Goal: Transaction & Acquisition: Purchase product/service

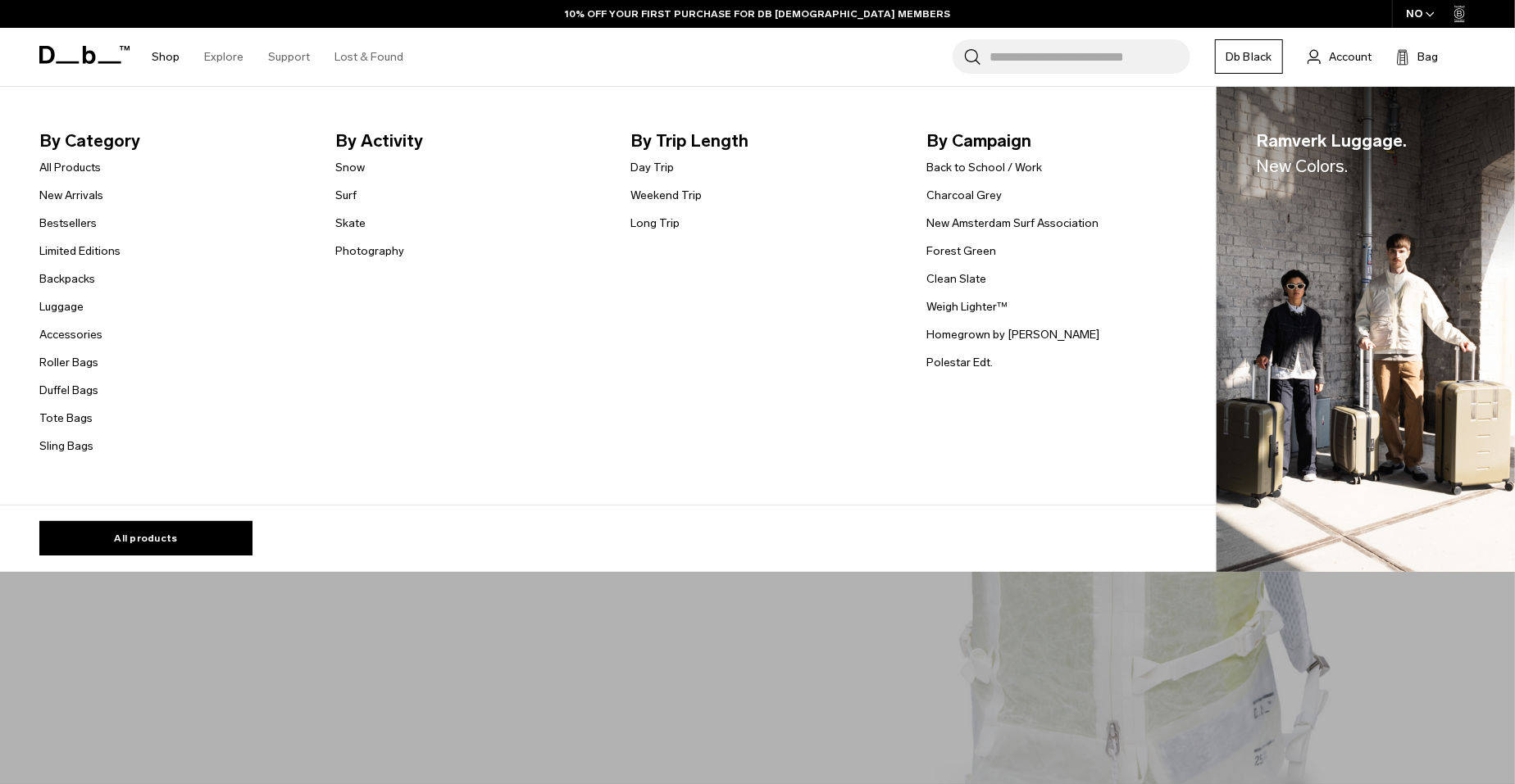
click at [173, 55] on link "Shop" at bounding box center [165, 57] width 28 height 58
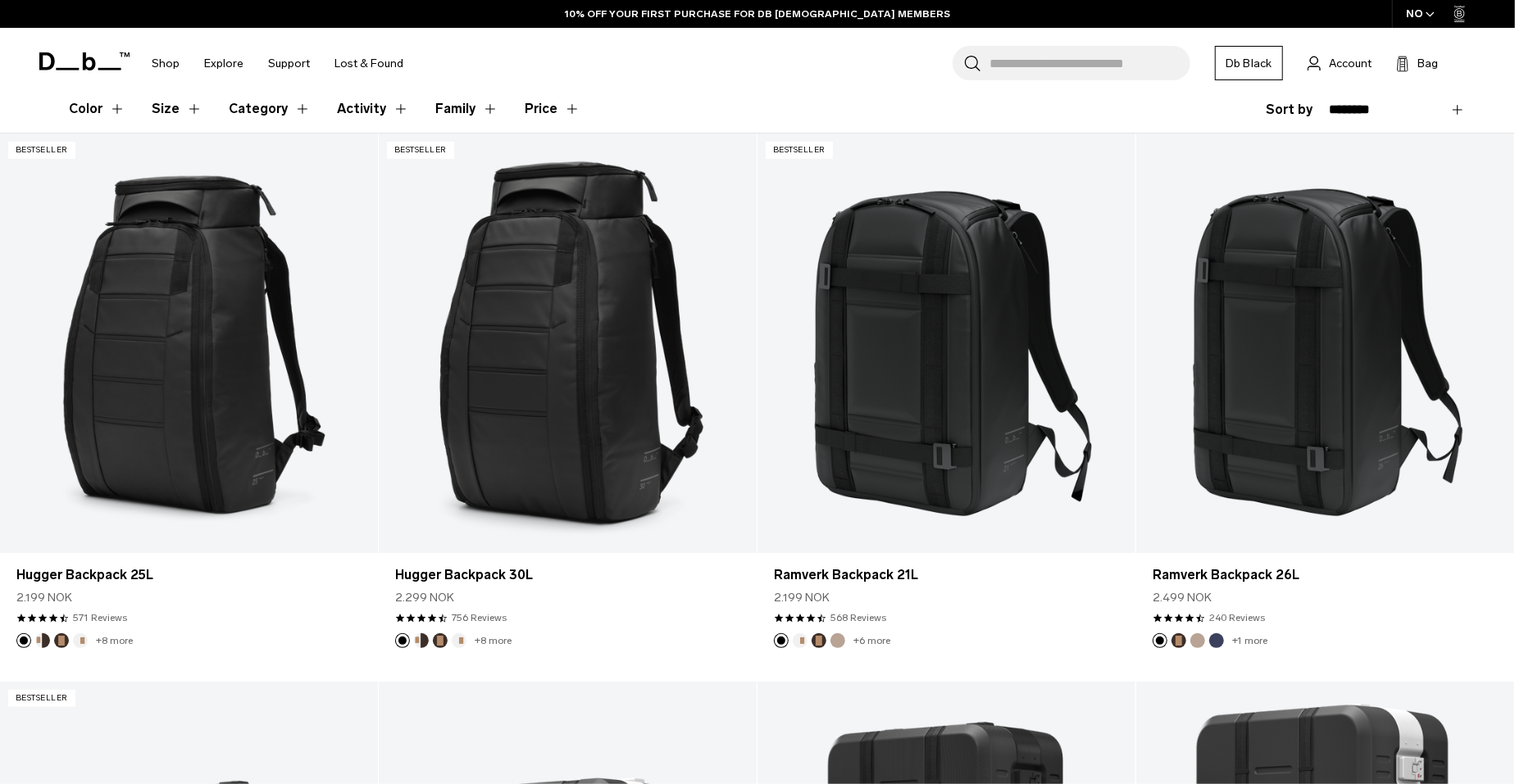
scroll to position [347, 0]
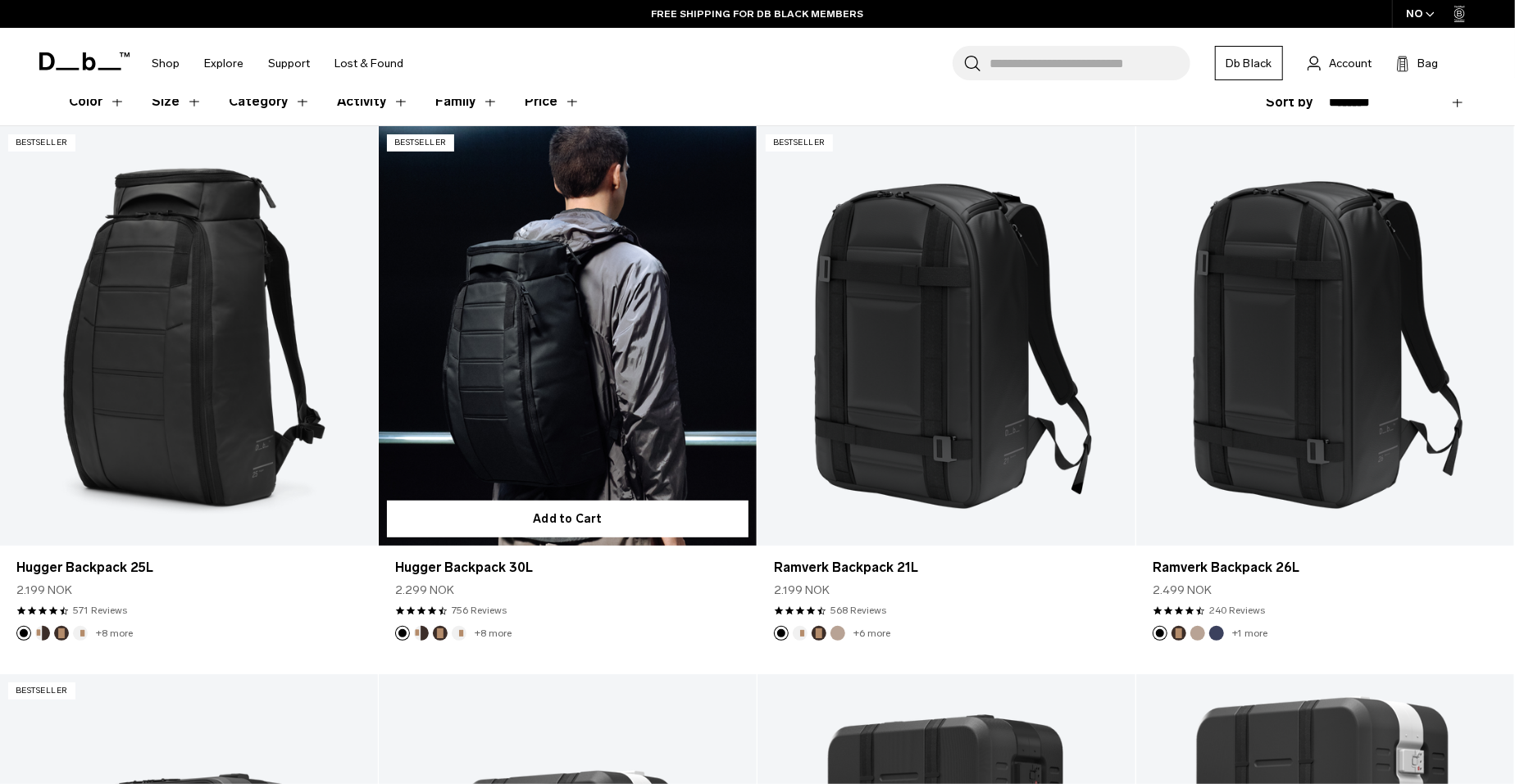
click at [626, 421] on link "Hugger Backpack 30L" at bounding box center [568, 335] width 378 height 420
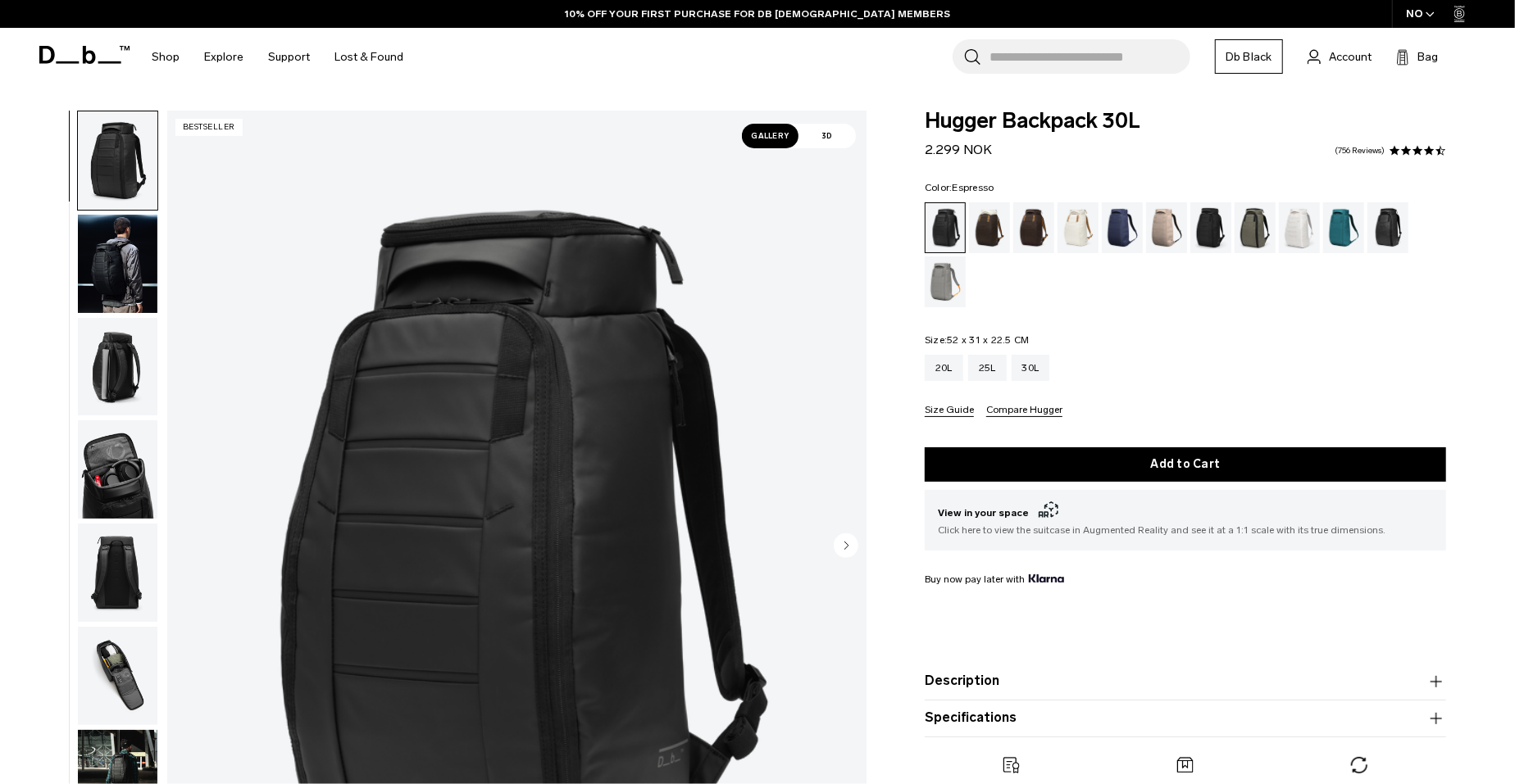
click at [1038, 236] on div "Espresso" at bounding box center [1033, 228] width 42 height 50
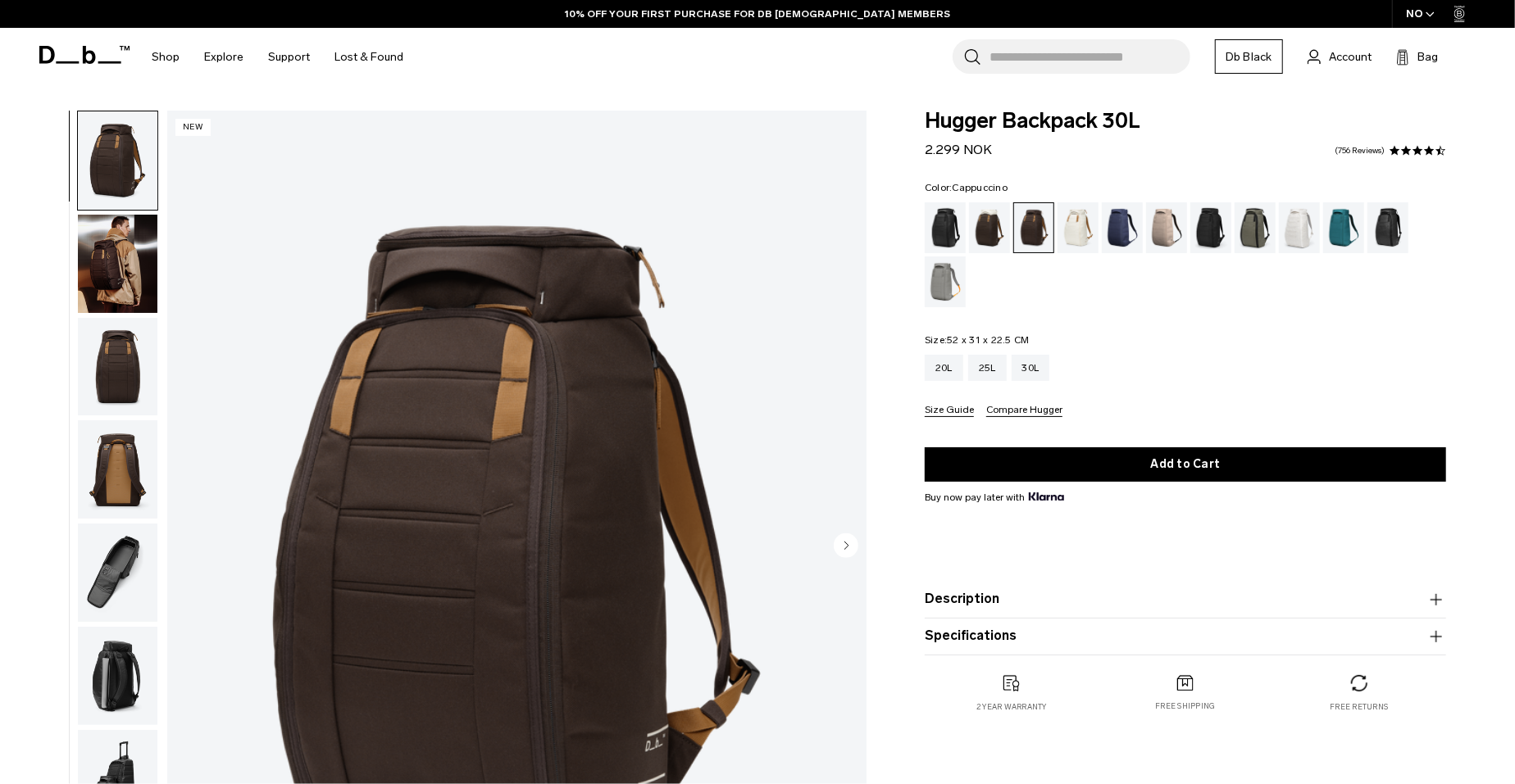
click at [985, 239] on div "Cappuccino" at bounding box center [990, 228] width 42 height 50
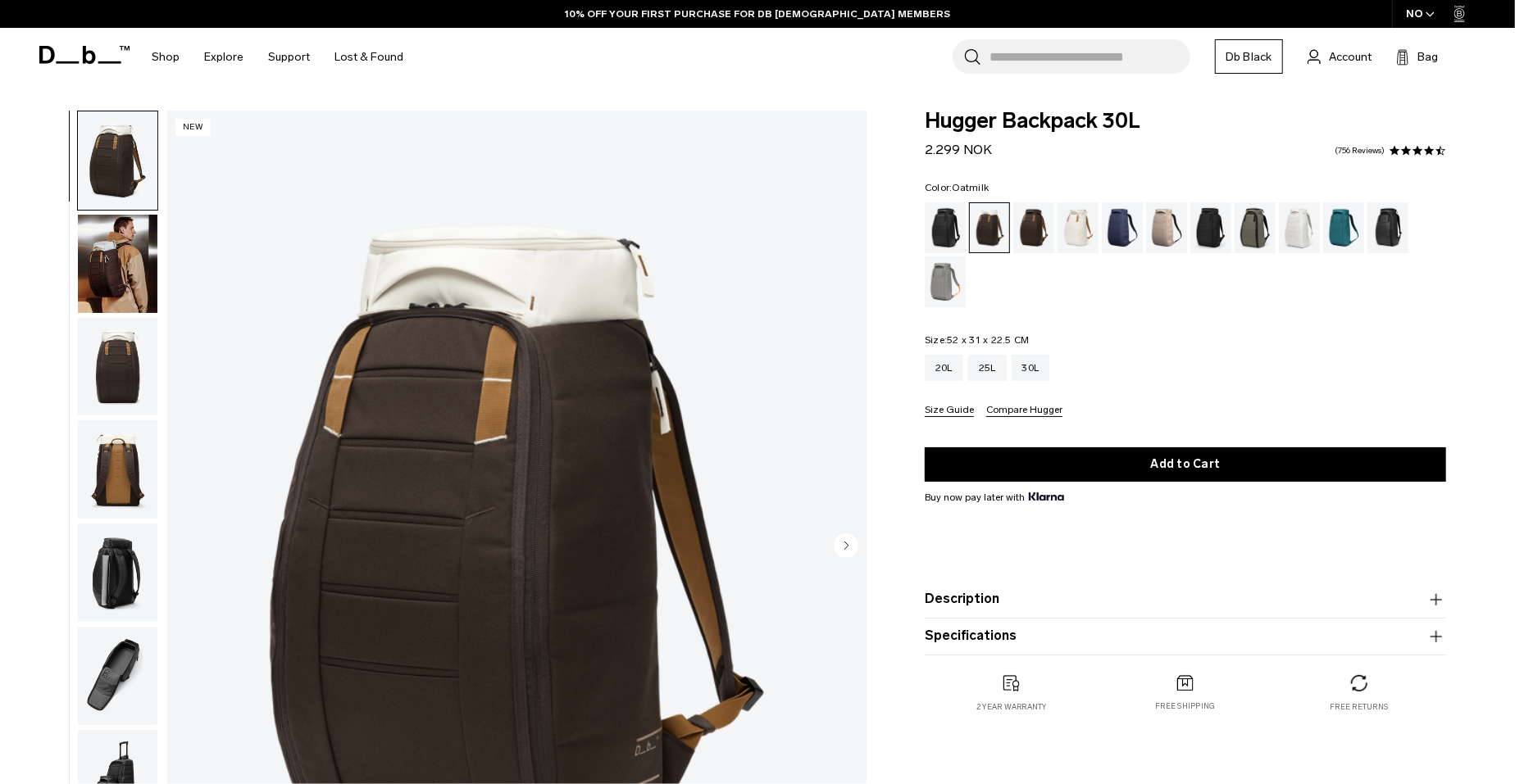
click at [1076, 232] on div "Oatmilk" at bounding box center [1078, 228] width 42 height 50
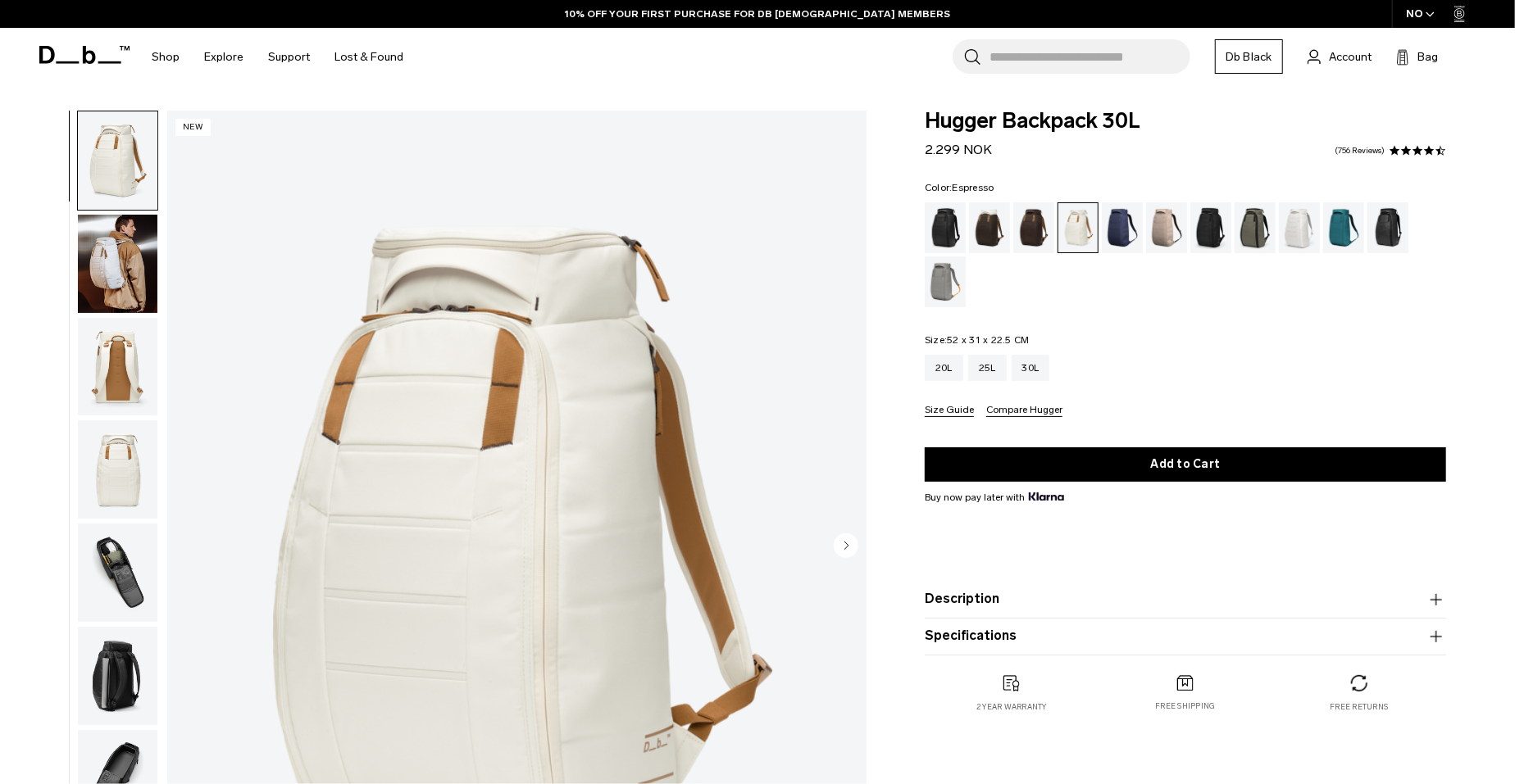
click at [1034, 228] on div "Espresso" at bounding box center [1033, 228] width 42 height 50
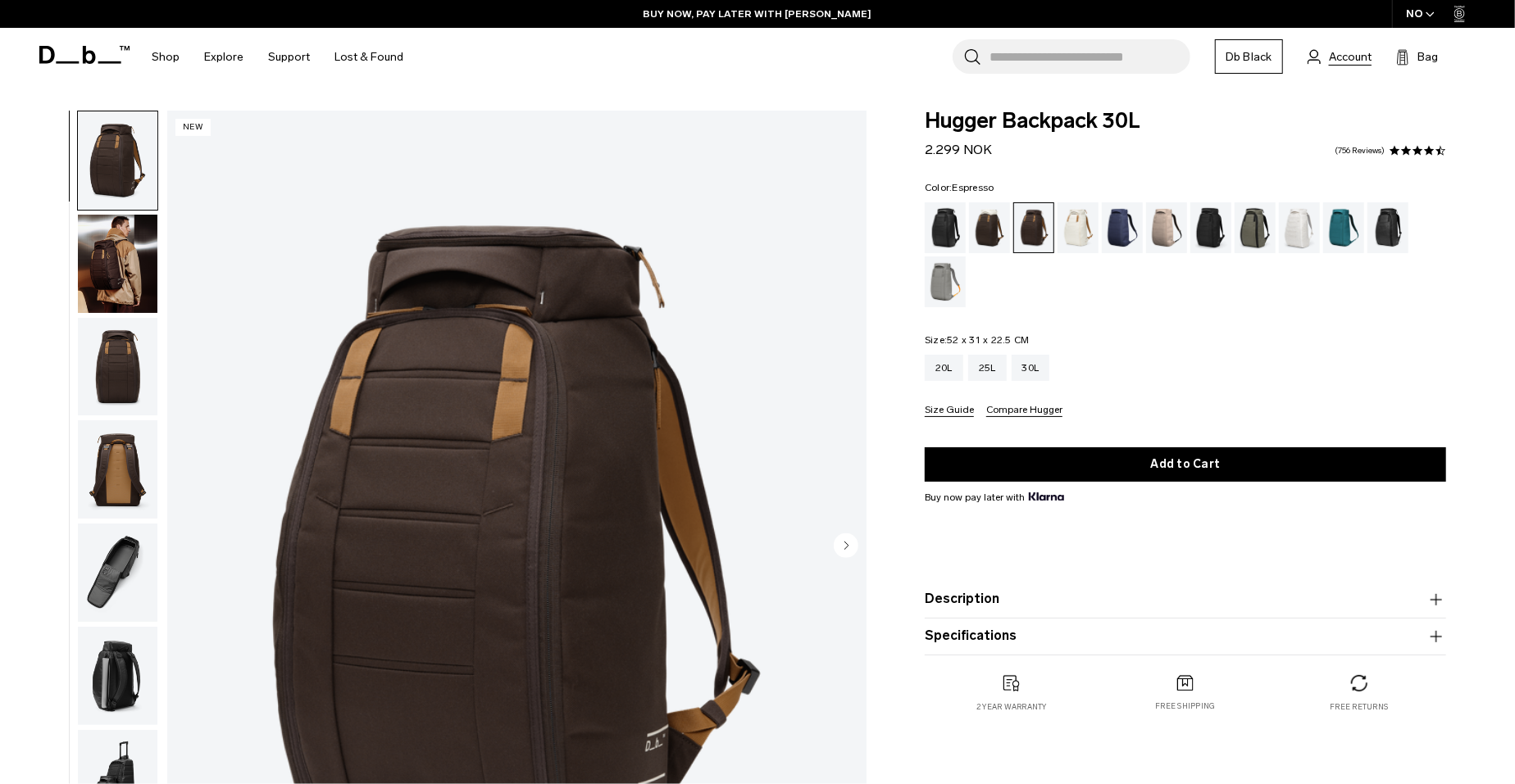
click at [1341, 54] on span "Account" at bounding box center [1350, 57] width 43 height 17
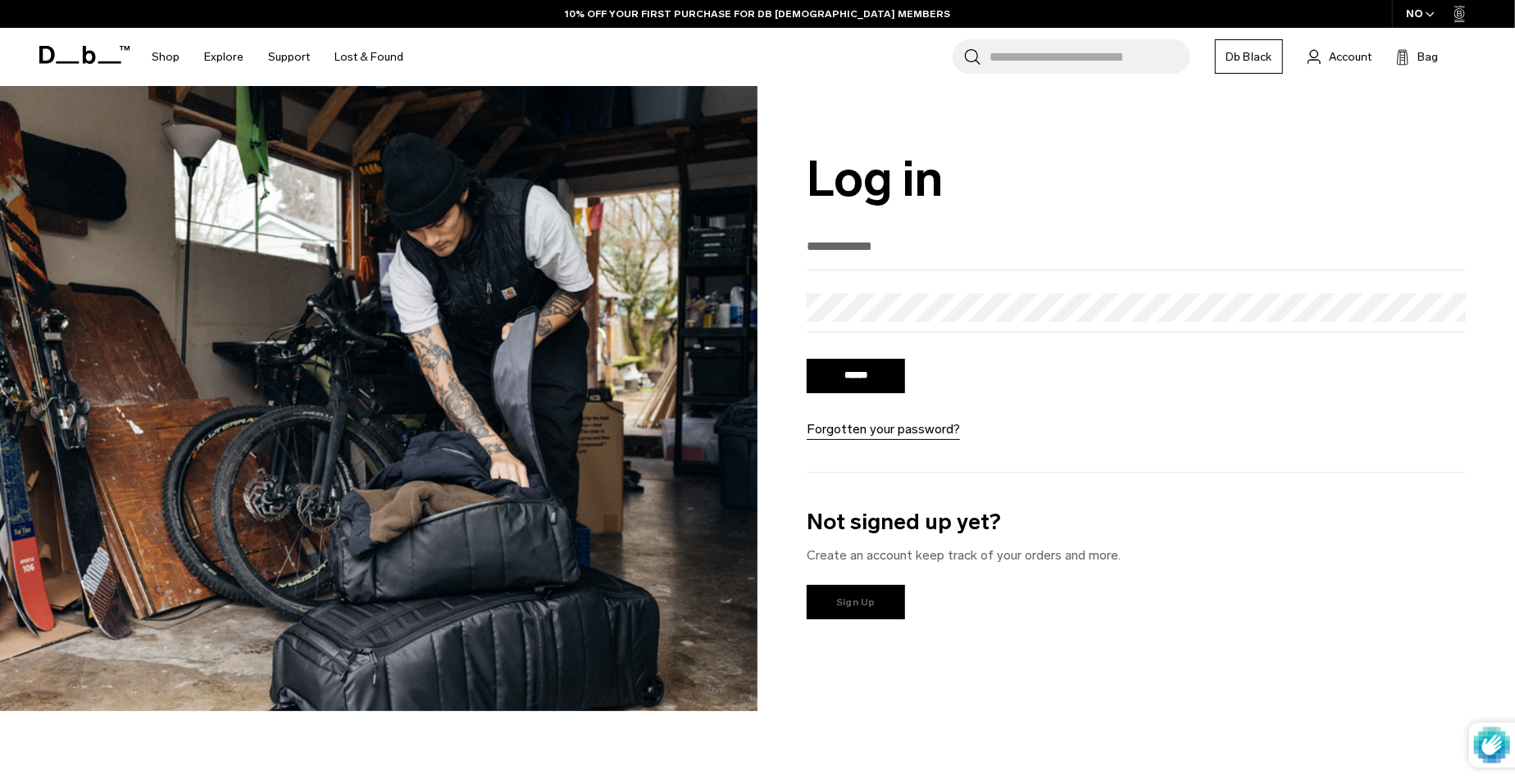
click at [859, 591] on link "Sign Up" at bounding box center [856, 603] width 99 height 35
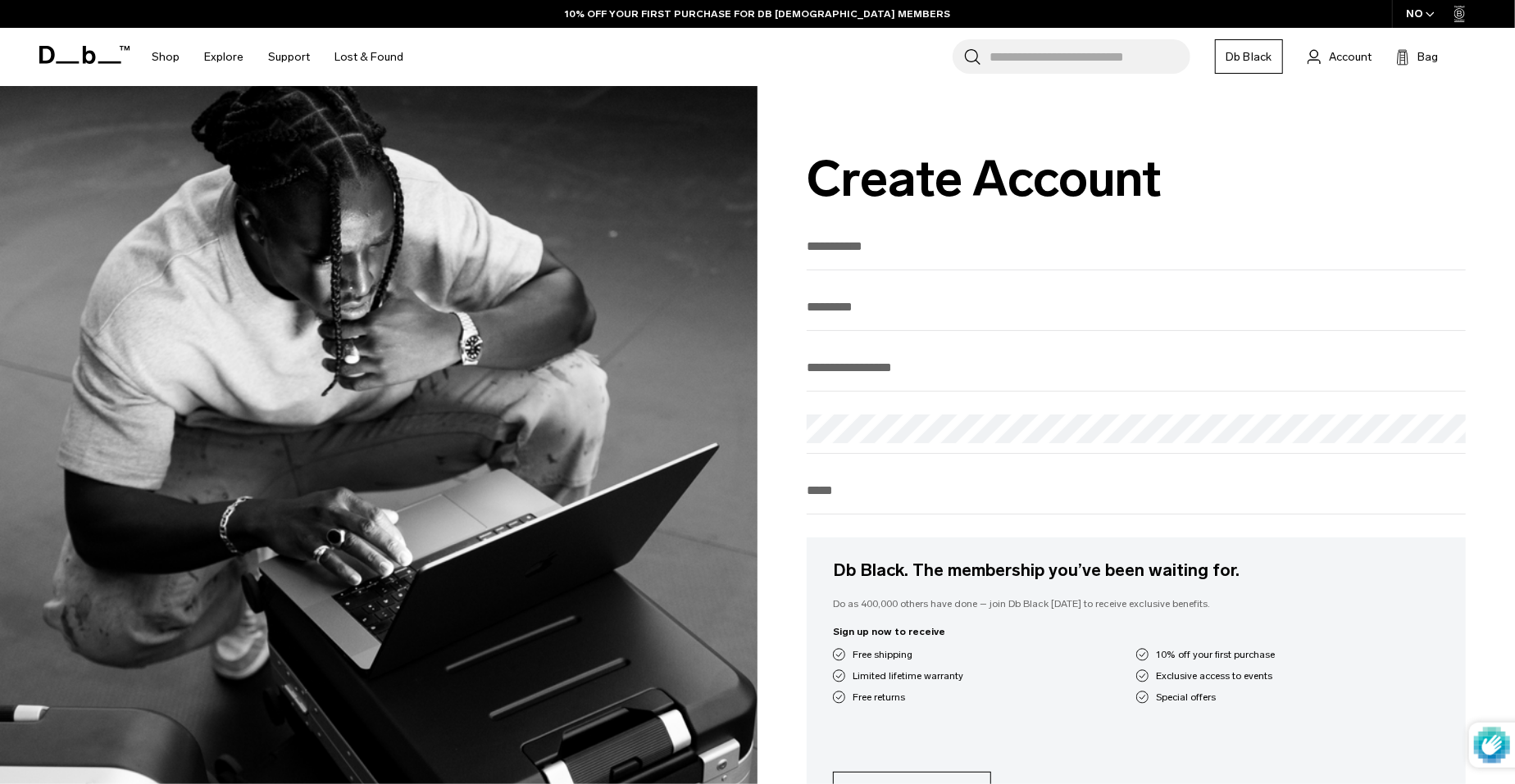
click at [1463, 241] on span at bounding box center [1457, 248] width 14 height 14
type input "***"
type input "*****"
type input "**********"
type input "********"
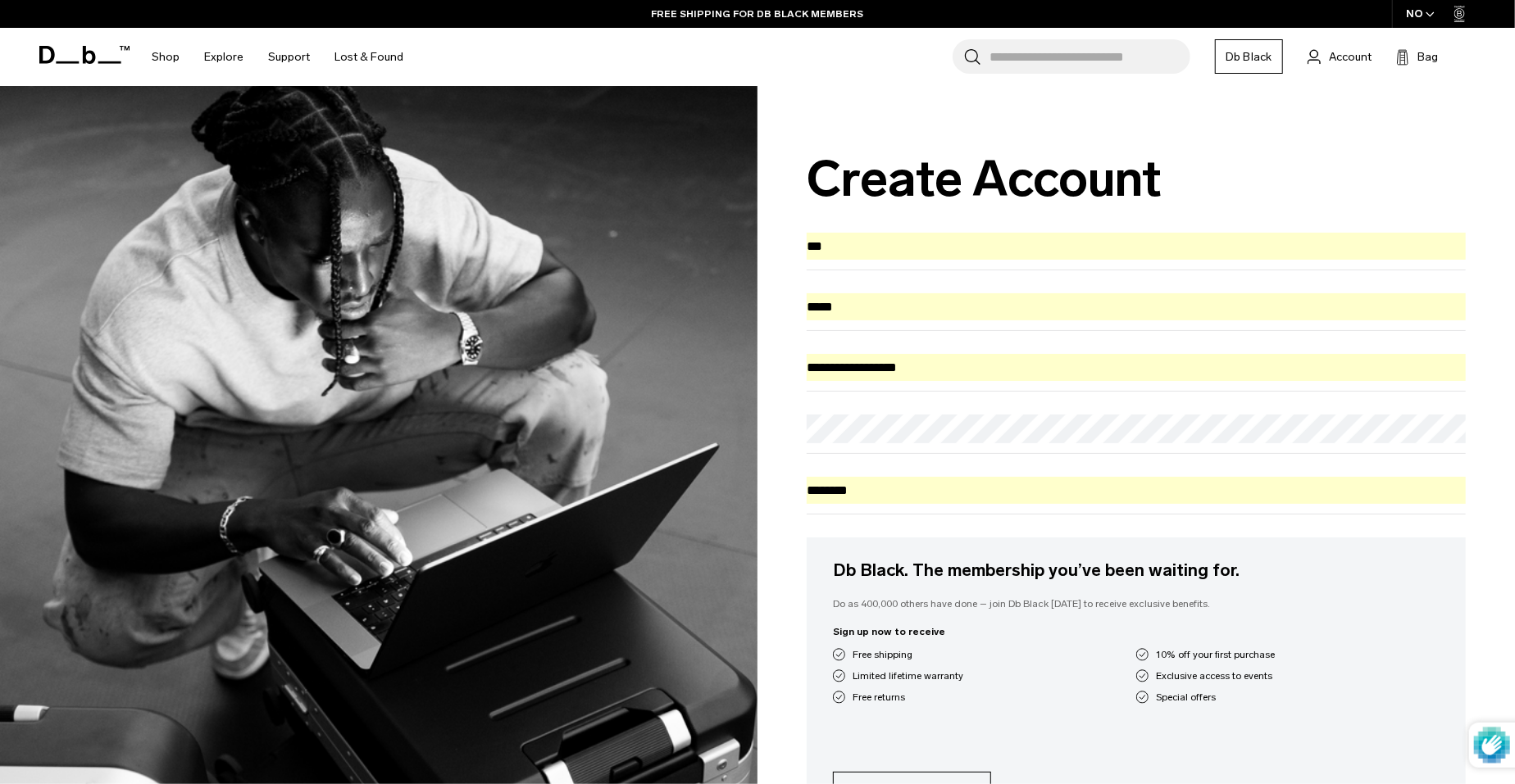
click at [1427, 486] on input "********" at bounding box center [1136, 490] width 659 height 27
type input "********"
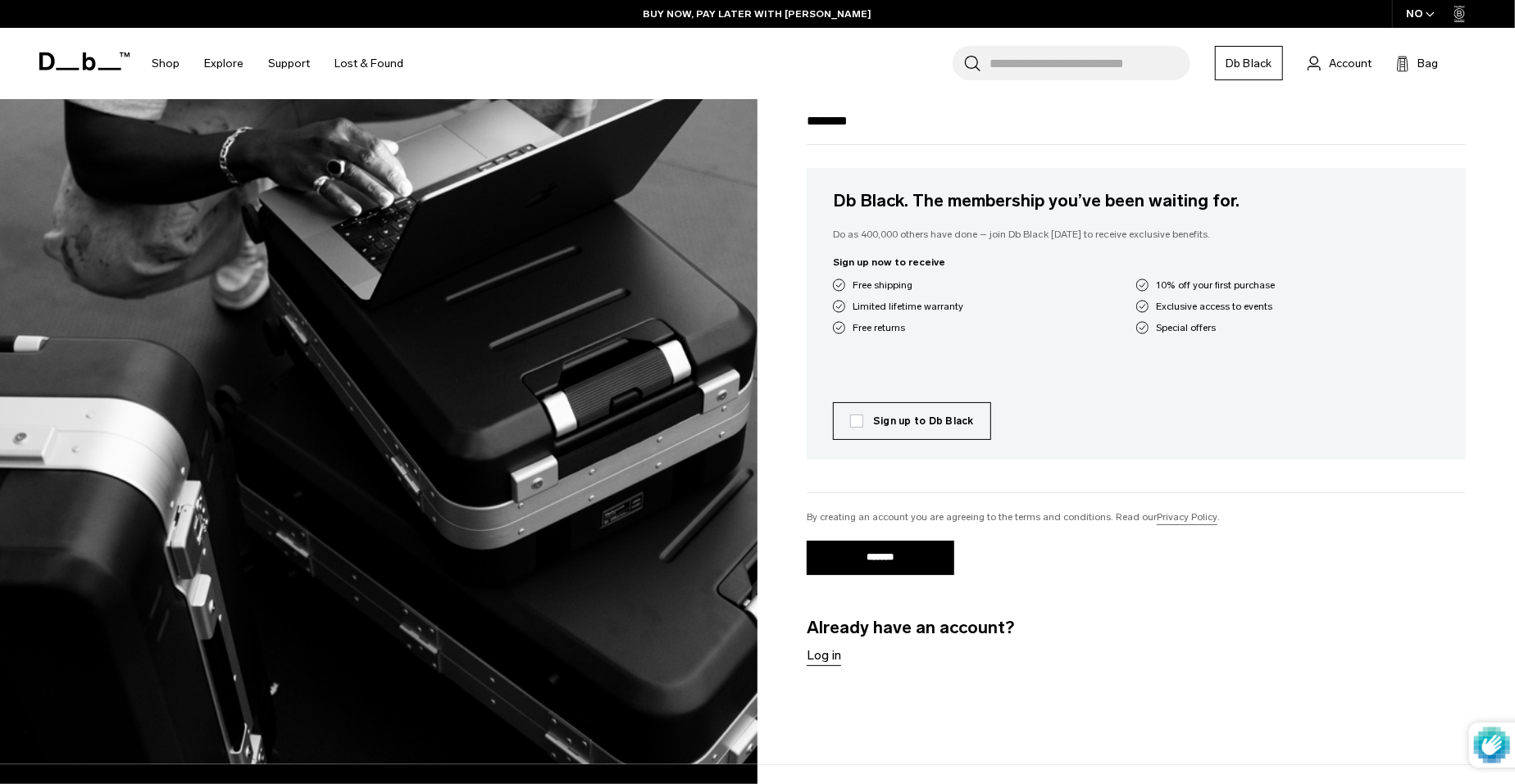
scroll to position [397, 0]
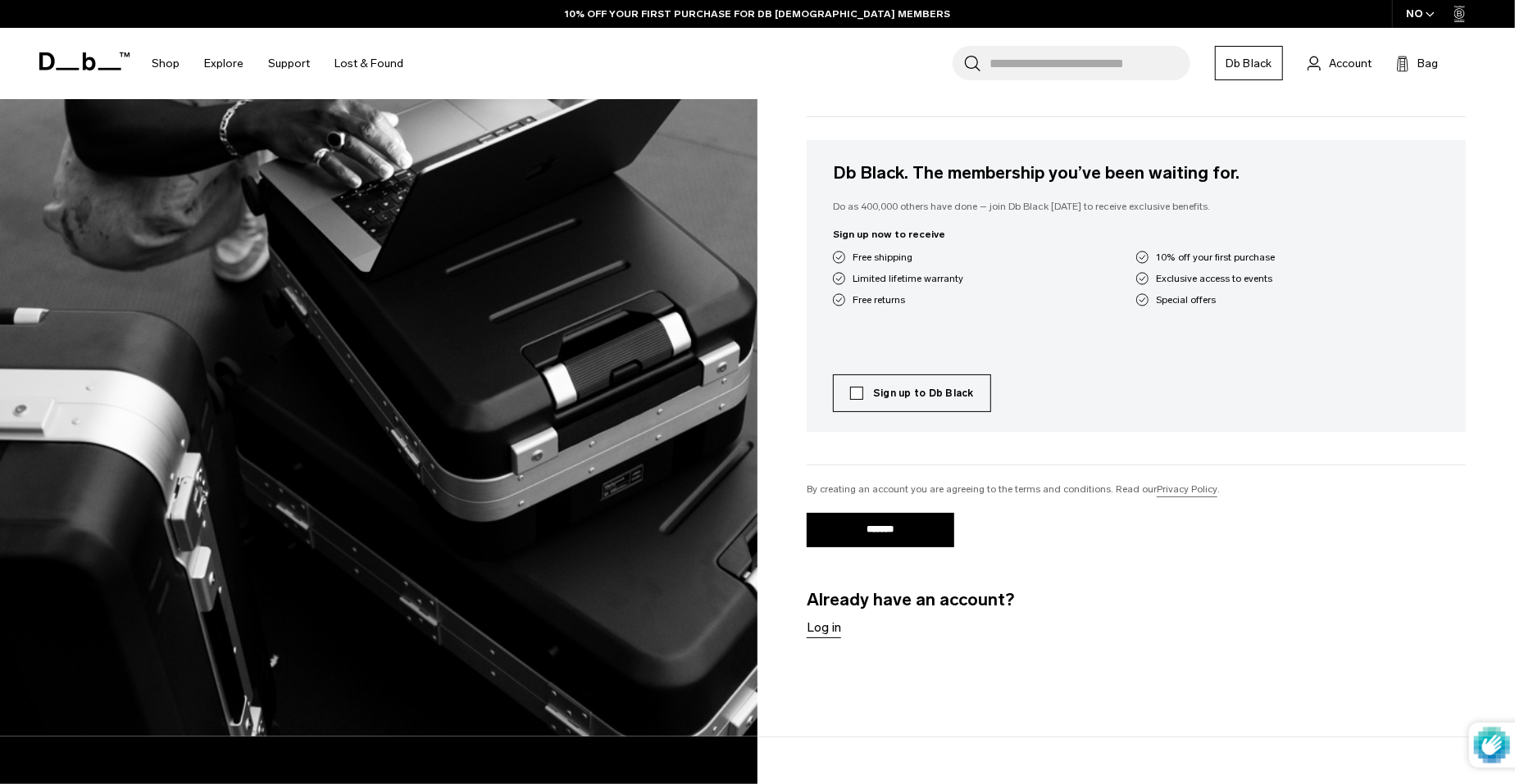
click at [859, 401] on label "Sign up to Db Black" at bounding box center [912, 392] width 124 height 15
click at [888, 545] on input "*******" at bounding box center [880, 531] width 147 height 35
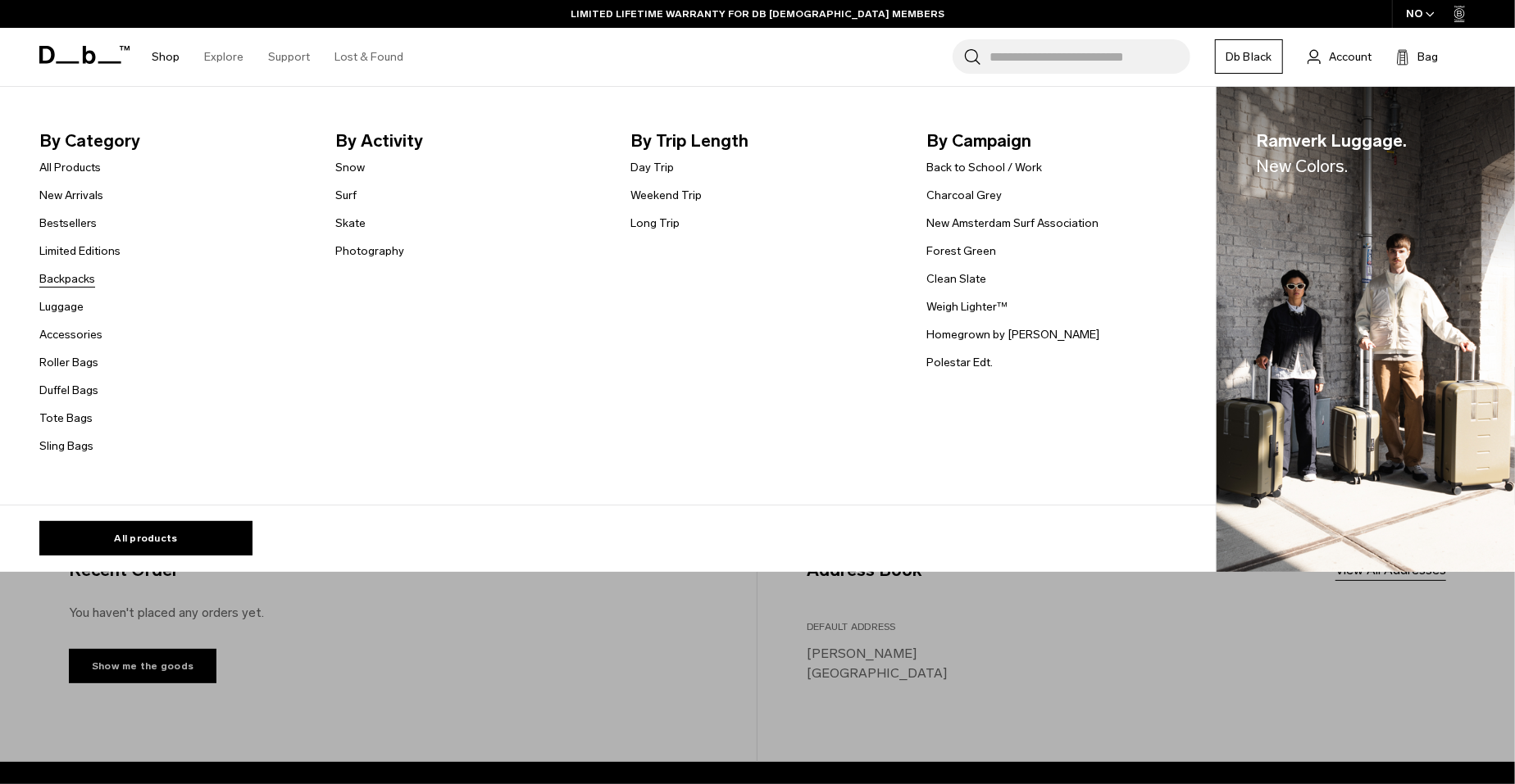
click at [77, 276] on link "Backpacks" at bounding box center [68, 279] width 56 height 17
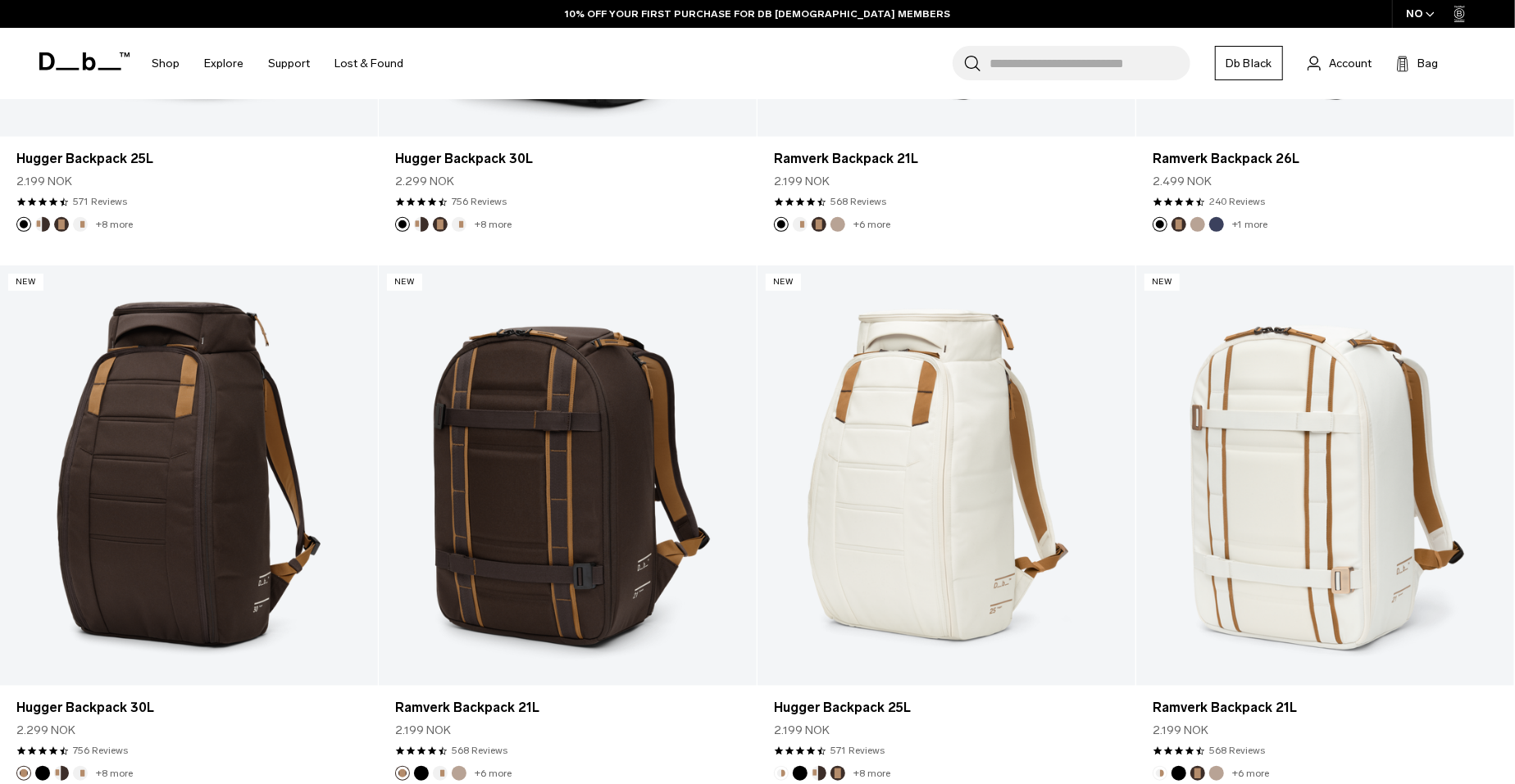
scroll to position [897, 0]
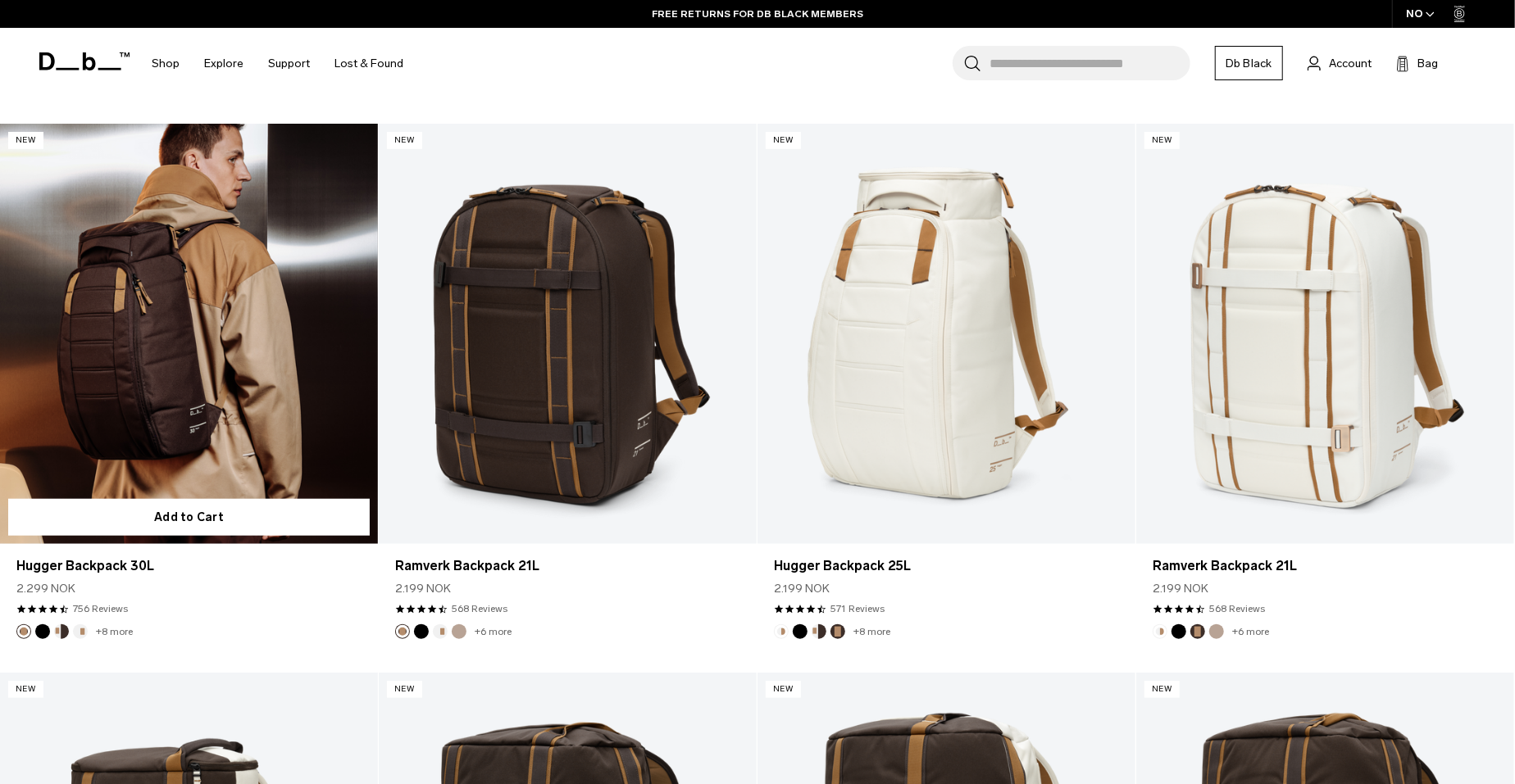
click at [267, 322] on link "Hugger Backpack 30L" at bounding box center [189, 333] width 378 height 420
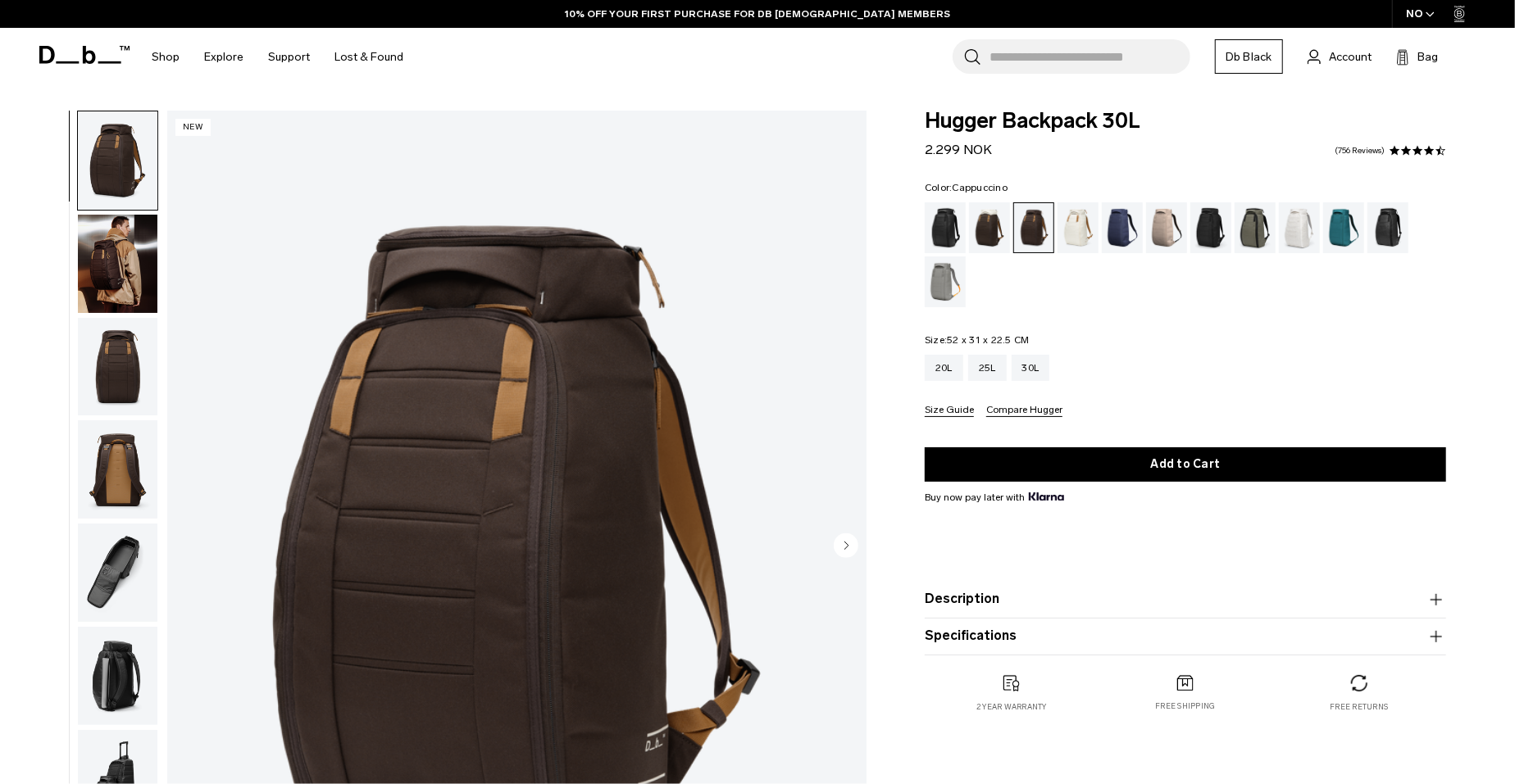
click at [992, 227] on div "Cappuccino" at bounding box center [990, 228] width 42 height 50
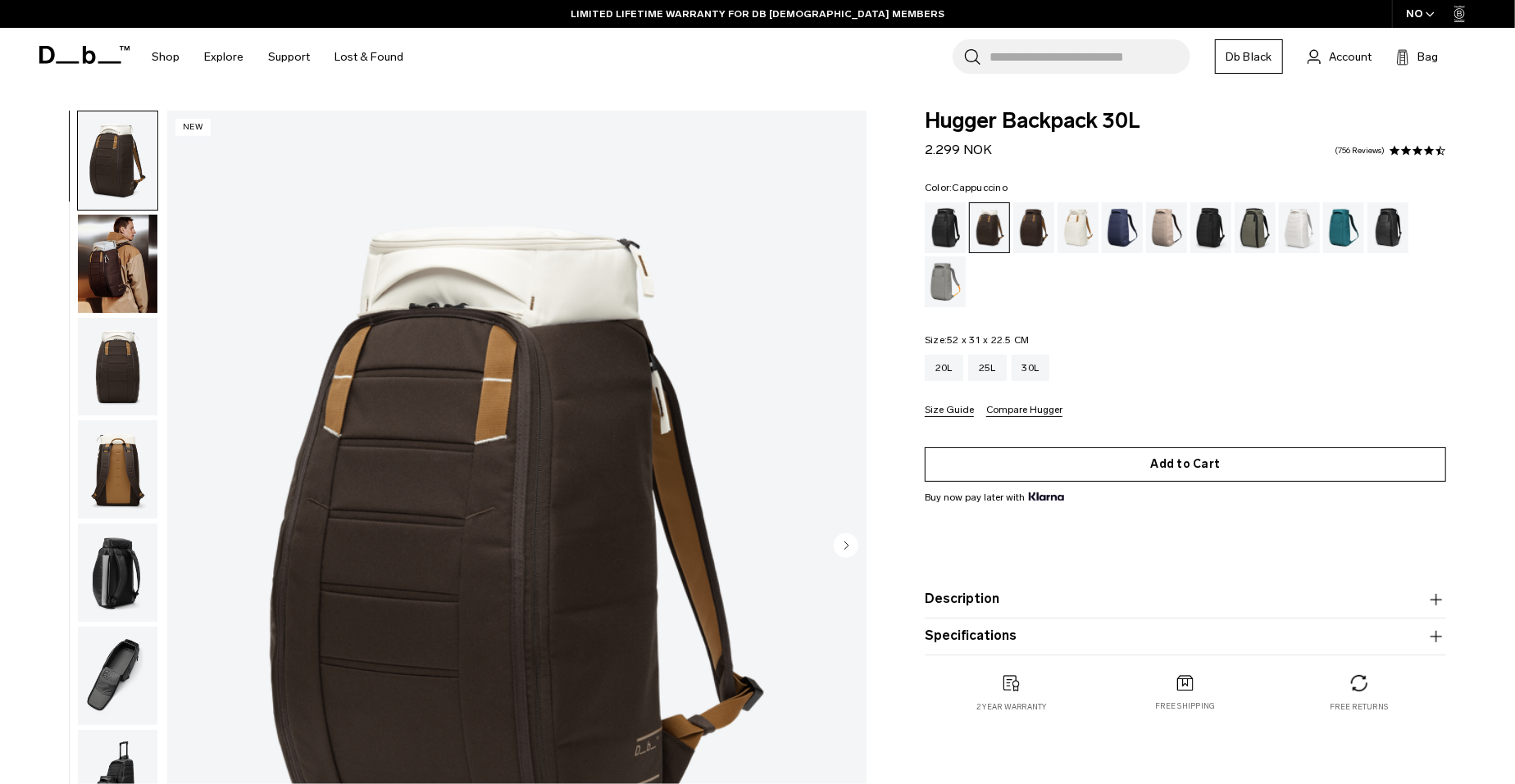
click at [1140, 468] on button "Add to Cart" at bounding box center [1185, 465] width 521 height 35
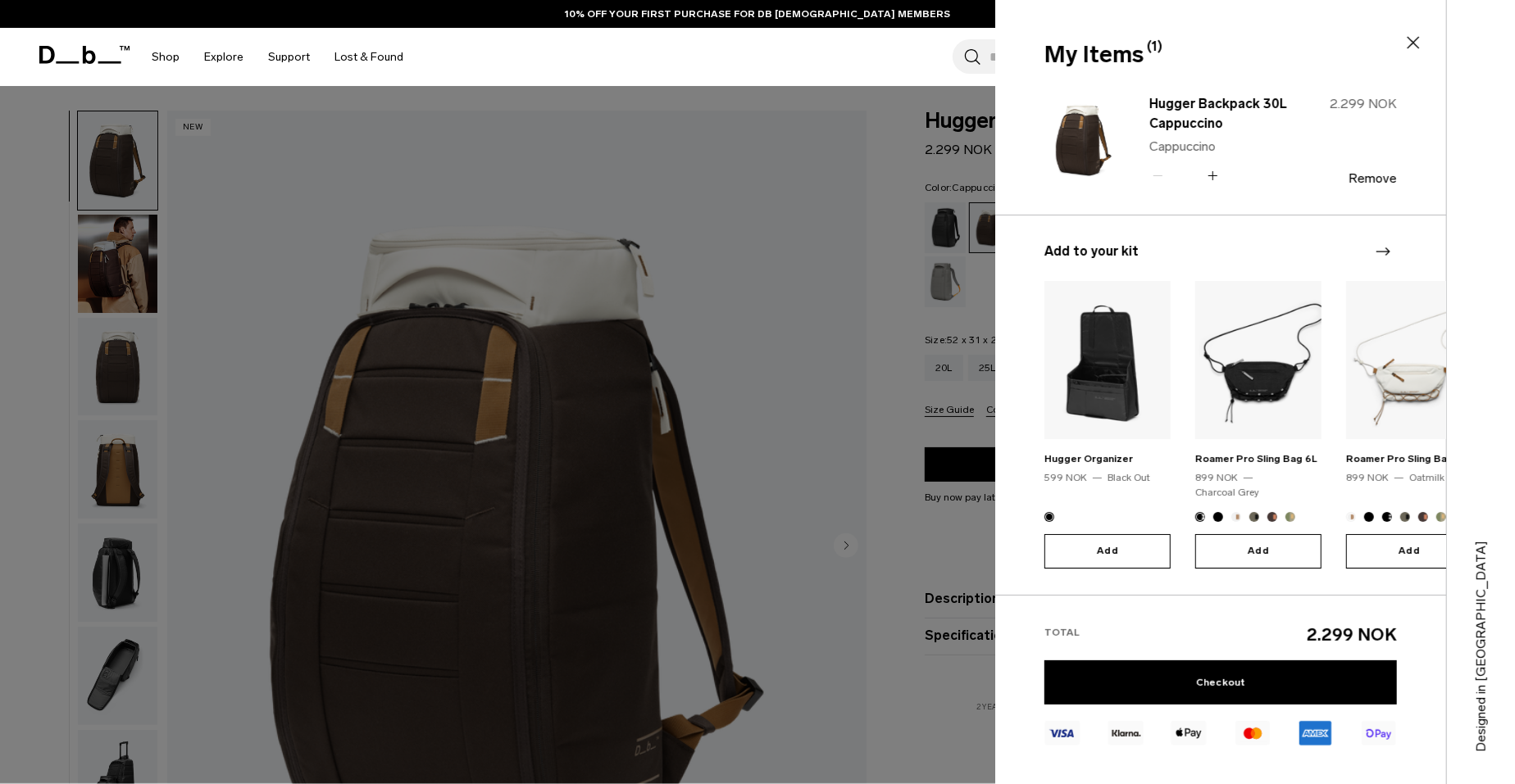
click at [881, 431] on div at bounding box center [757, 392] width 1515 height 784
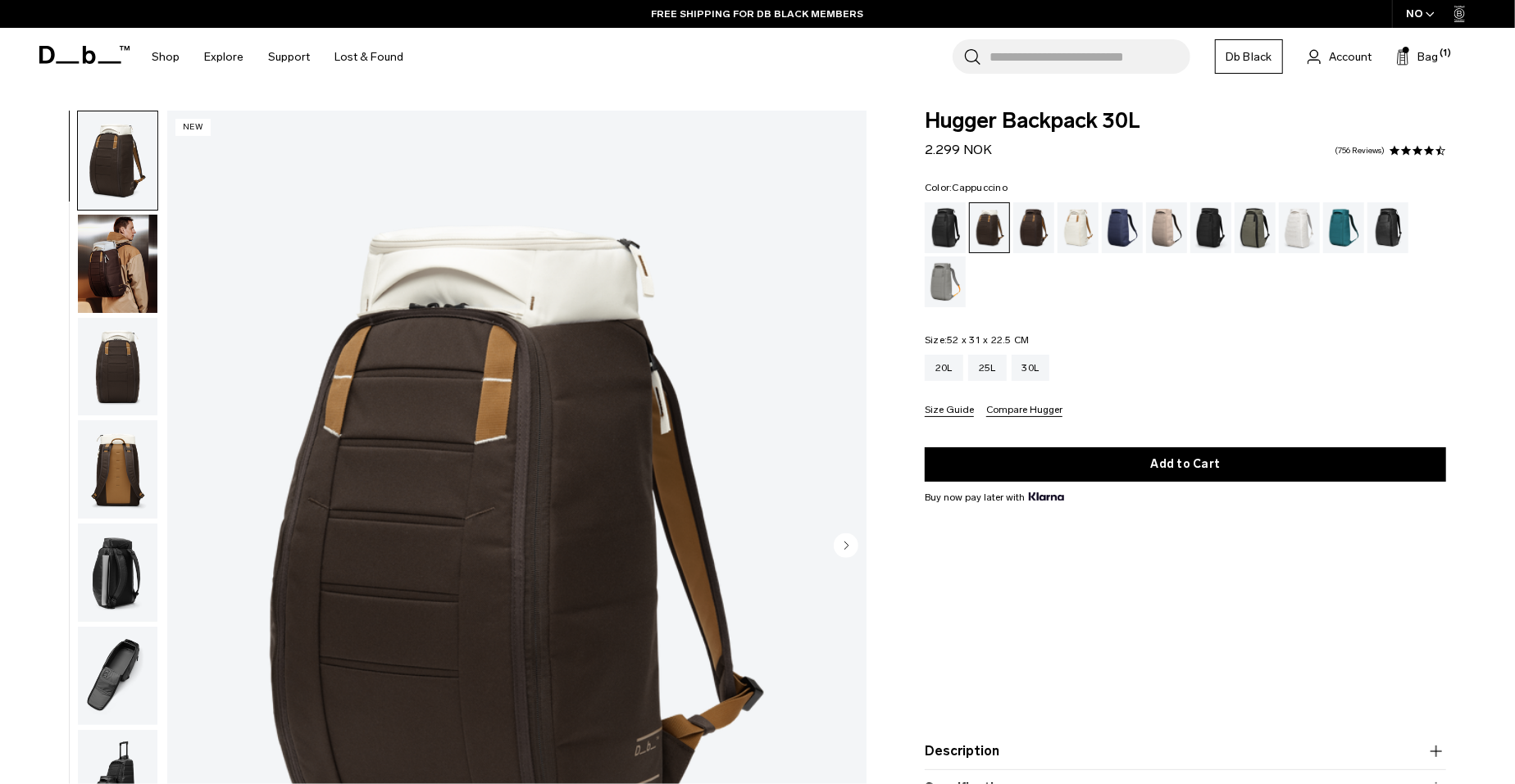
click at [925, 633] on iframe at bounding box center [1185, 620] width 521 height 235
click at [1036, 231] on div "Espresso" at bounding box center [1033, 228] width 42 height 50
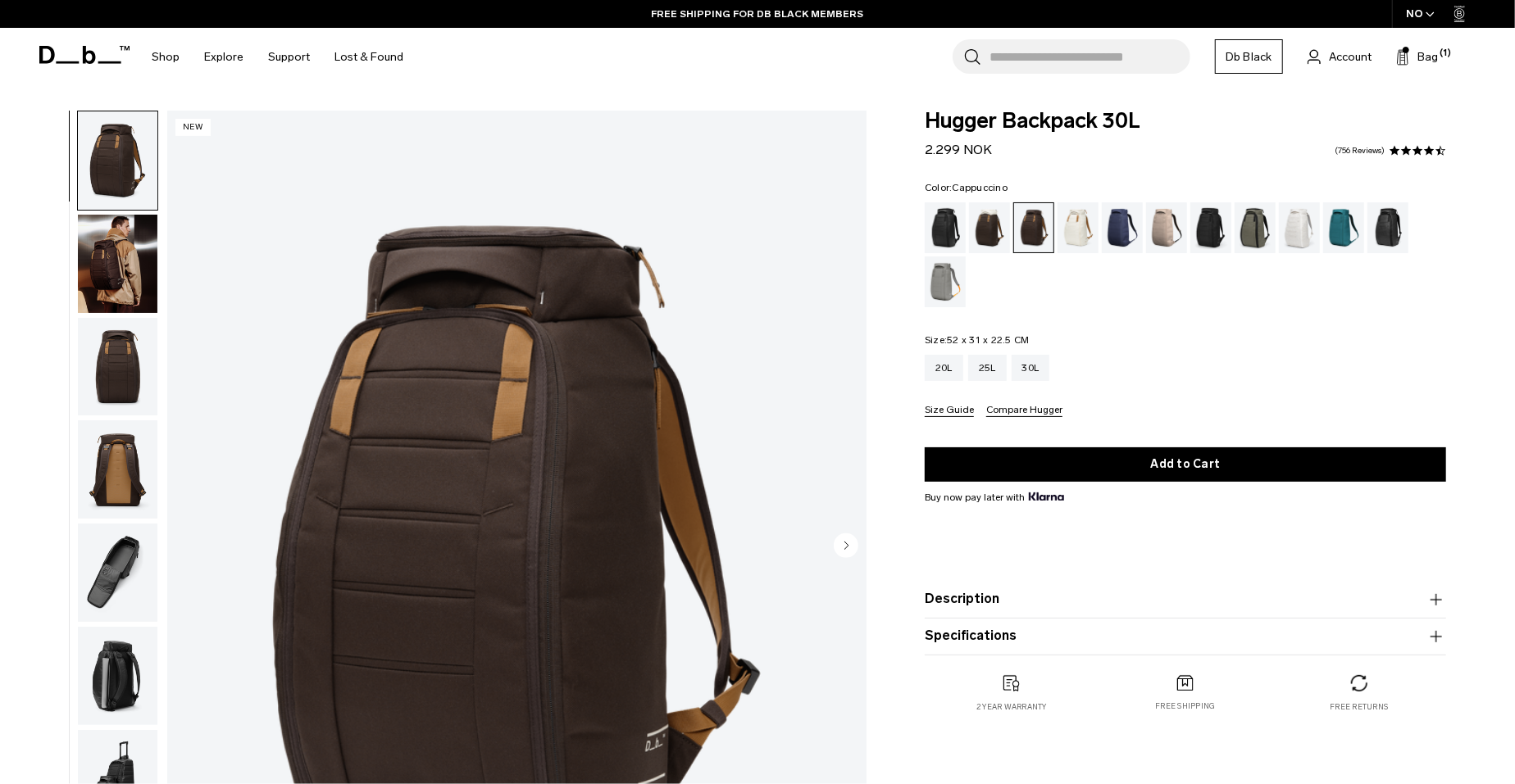
click at [993, 232] on div "Cappuccino" at bounding box center [990, 228] width 42 height 50
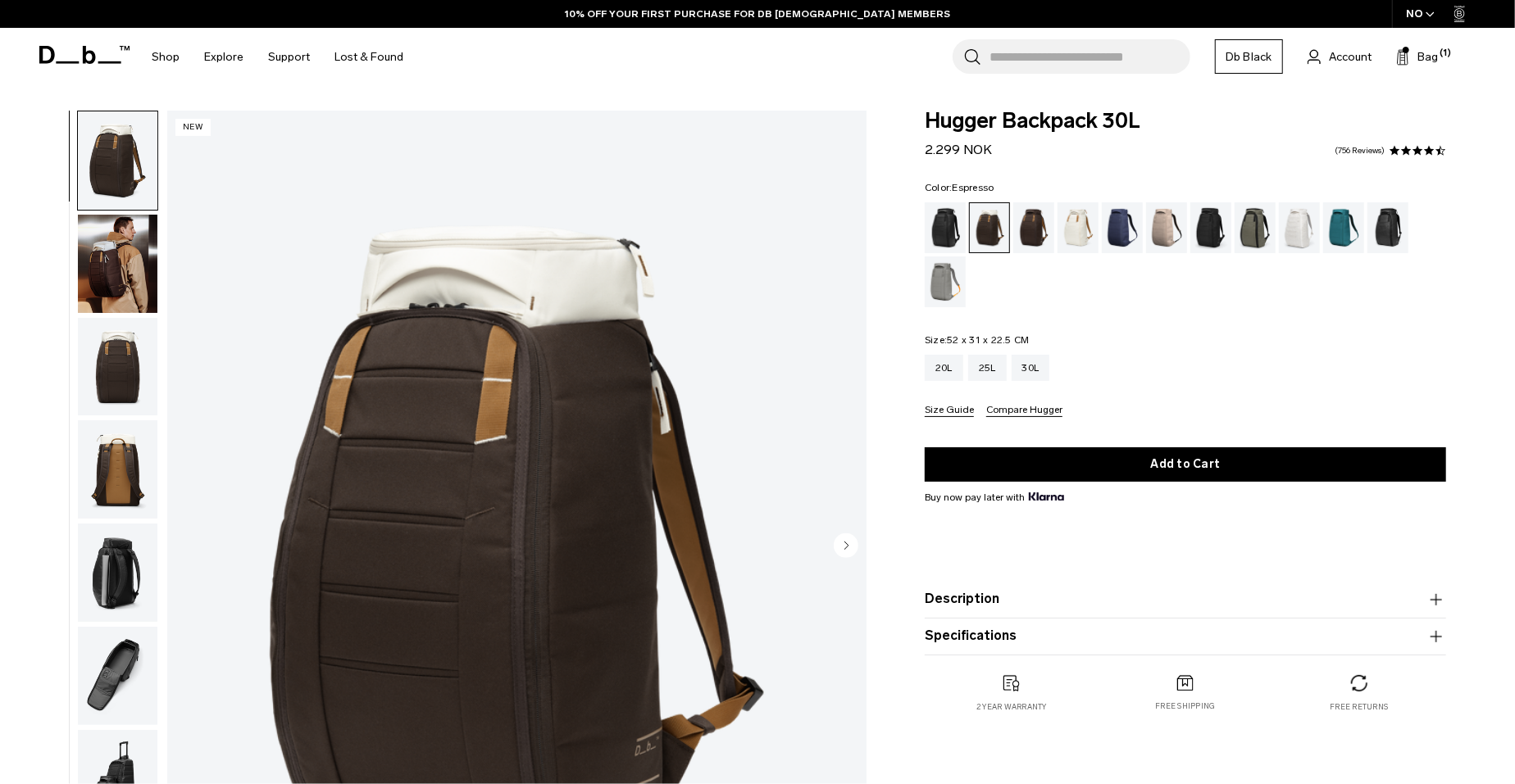
click at [1032, 232] on div "Espresso" at bounding box center [1033, 228] width 42 height 50
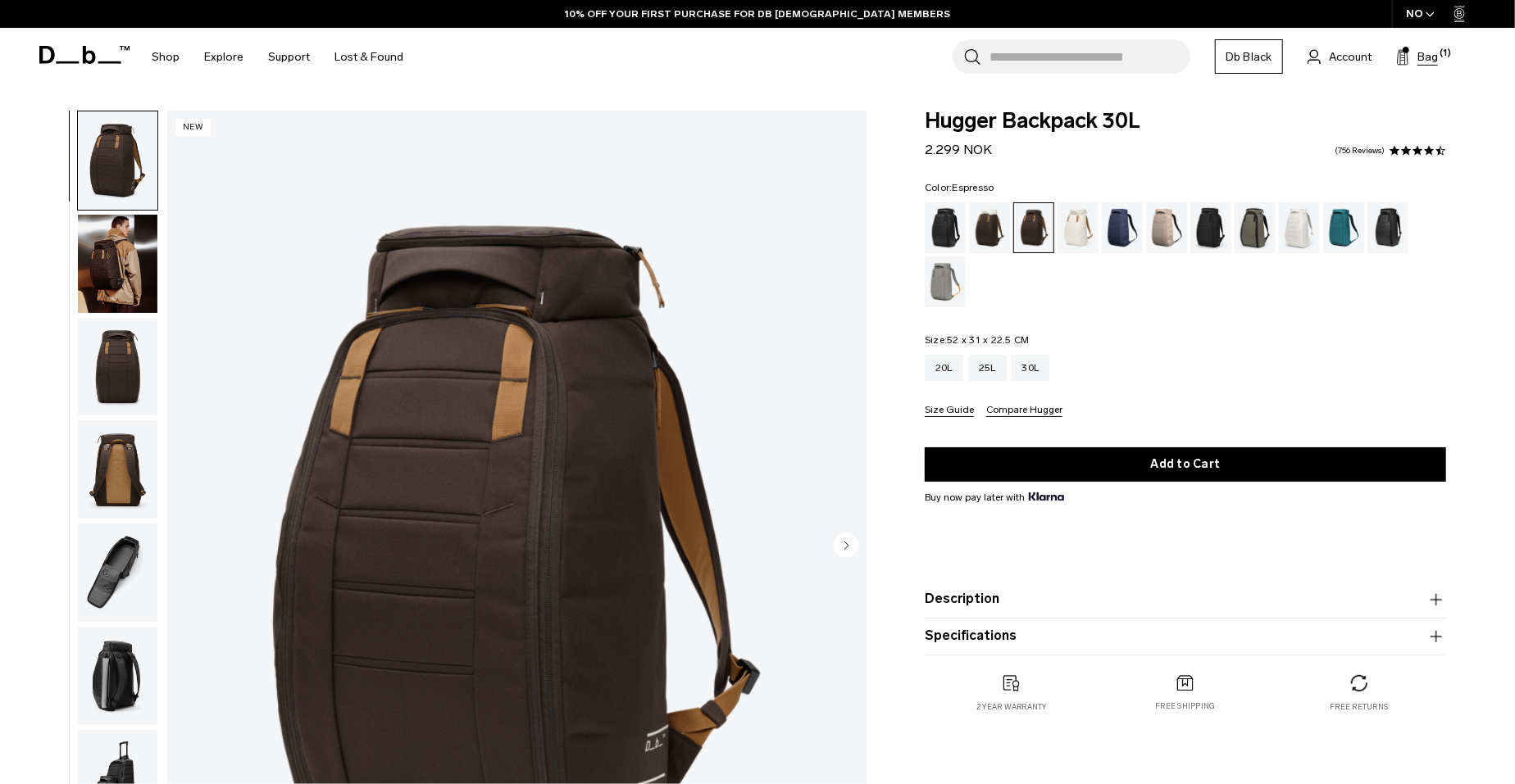
click at [1418, 56] on span "Bag" at bounding box center [1427, 57] width 20 height 17
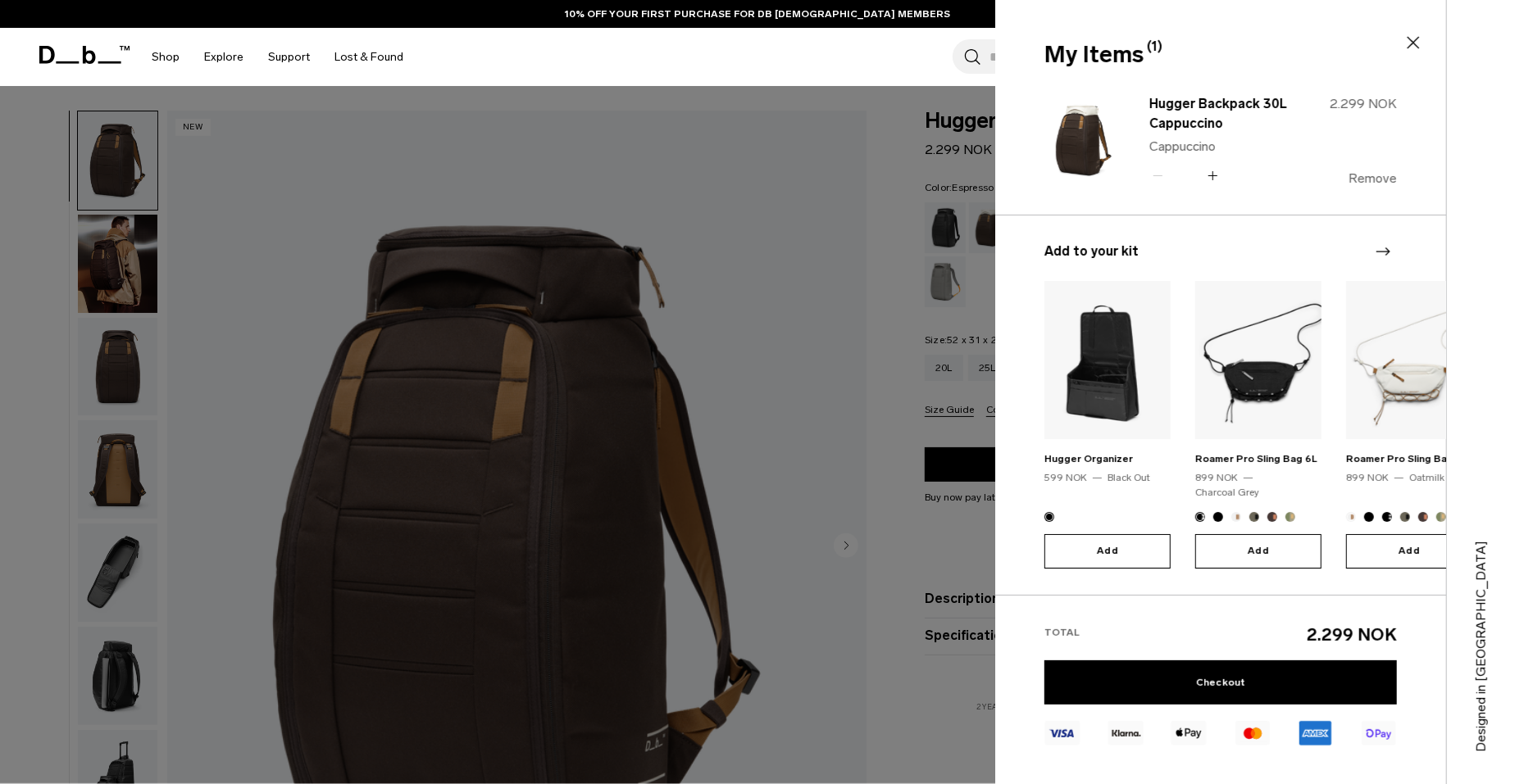
click at [1366, 177] on button "Remove" at bounding box center [1373, 178] width 48 height 15
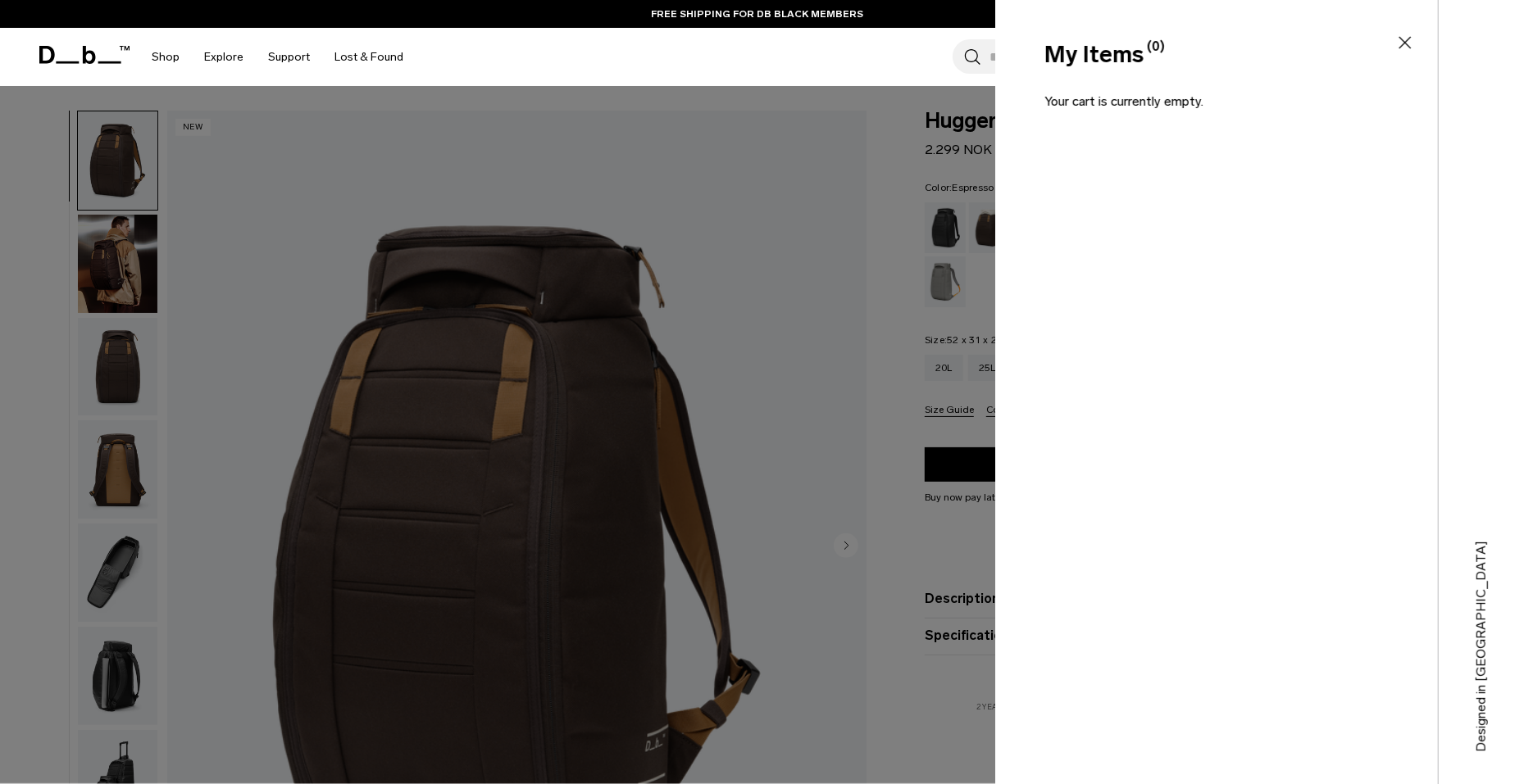
click at [824, 336] on div at bounding box center [757, 392] width 1515 height 784
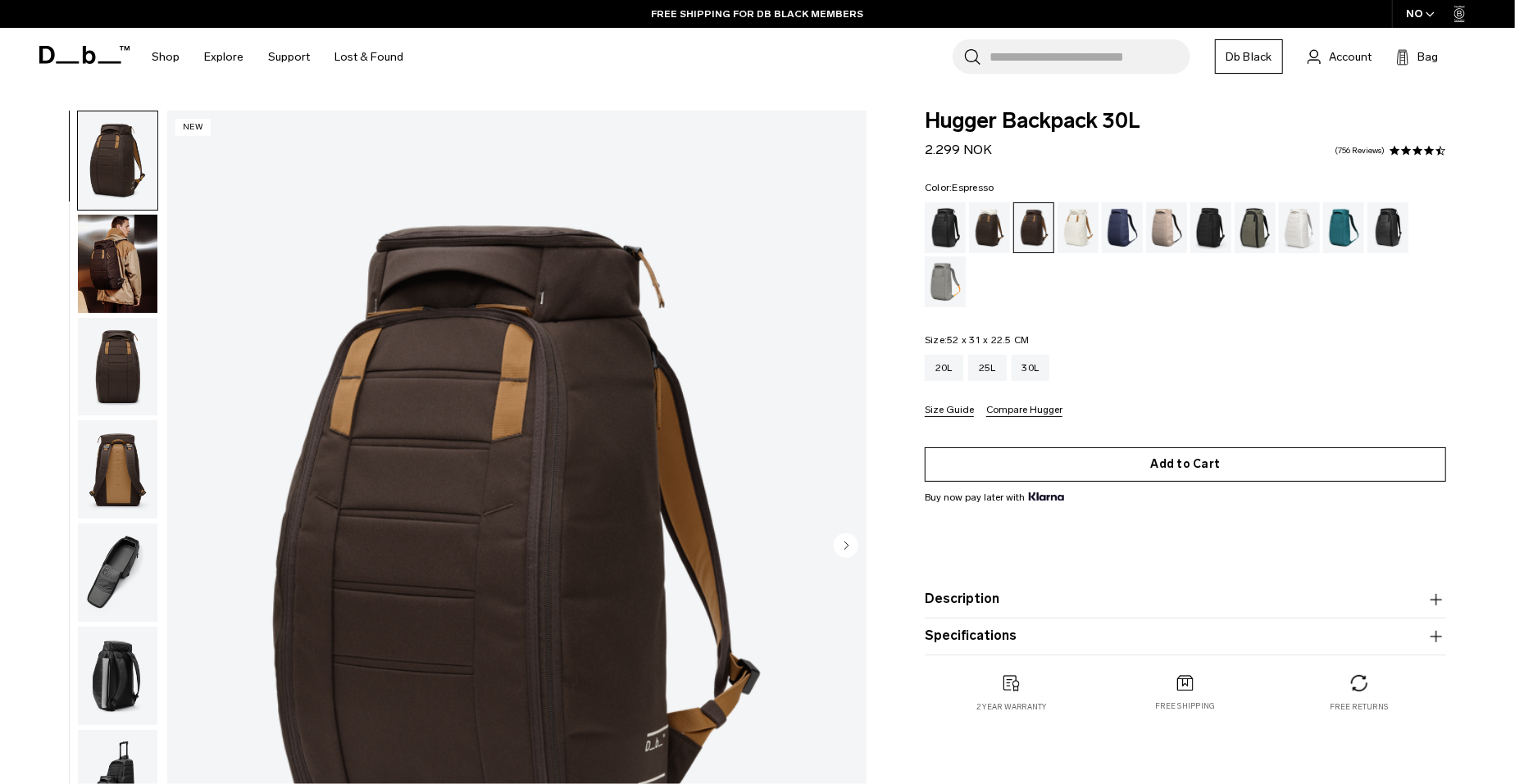
click at [1176, 460] on button "Add to Cart" at bounding box center [1185, 465] width 521 height 35
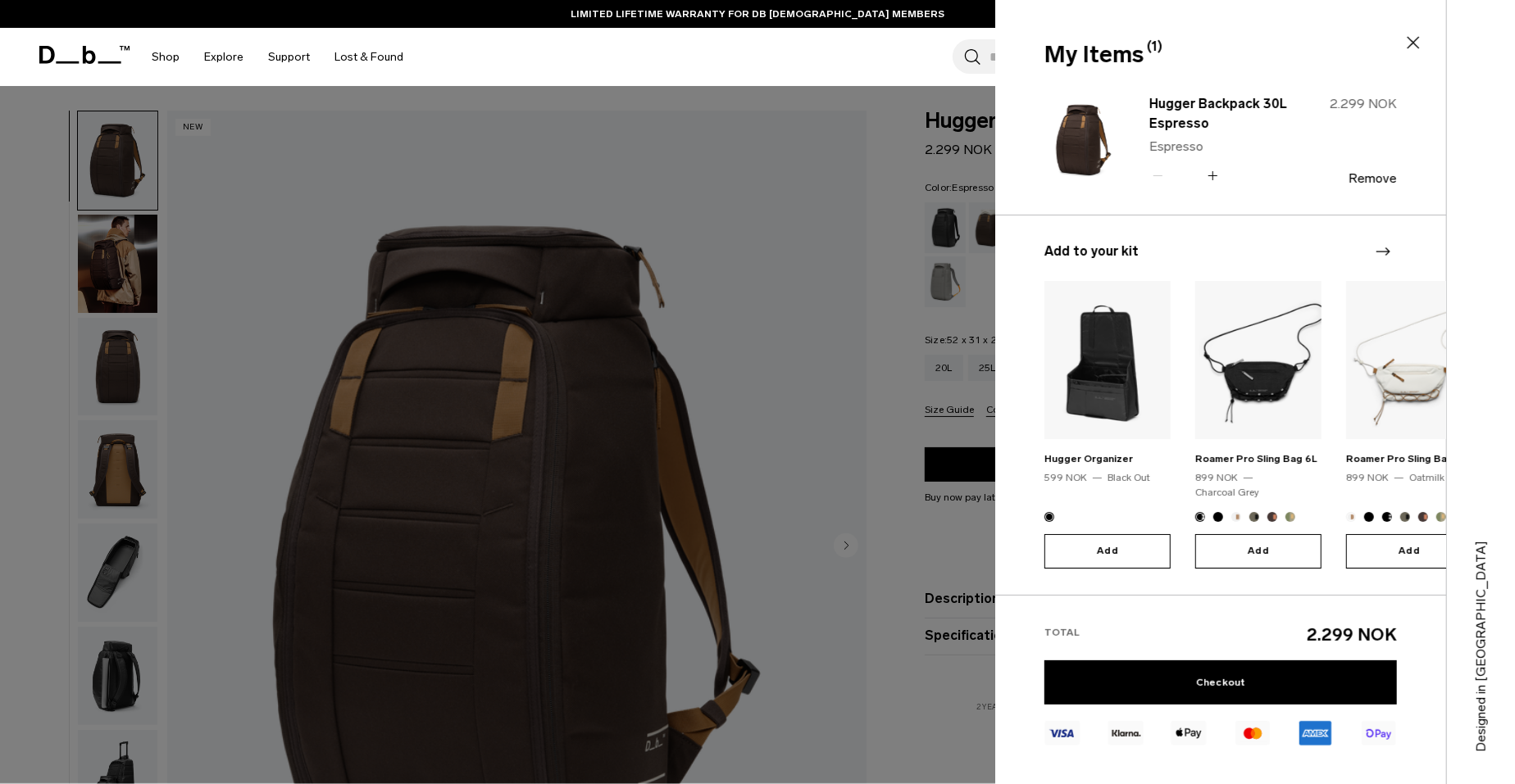
click at [1414, 387] on img "3 / 20" at bounding box center [1409, 360] width 126 height 158
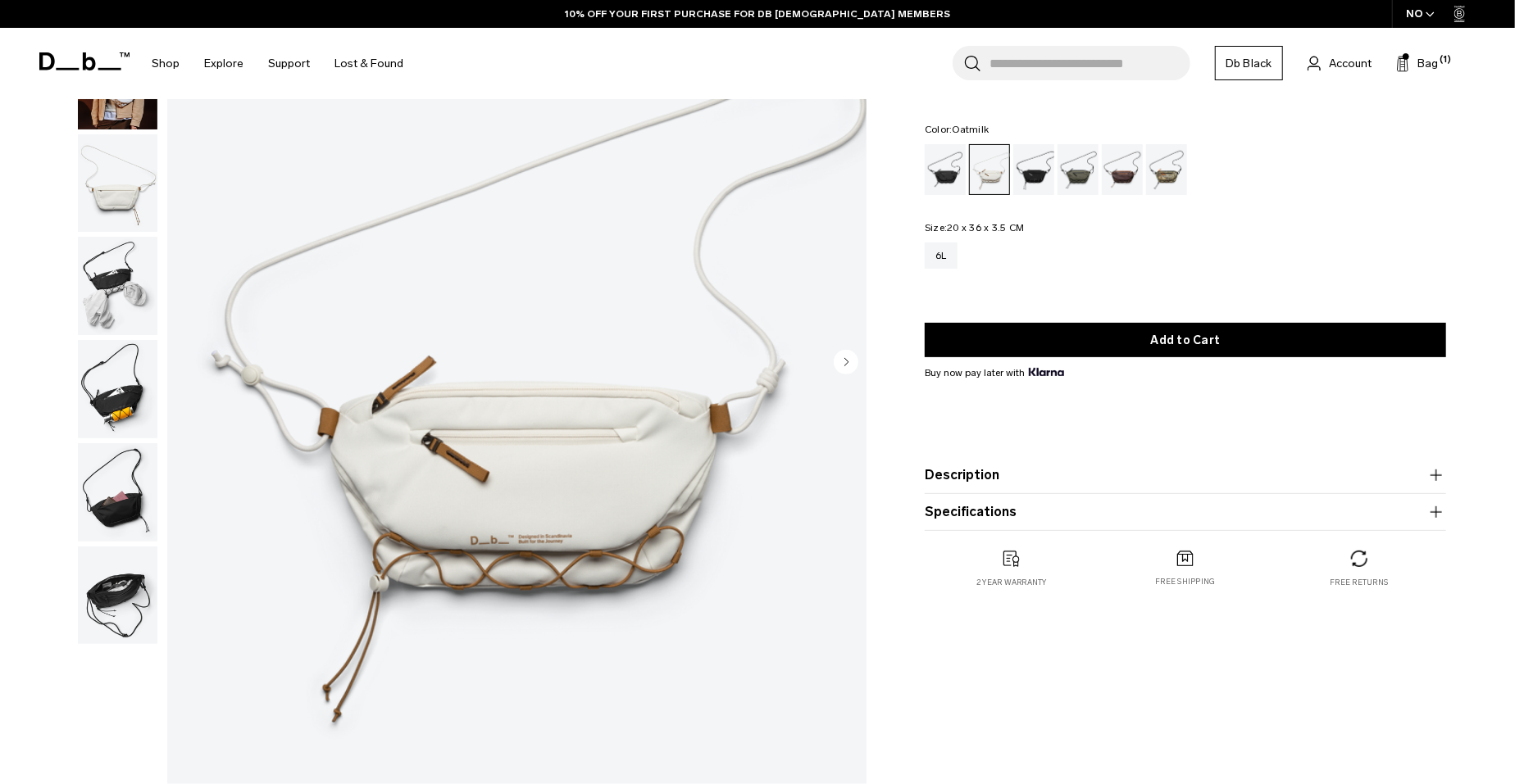
scroll to position [172, 0]
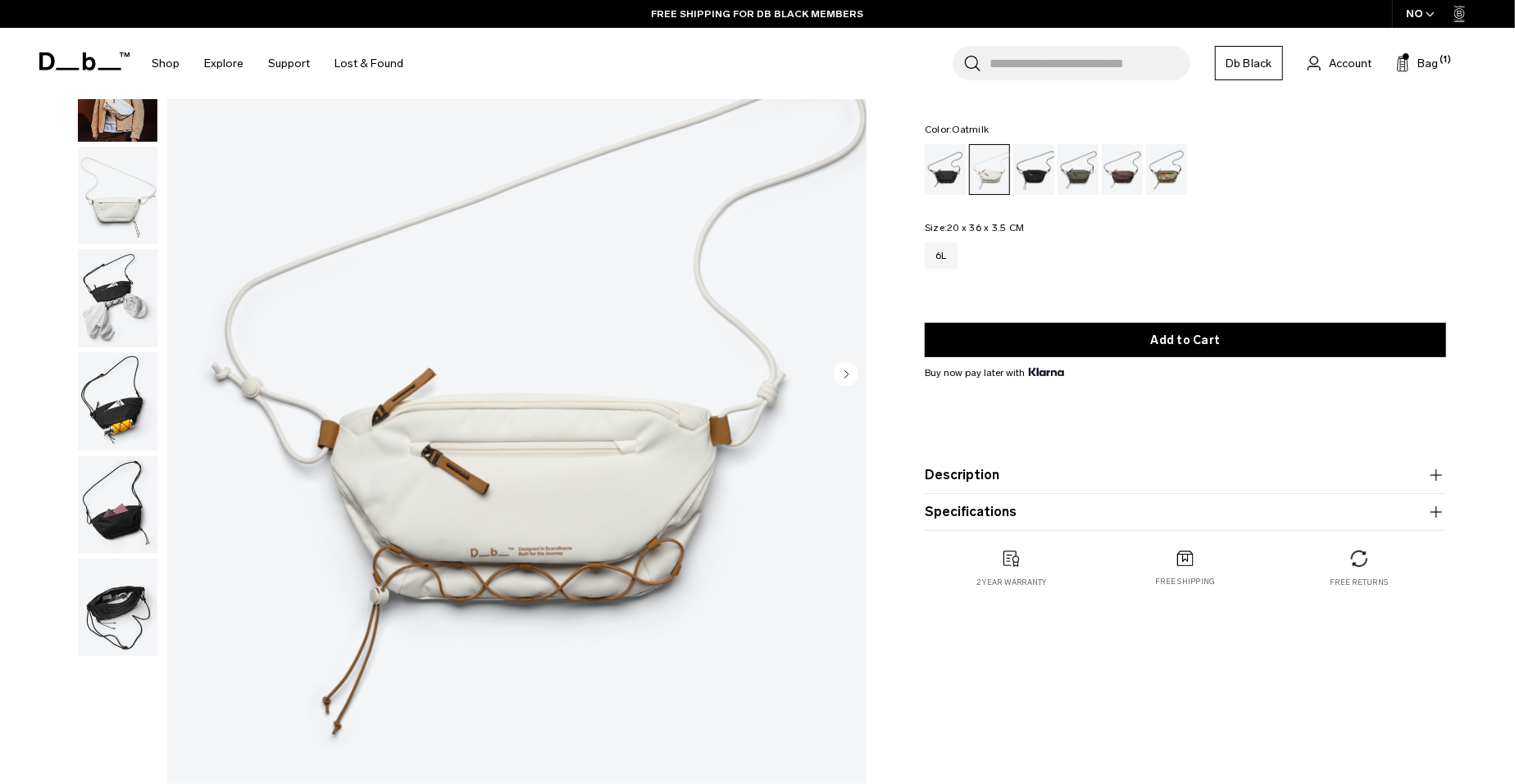
click at [130, 137] on img "button" at bounding box center [117, 93] width 79 height 99
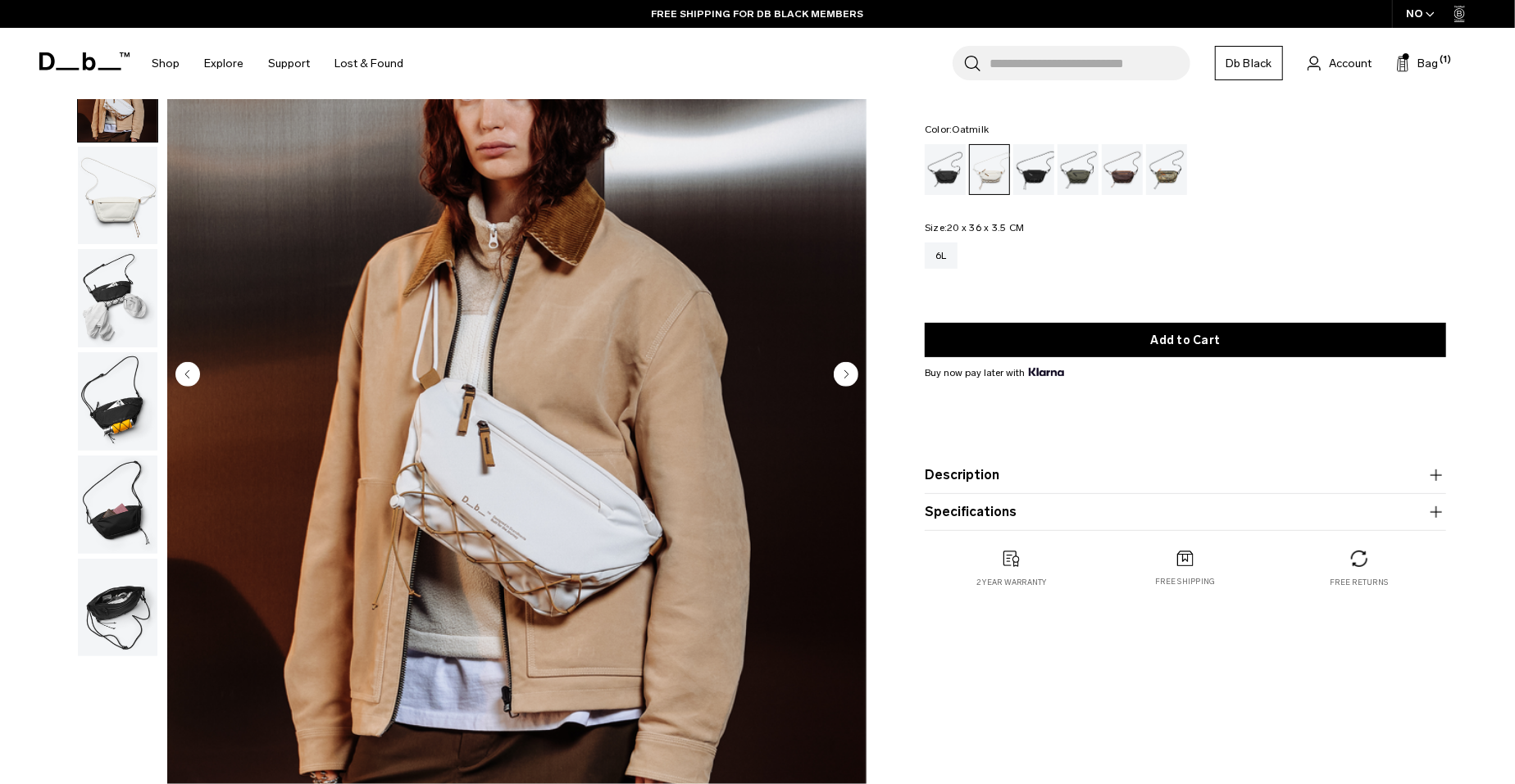
click at [853, 376] on circle "Next slide" at bounding box center [845, 373] width 24 height 24
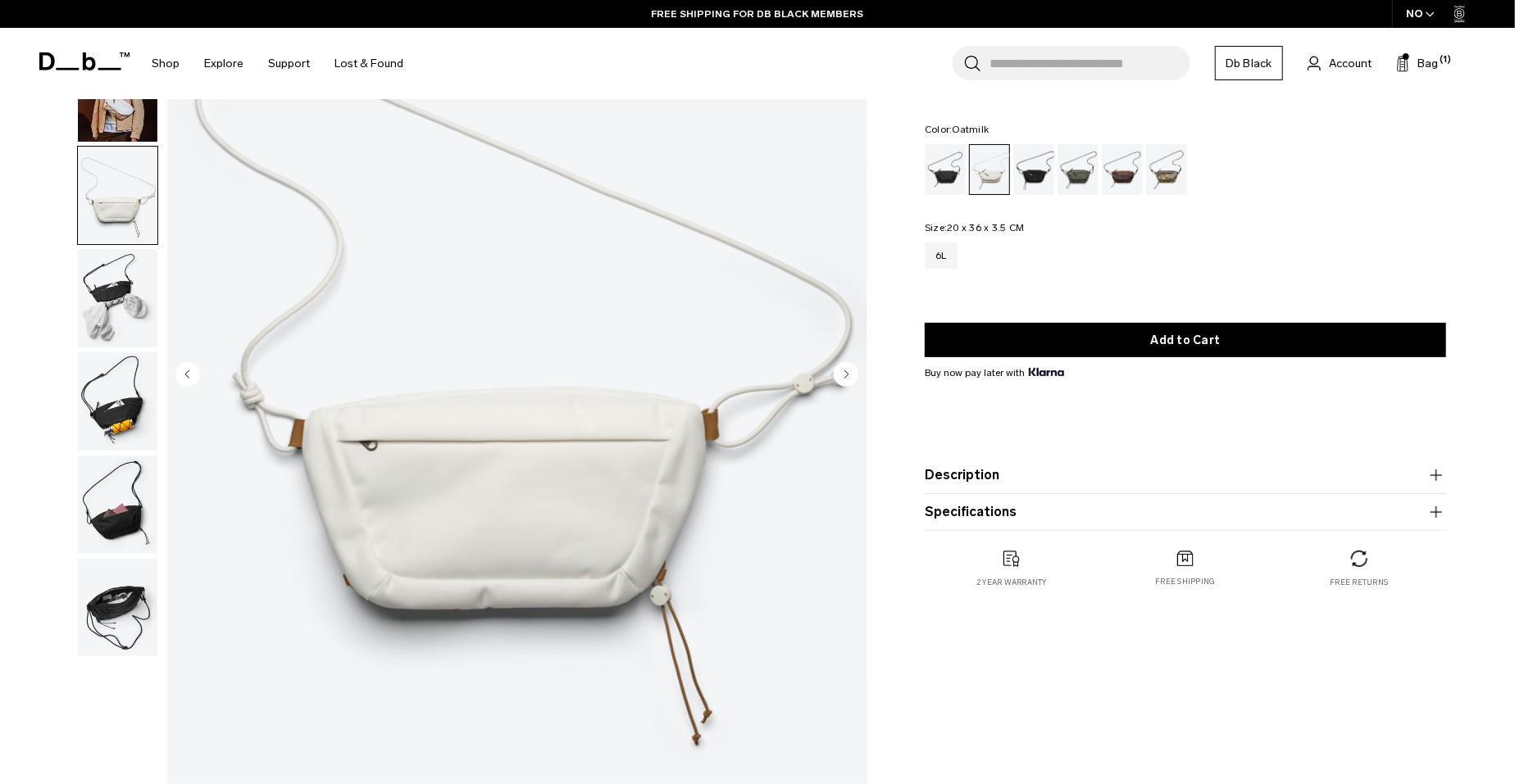
click at [853, 376] on circle "Next slide" at bounding box center [845, 373] width 24 height 24
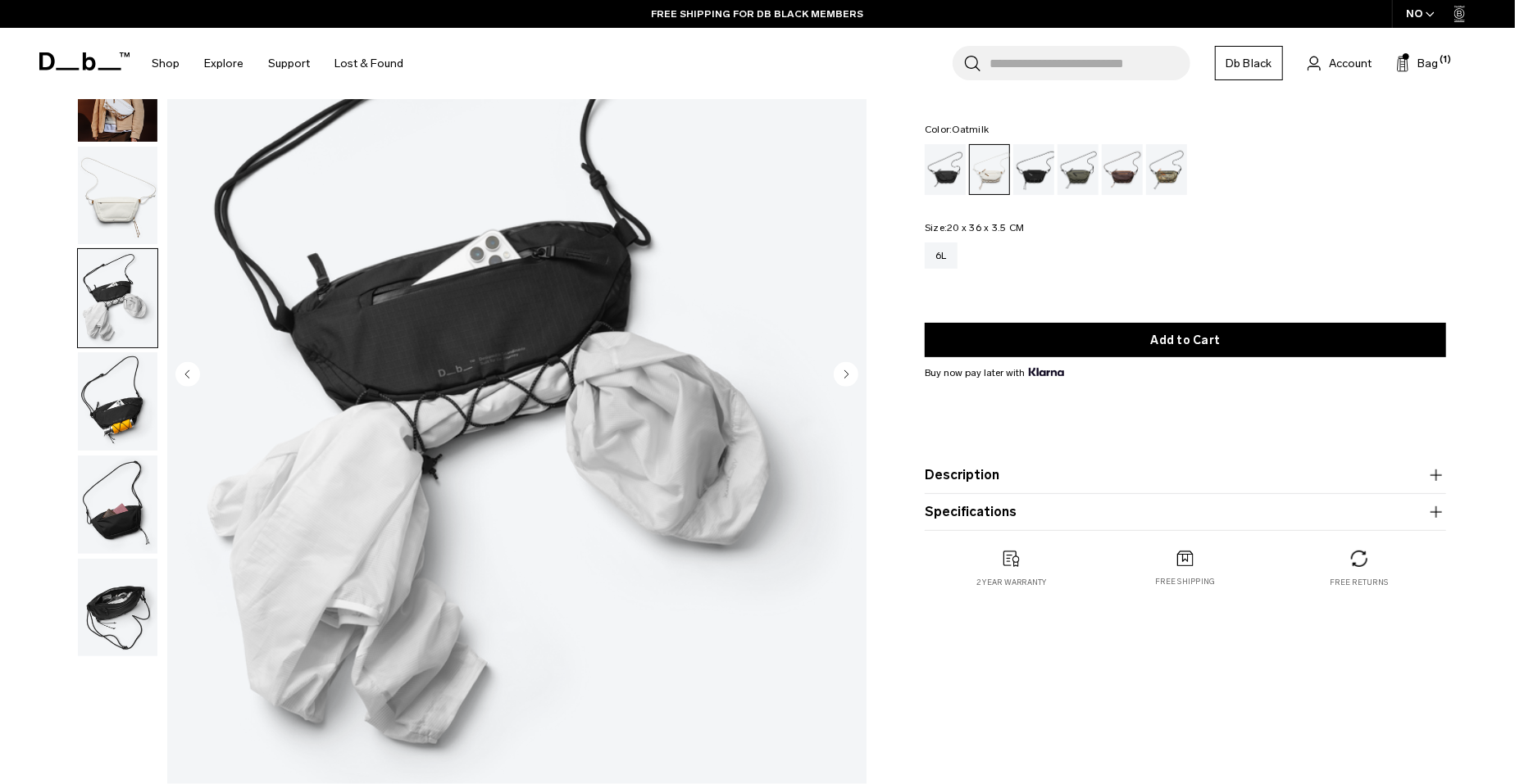
click at [853, 376] on circle "Next slide" at bounding box center [845, 373] width 24 height 24
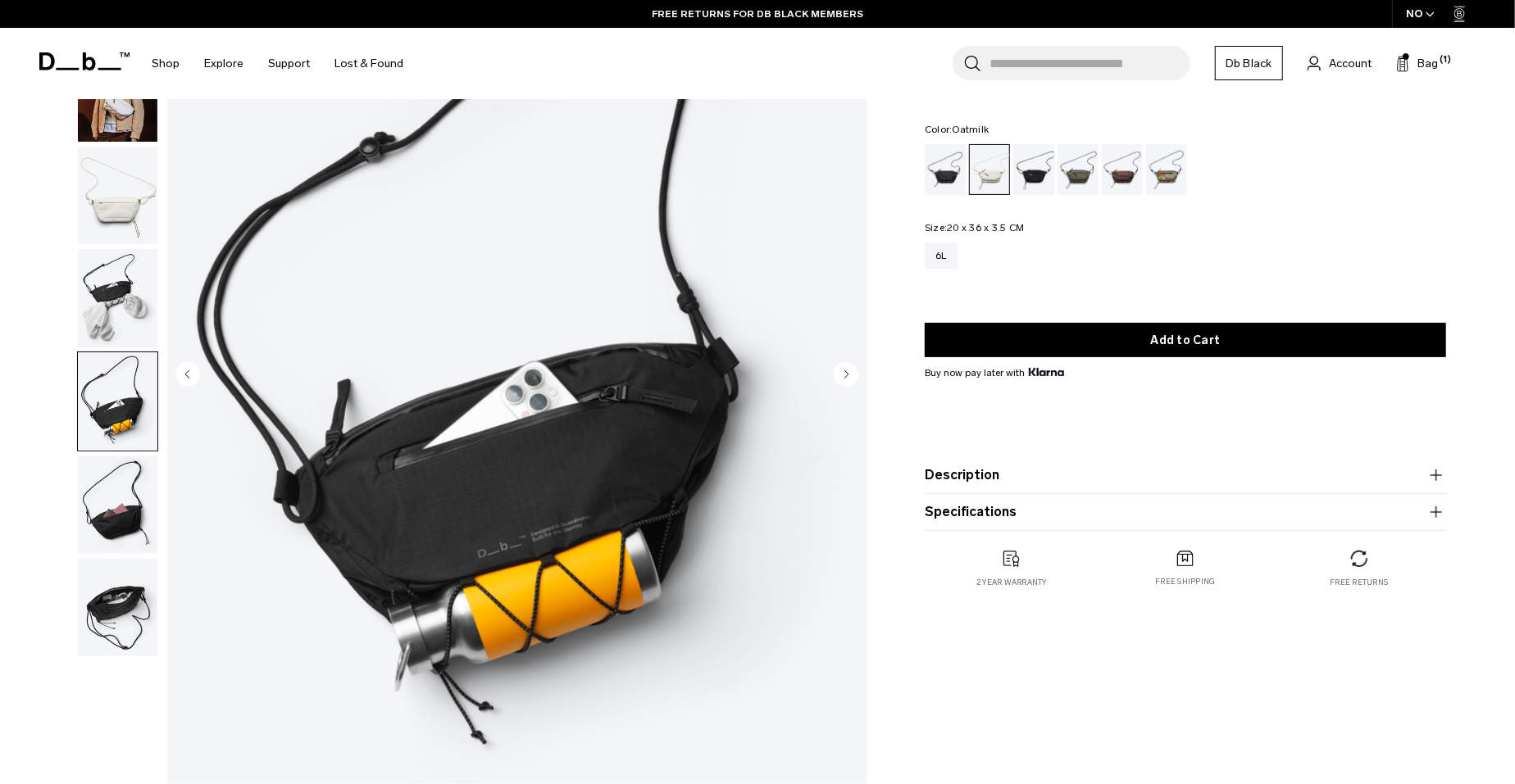
click at [848, 379] on circle "Next slide" at bounding box center [845, 373] width 24 height 24
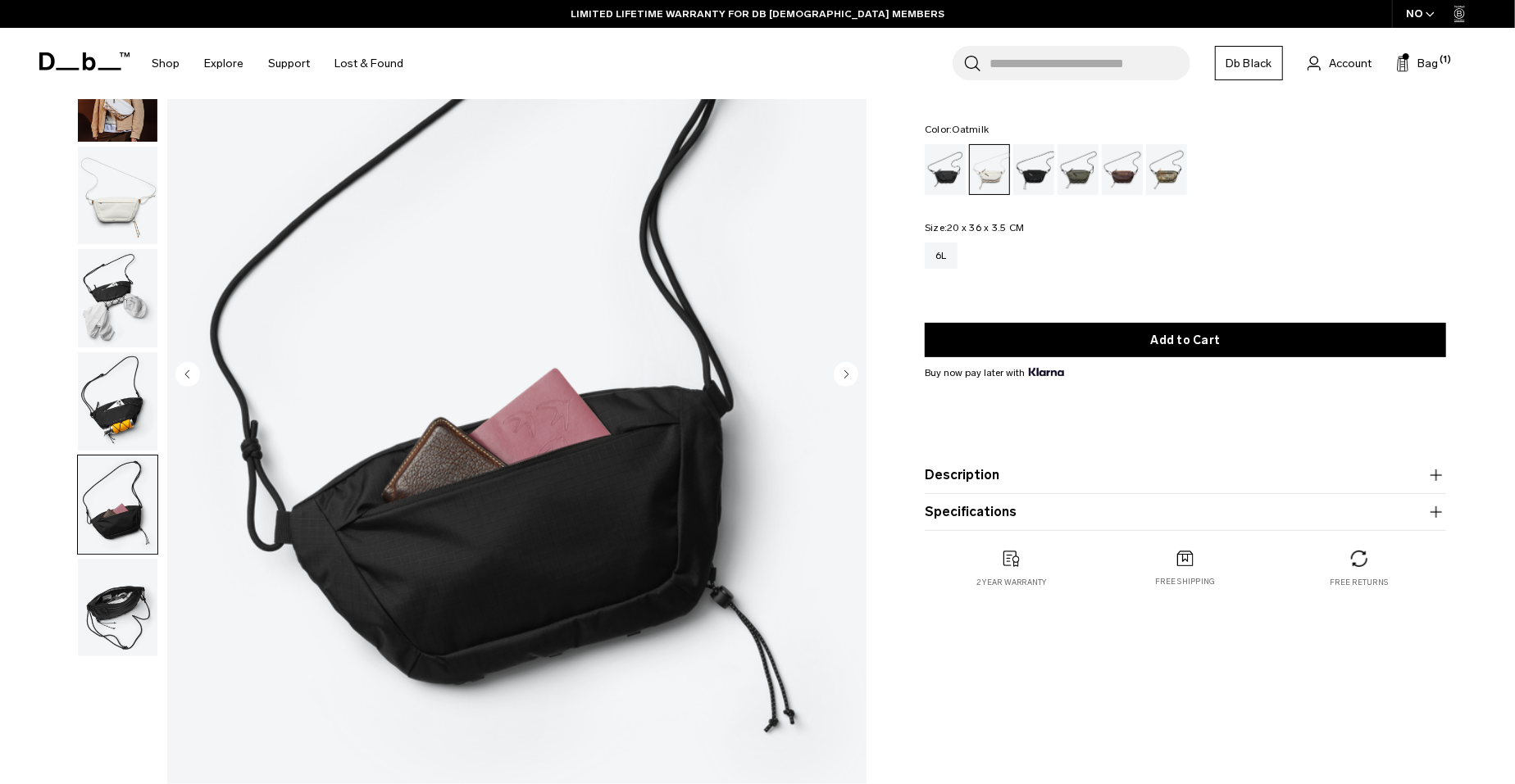
click at [848, 379] on circle "Next slide" at bounding box center [845, 373] width 24 height 24
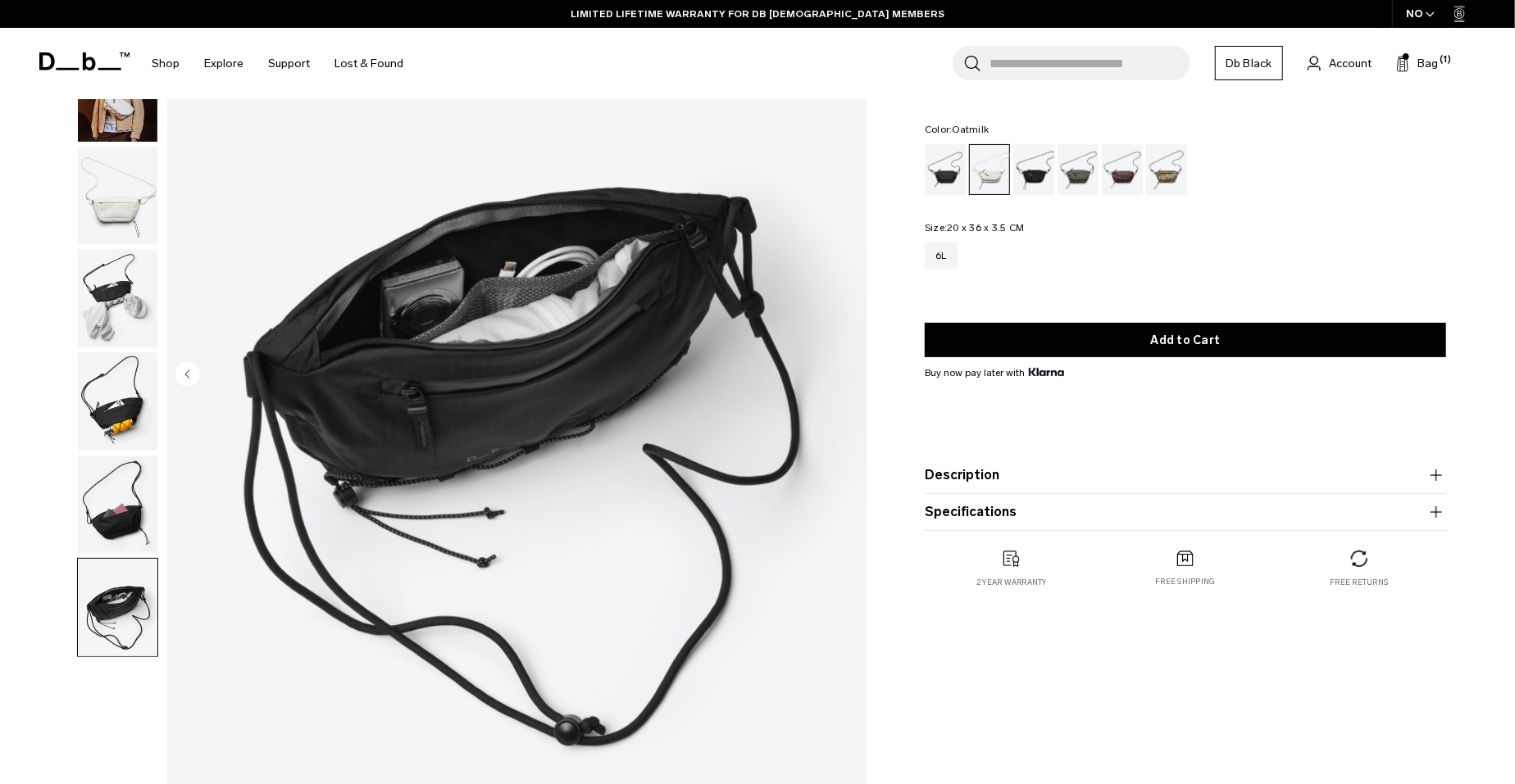
click at [189, 380] on circle "Previous slide" at bounding box center [187, 373] width 24 height 24
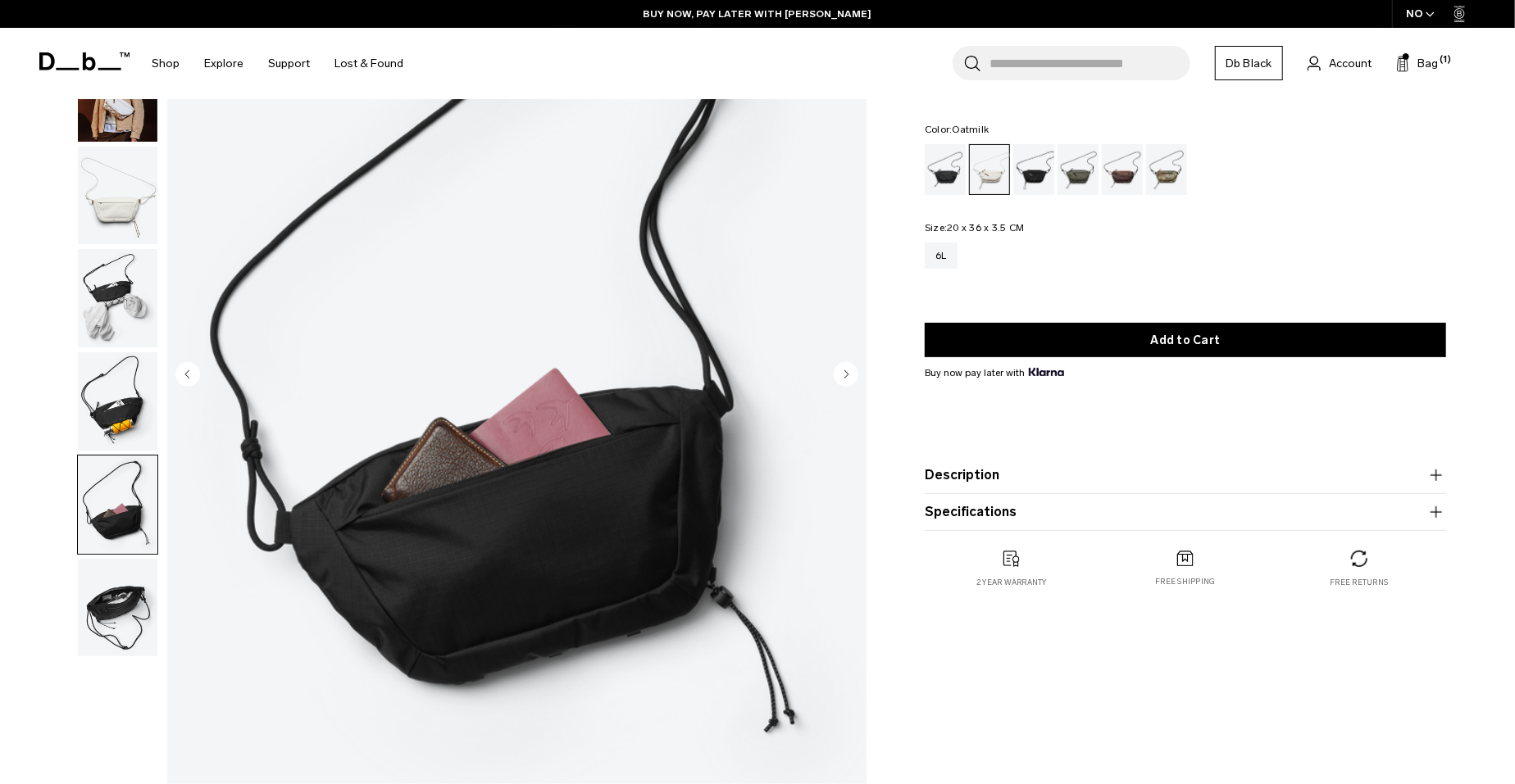
click at [189, 380] on circle "Previous slide" at bounding box center [187, 373] width 24 height 24
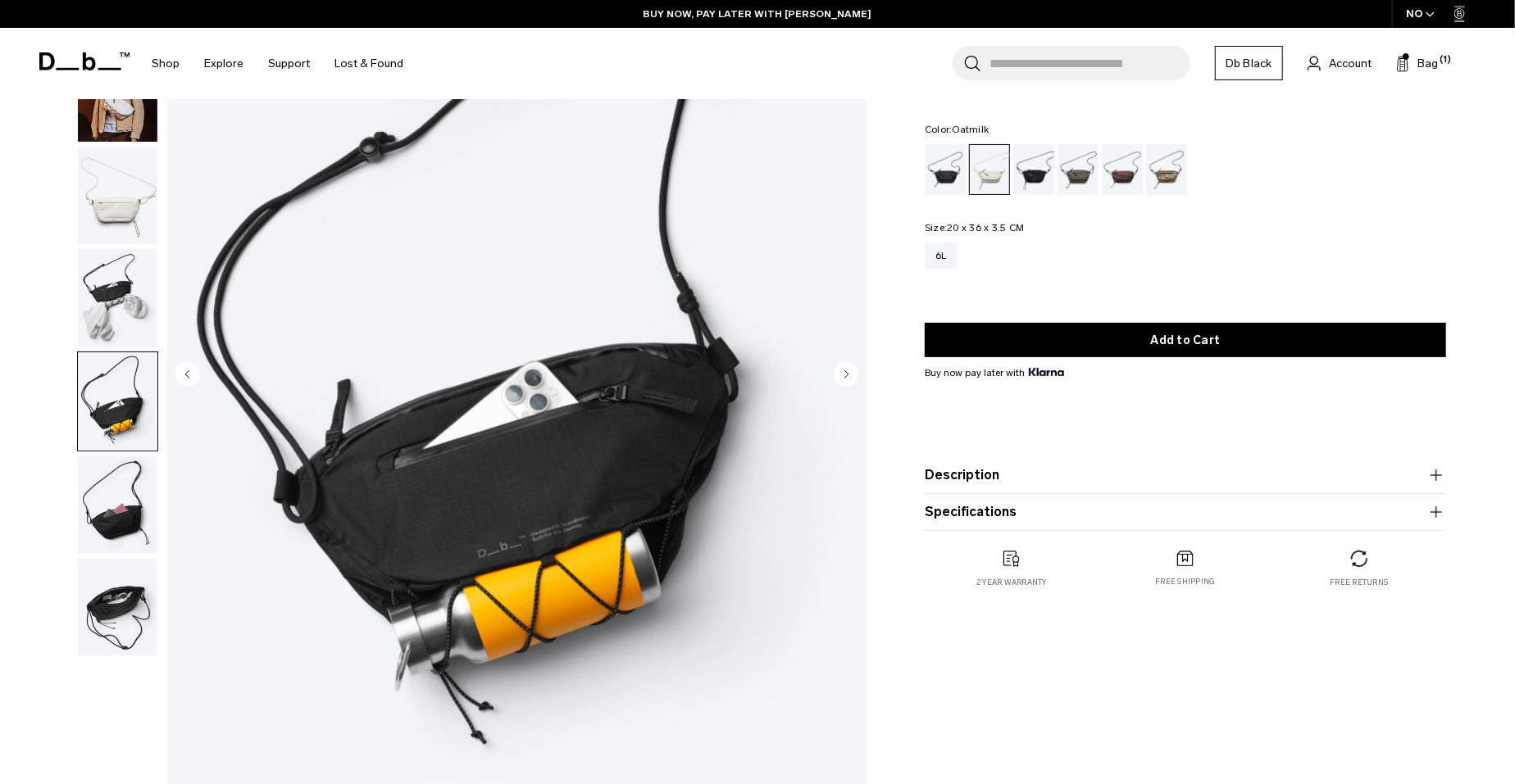
click at [189, 380] on circle "Previous slide" at bounding box center [187, 373] width 24 height 24
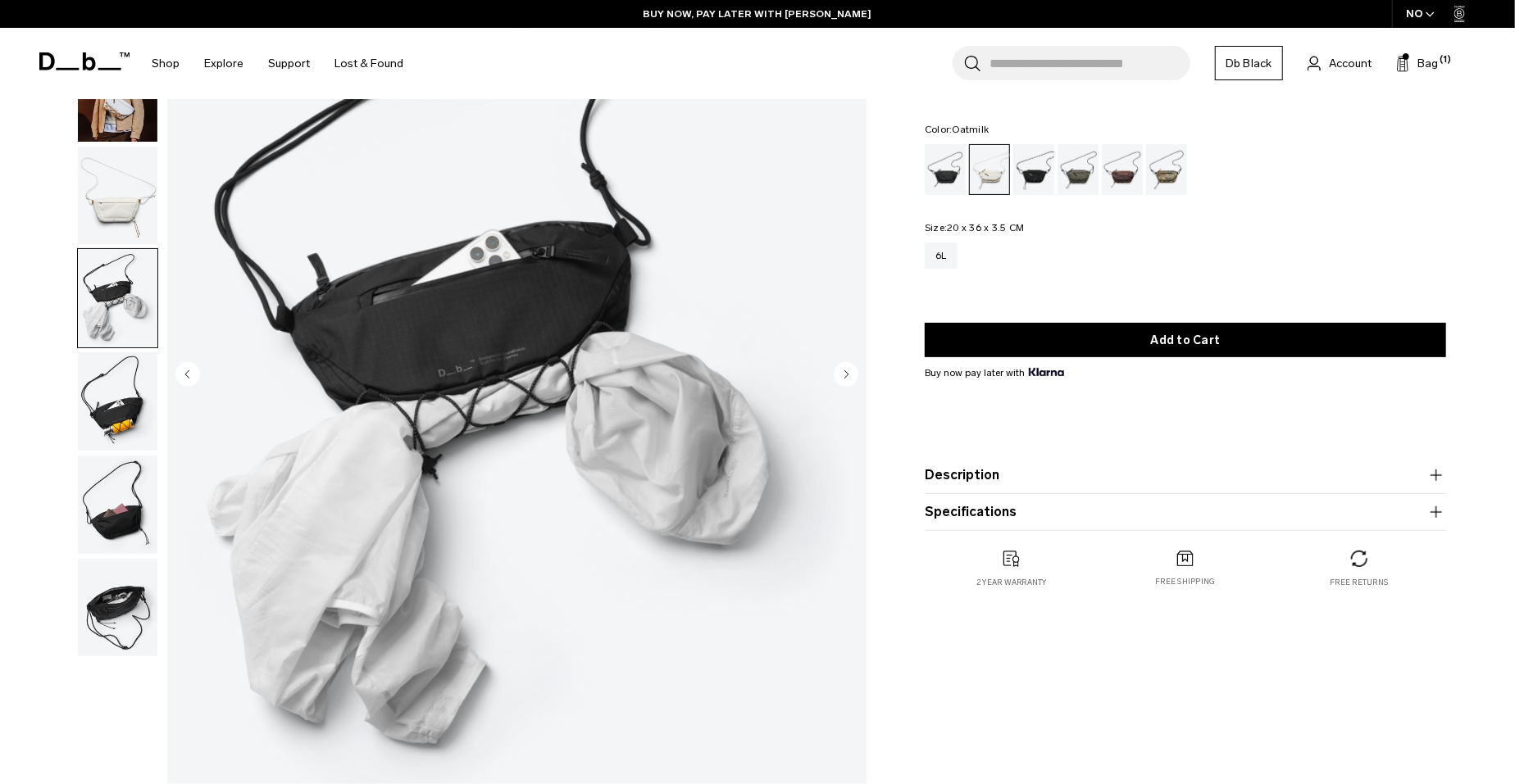
click at [189, 380] on circle "Previous slide" at bounding box center [187, 373] width 24 height 24
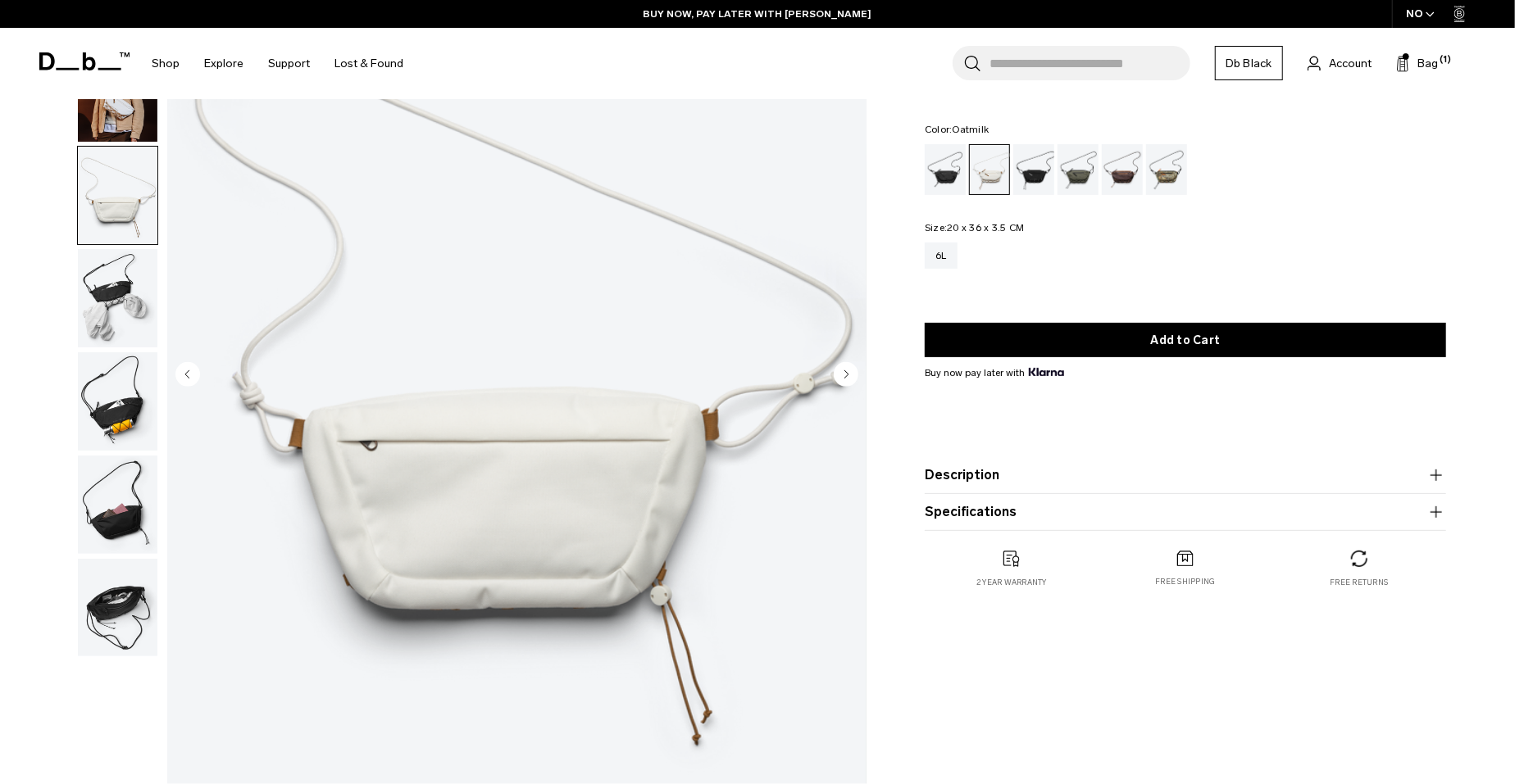
click at [189, 380] on circle "Previous slide" at bounding box center [187, 373] width 24 height 24
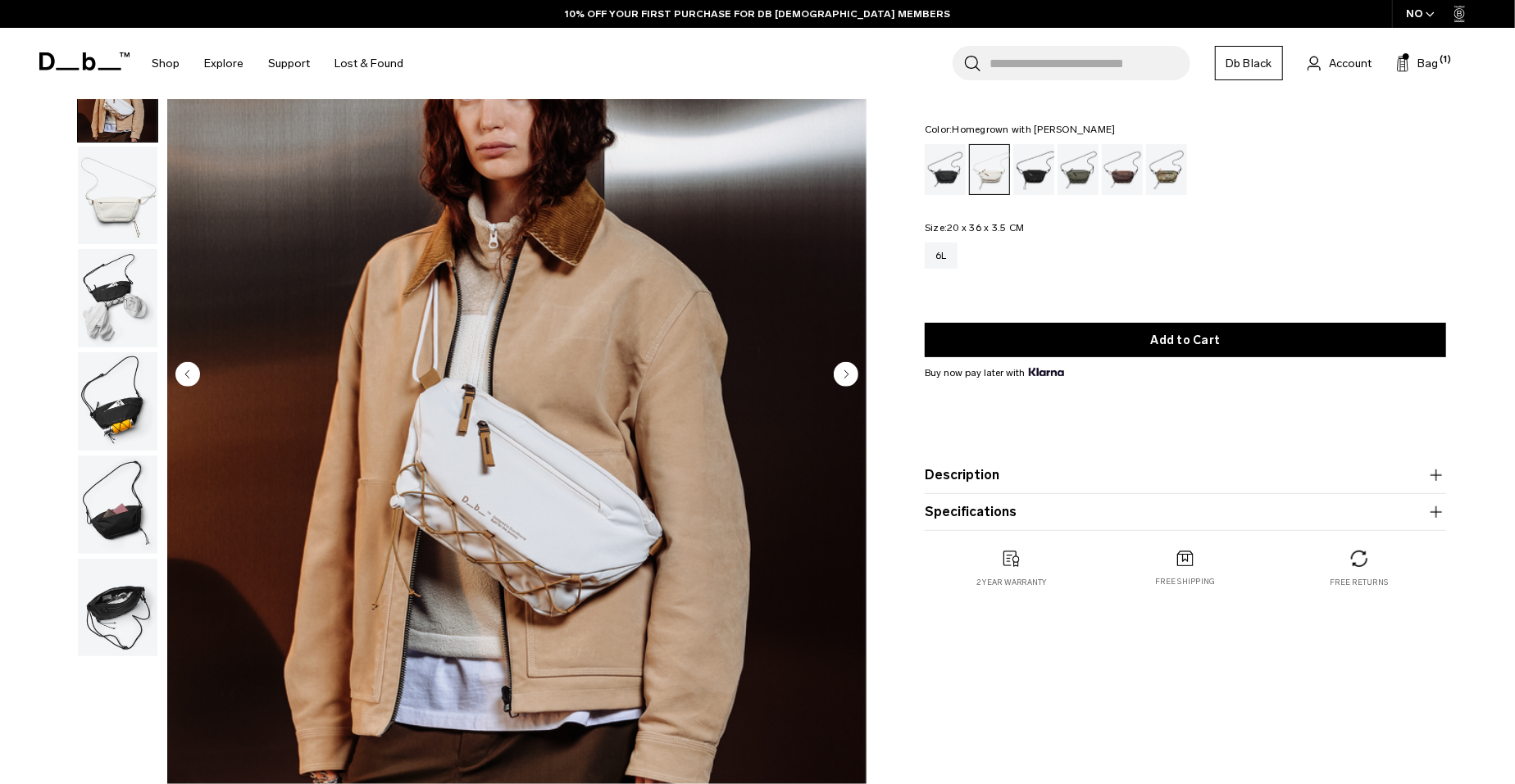
click at [1132, 168] on div "Homegrown with Lu" at bounding box center [1122, 170] width 42 height 50
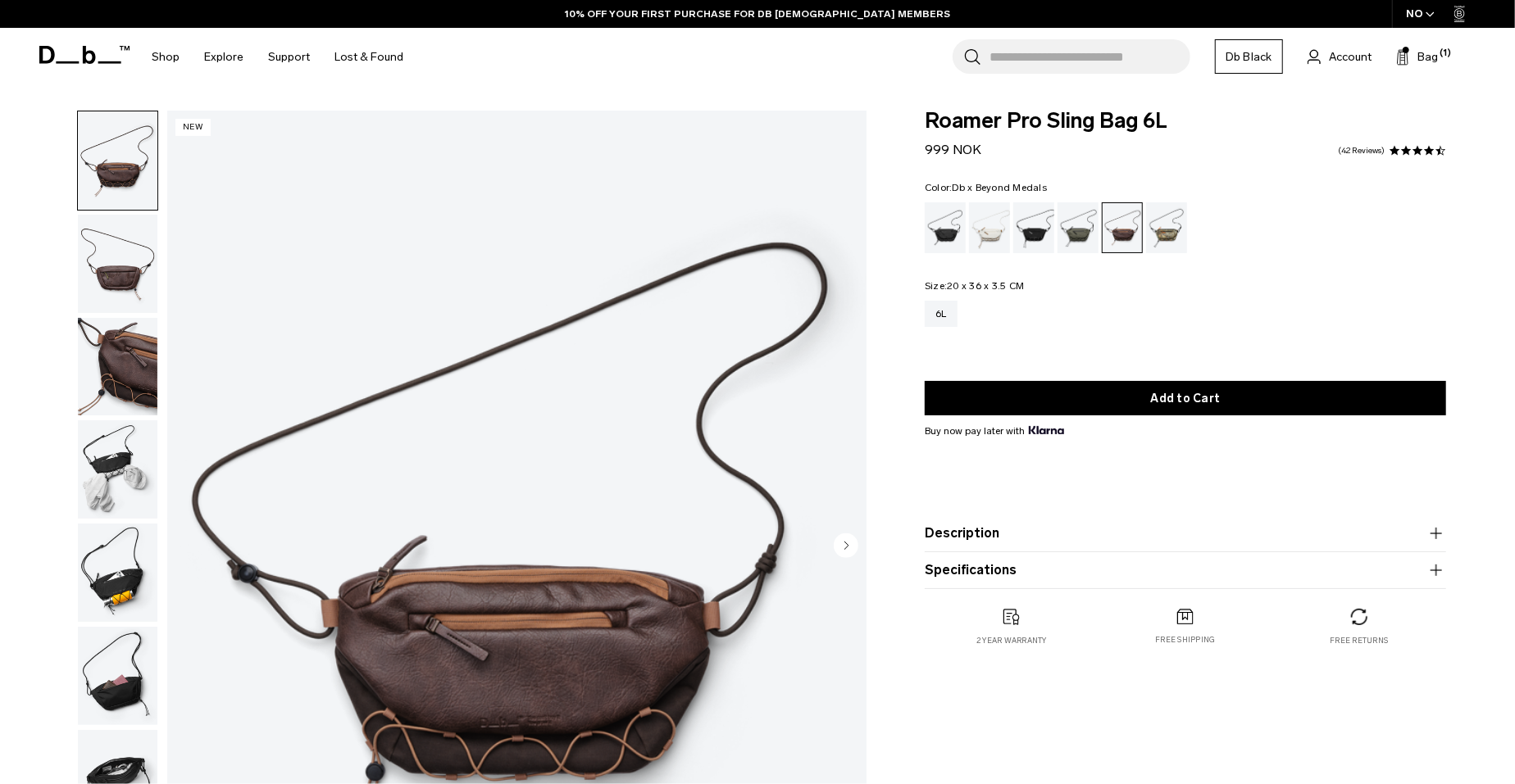
click at [1171, 236] on div "Db x Beyond Medals" at bounding box center [1167, 228] width 42 height 50
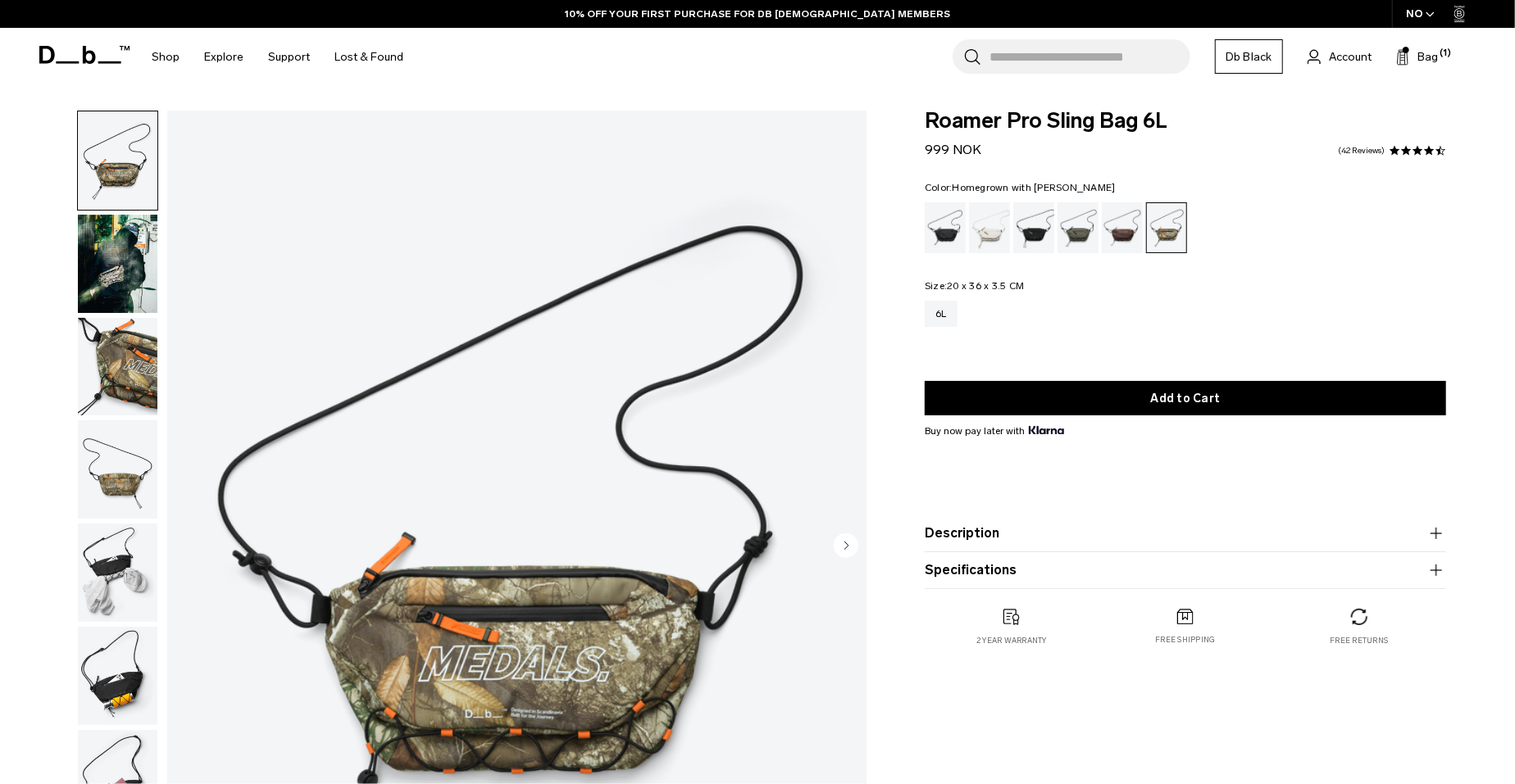
click at [1130, 218] on div "Homegrown with Lu" at bounding box center [1122, 228] width 42 height 50
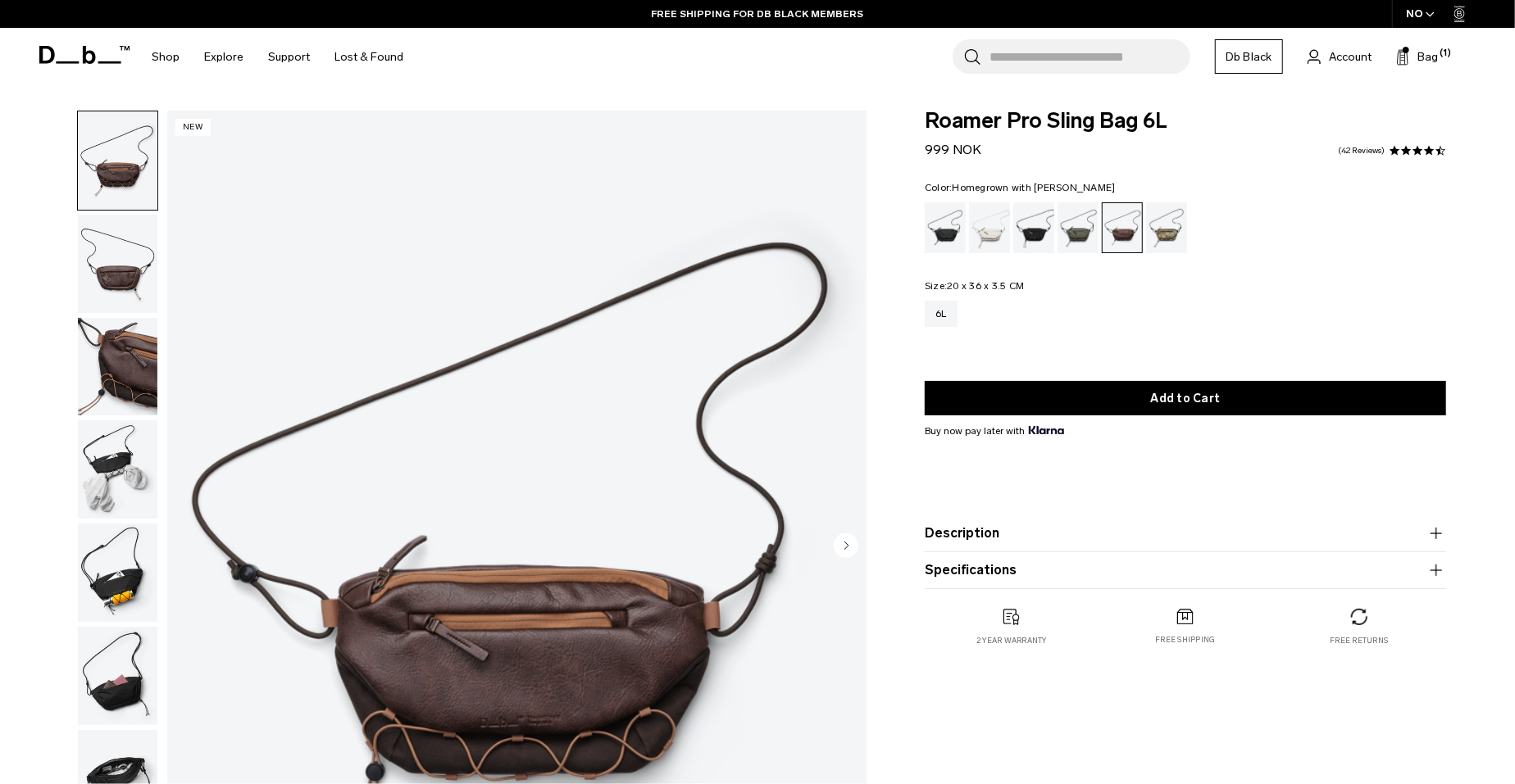
click at [841, 547] on circle "Next slide" at bounding box center [845, 545] width 24 height 24
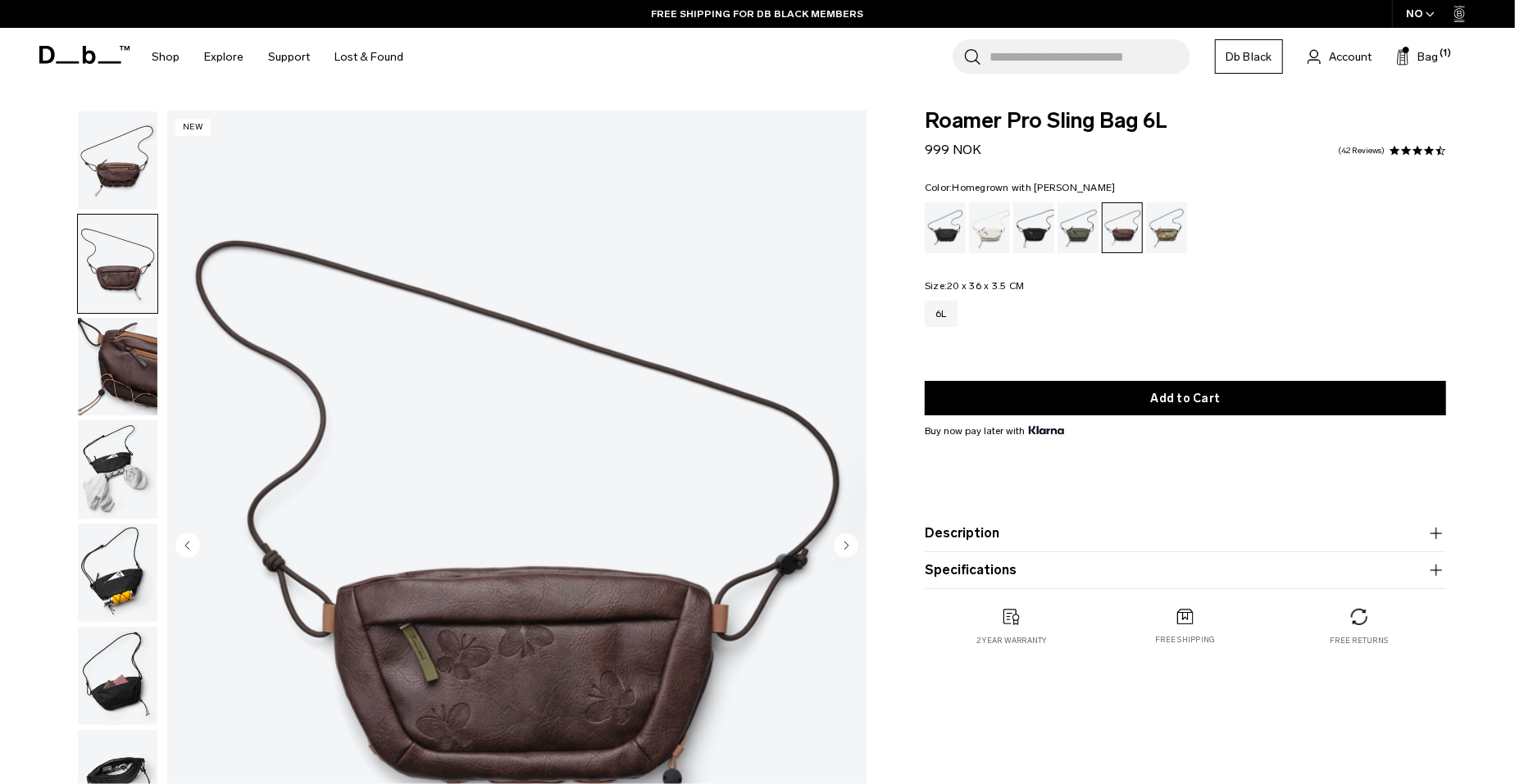
click at [186, 531] on img "2 / 7" at bounding box center [518, 547] width 700 height 873
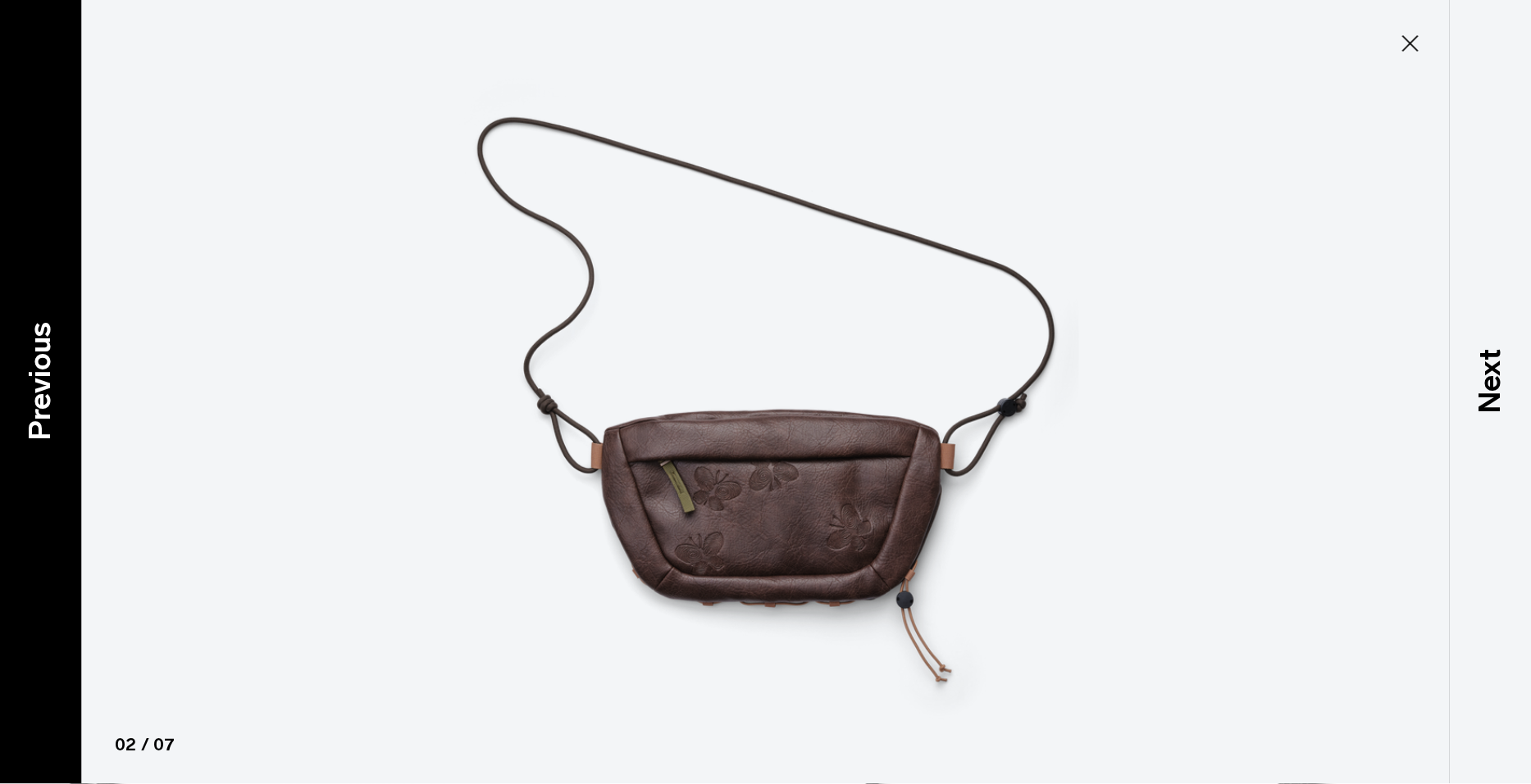
click at [28, 386] on p "Previous" at bounding box center [41, 382] width 45 height 119
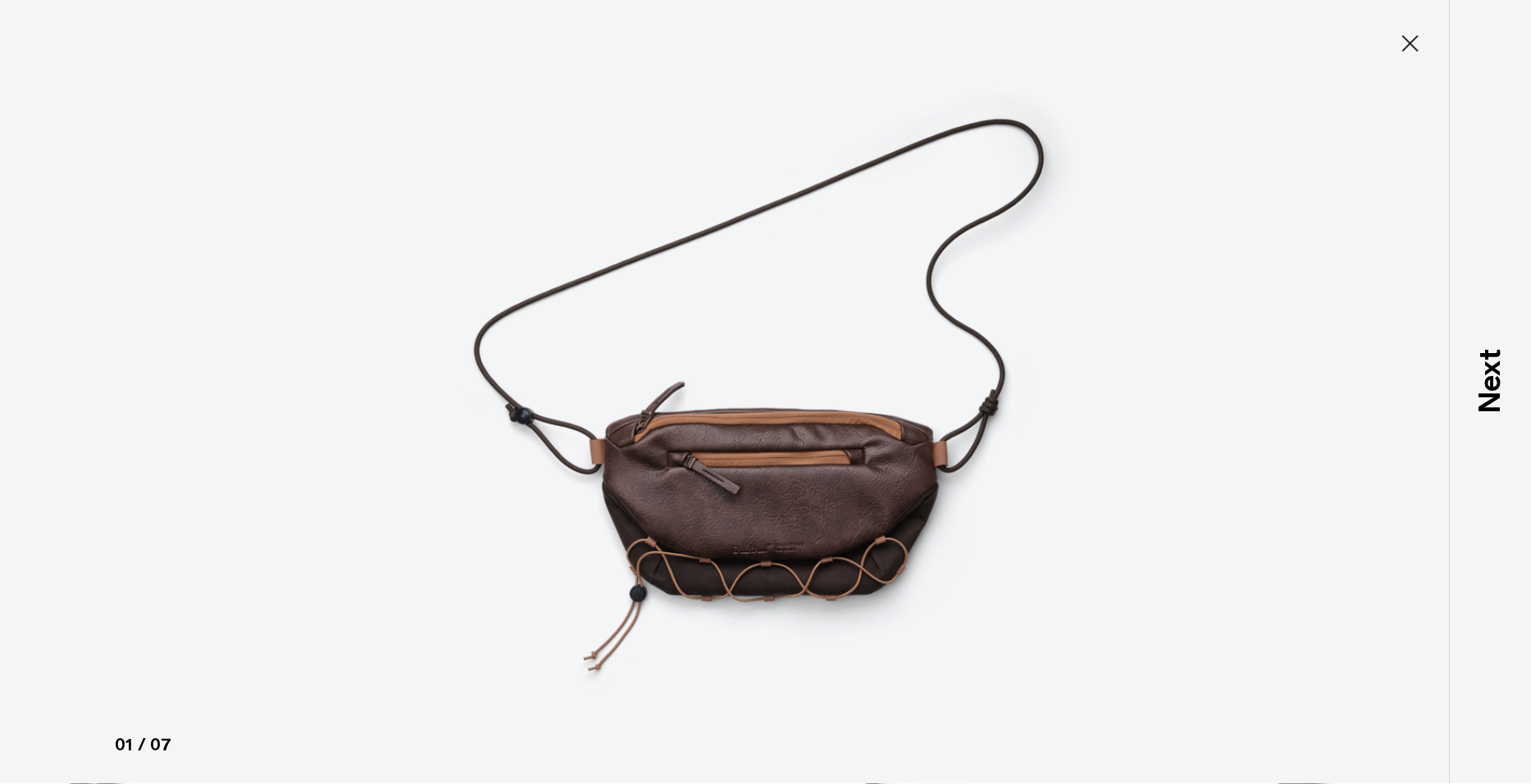
click at [28, 386] on div at bounding box center [765, 392] width 1531 height 784
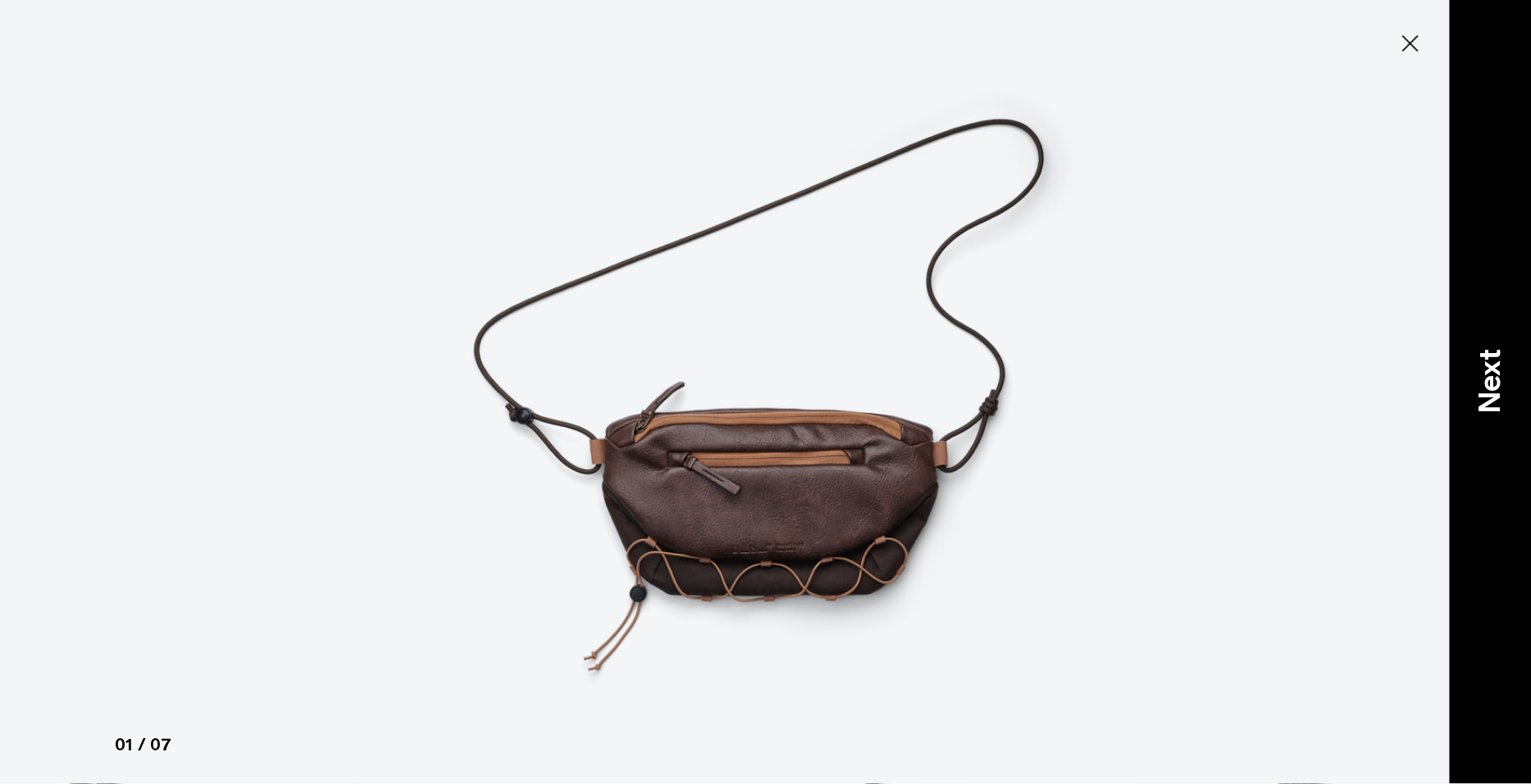
click at [1501, 388] on p "Next" at bounding box center [1490, 382] width 45 height 65
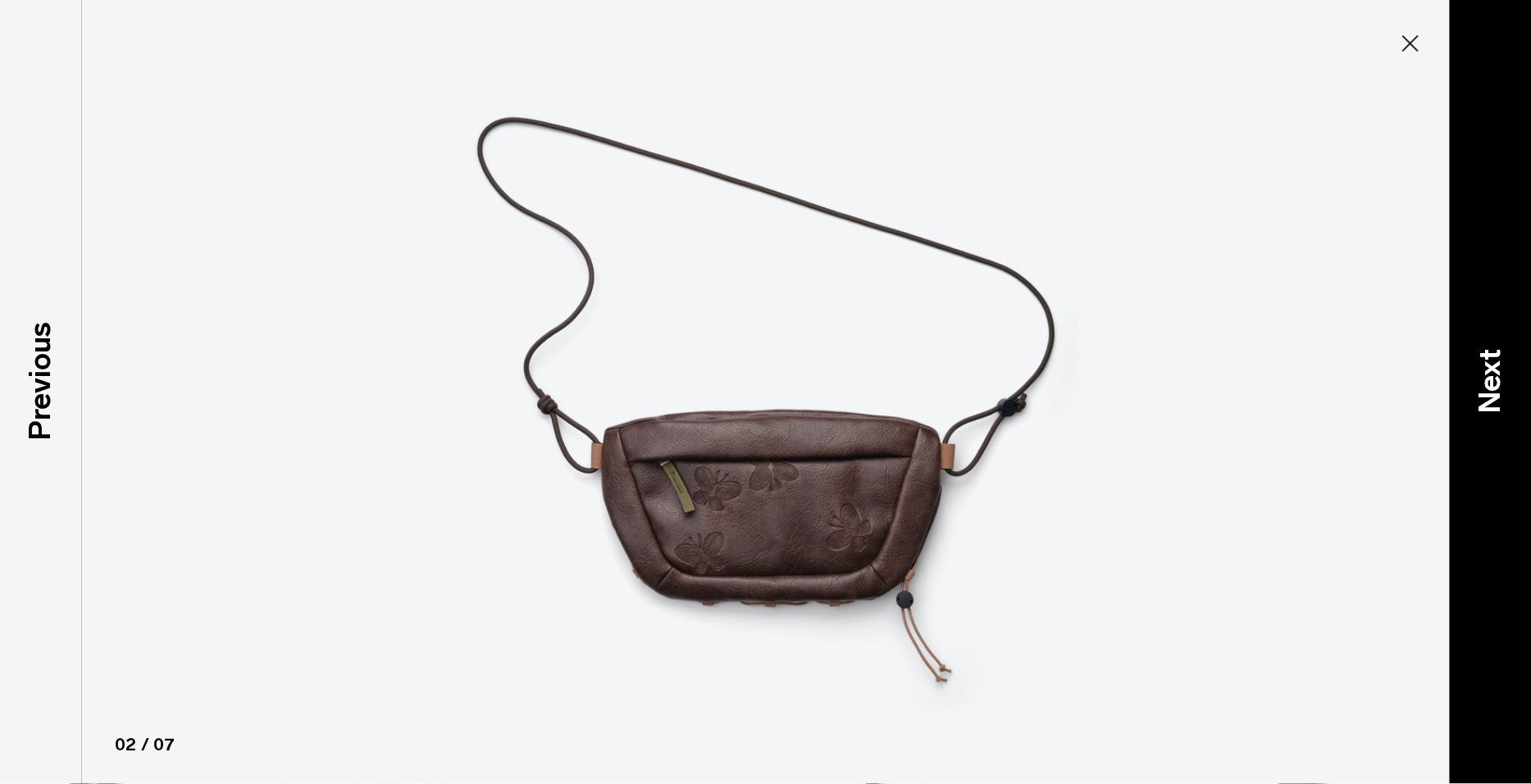
click at [1501, 388] on p "Next" at bounding box center [1490, 382] width 45 height 65
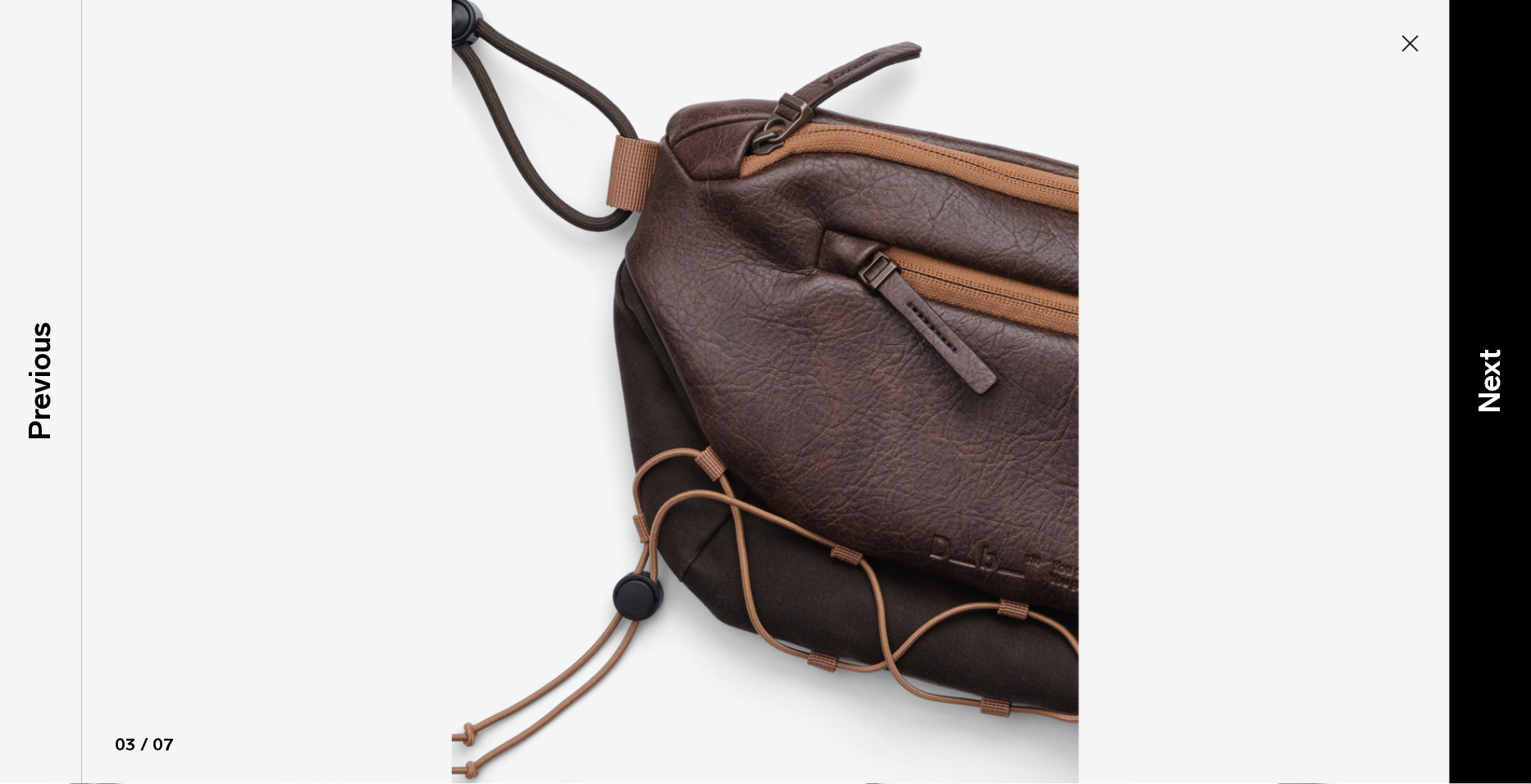
click at [1501, 388] on p "Next" at bounding box center [1490, 382] width 45 height 65
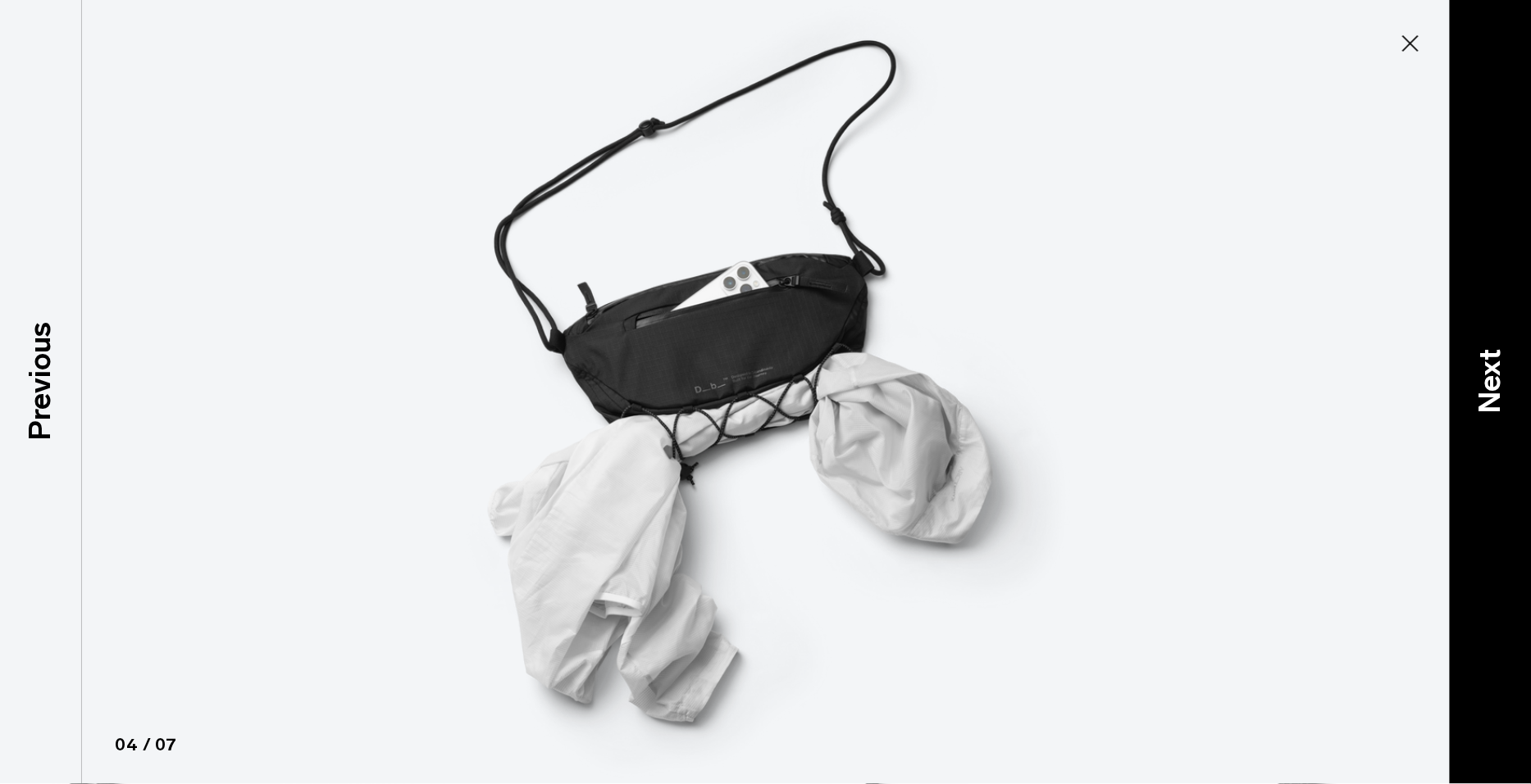
click at [1501, 388] on p "Next" at bounding box center [1490, 382] width 45 height 65
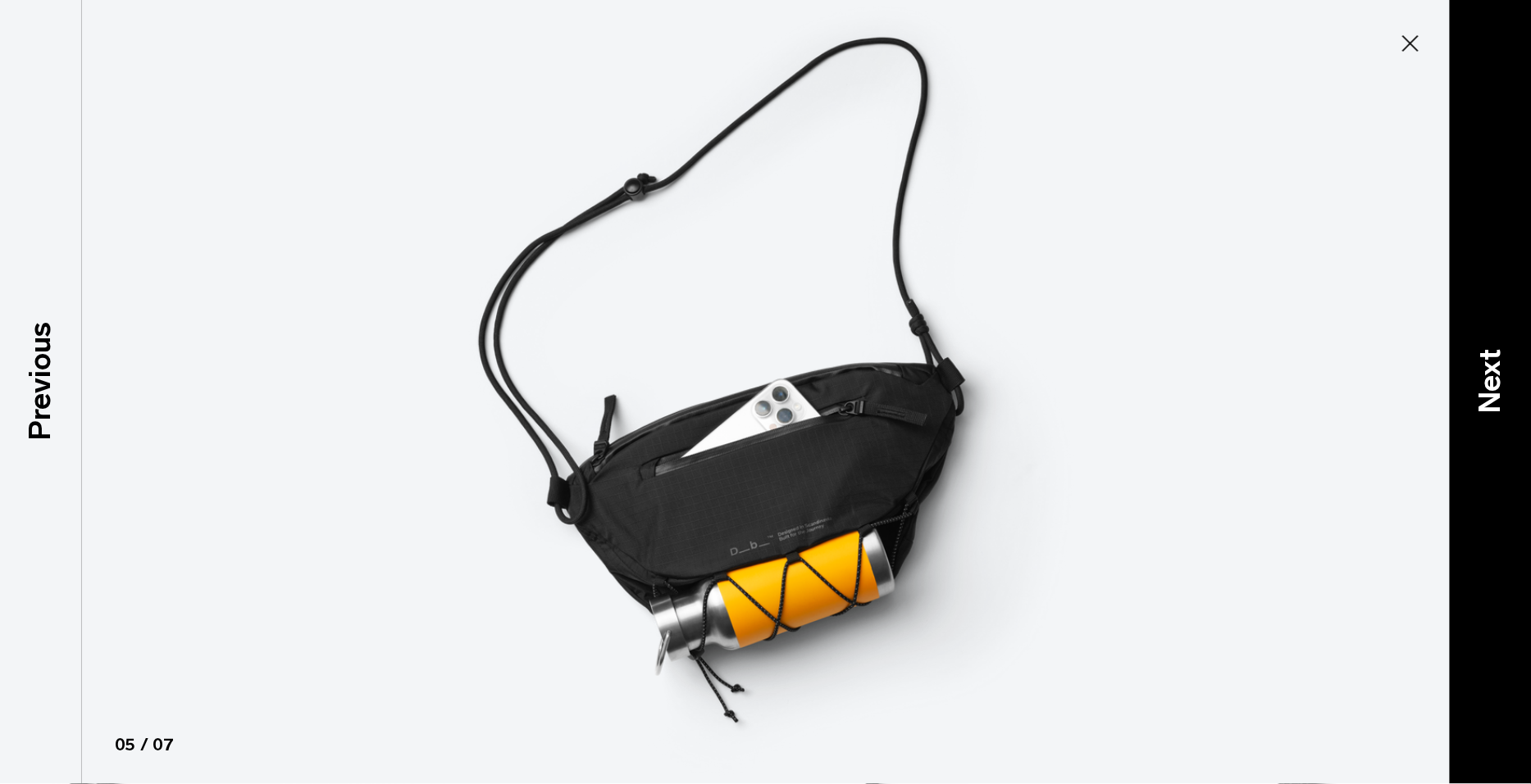
click at [1501, 388] on p "Next" at bounding box center [1490, 382] width 45 height 65
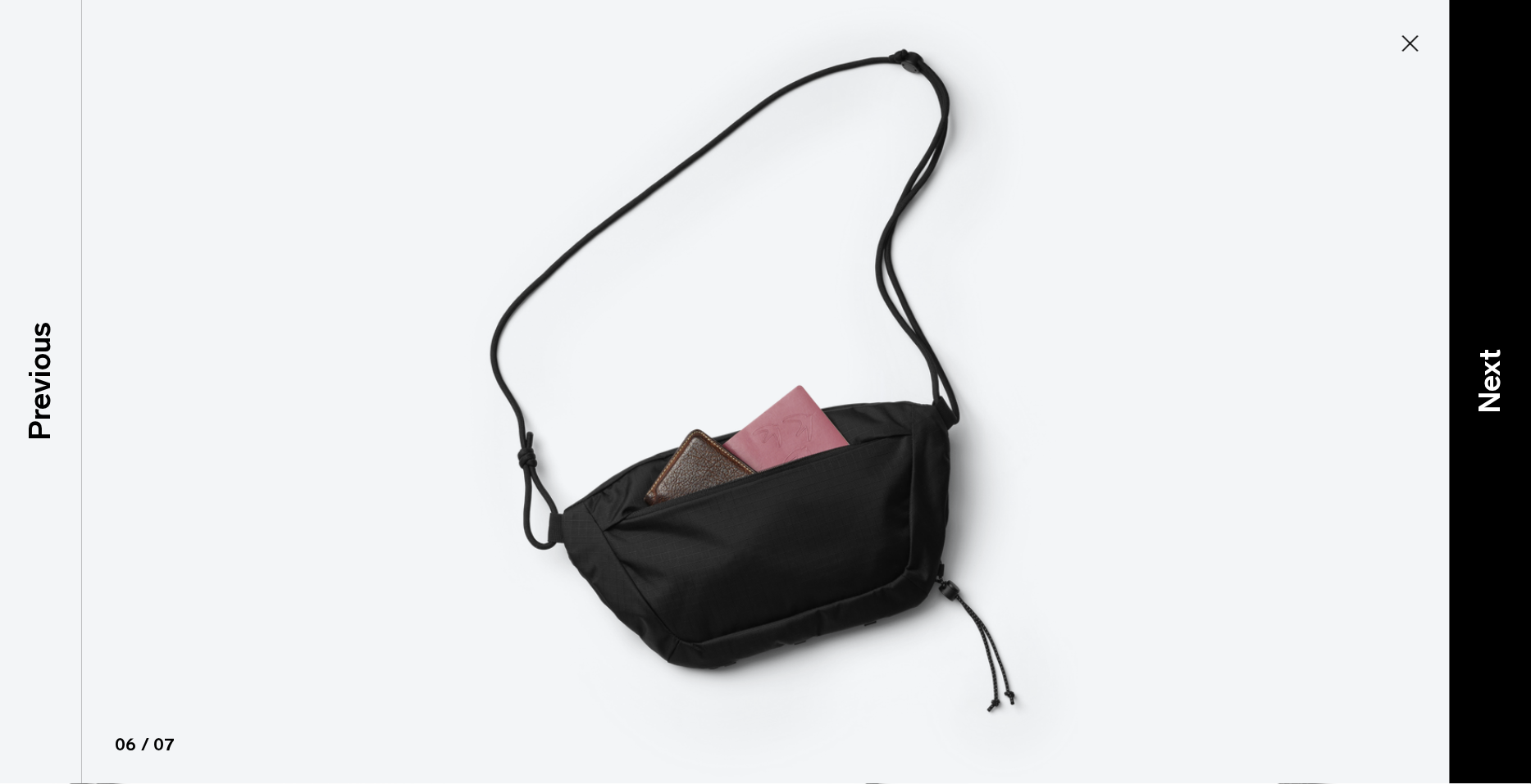
click at [1501, 388] on p "Next" at bounding box center [1490, 382] width 45 height 65
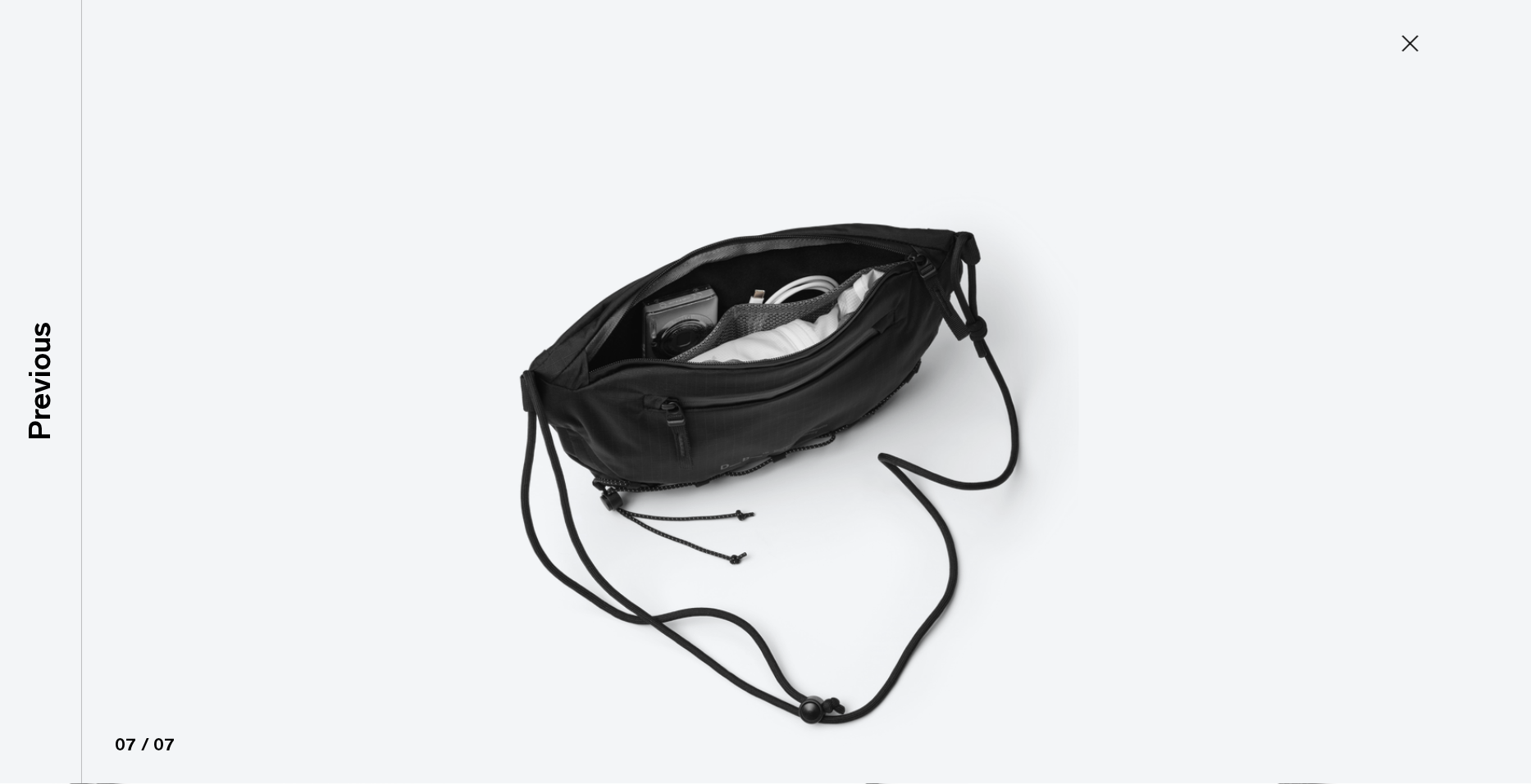
click at [1501, 388] on div at bounding box center [765, 392] width 1531 height 784
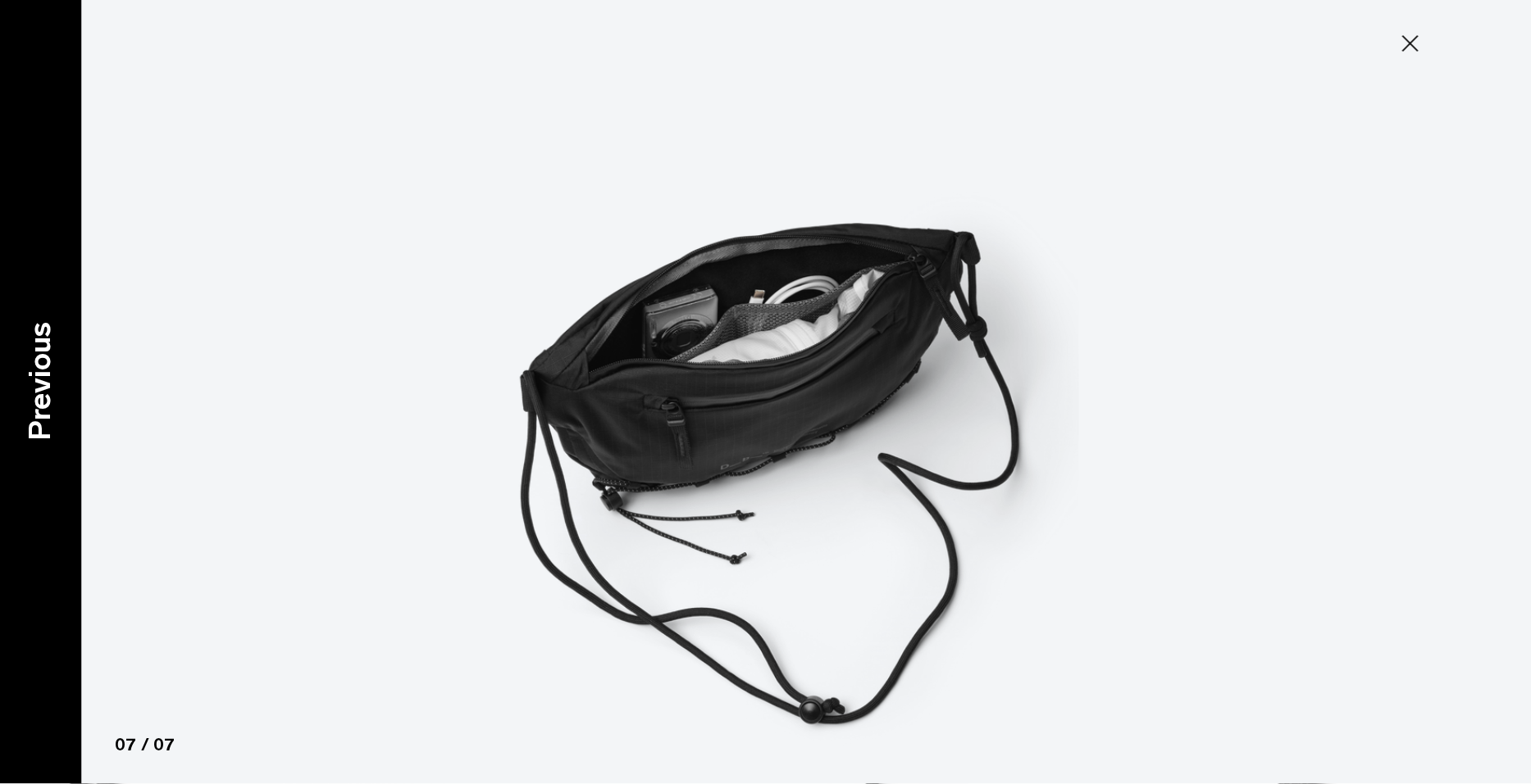
click at [28, 396] on p "Previous" at bounding box center [41, 382] width 45 height 119
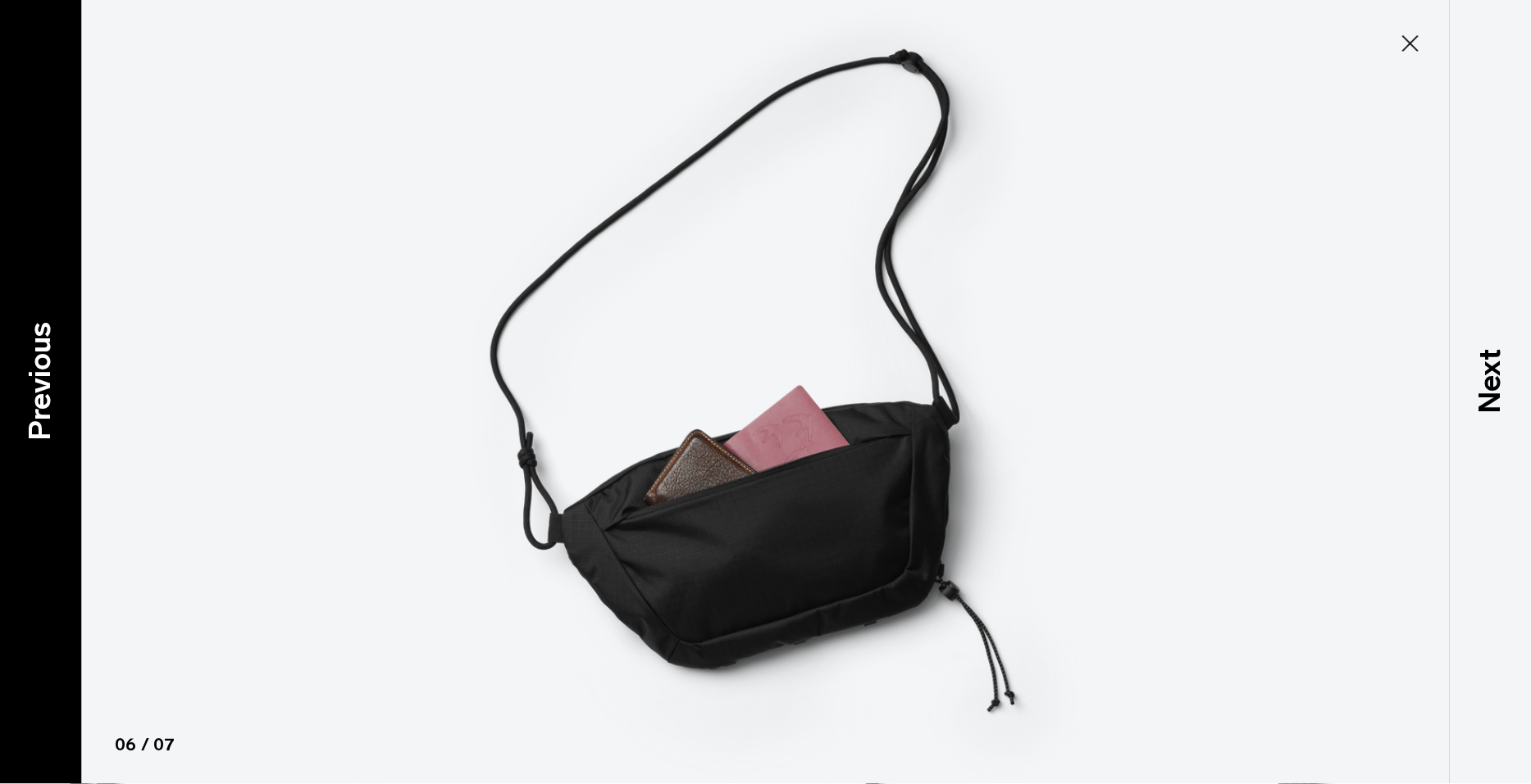
click at [28, 396] on p "Previous" at bounding box center [41, 382] width 45 height 119
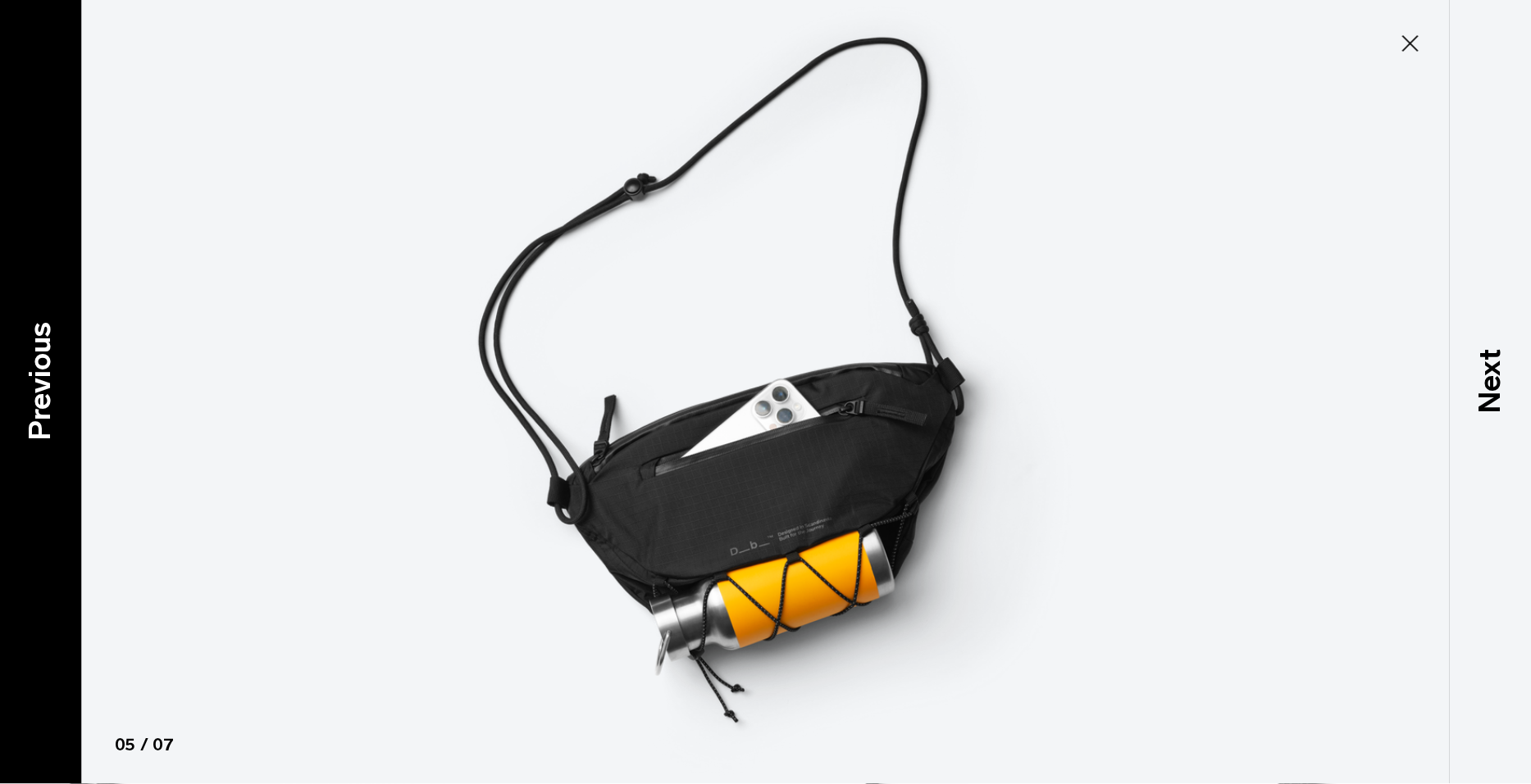
click at [28, 396] on p "Previous" at bounding box center [41, 382] width 45 height 119
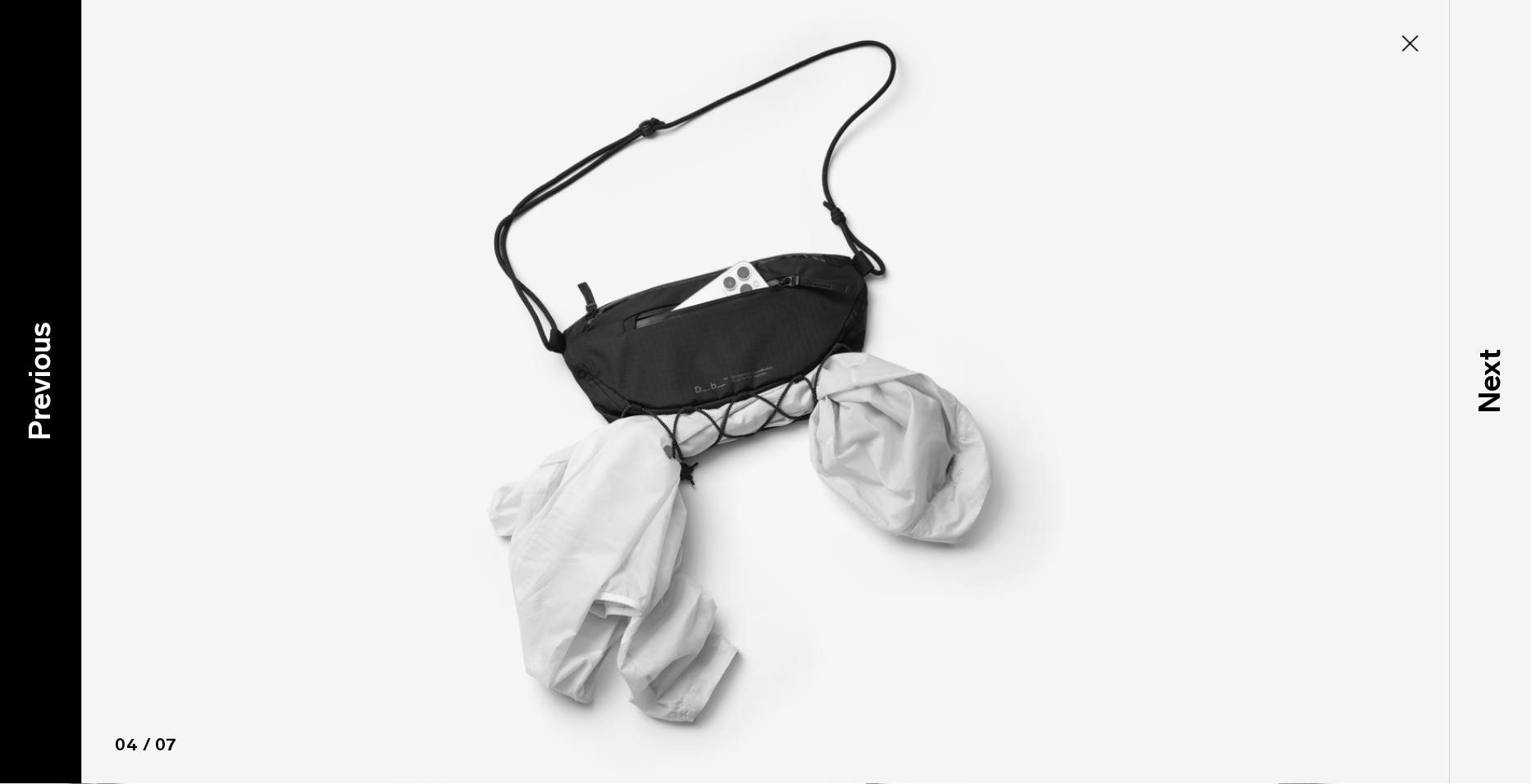
click at [28, 396] on p "Previous" at bounding box center [41, 382] width 45 height 119
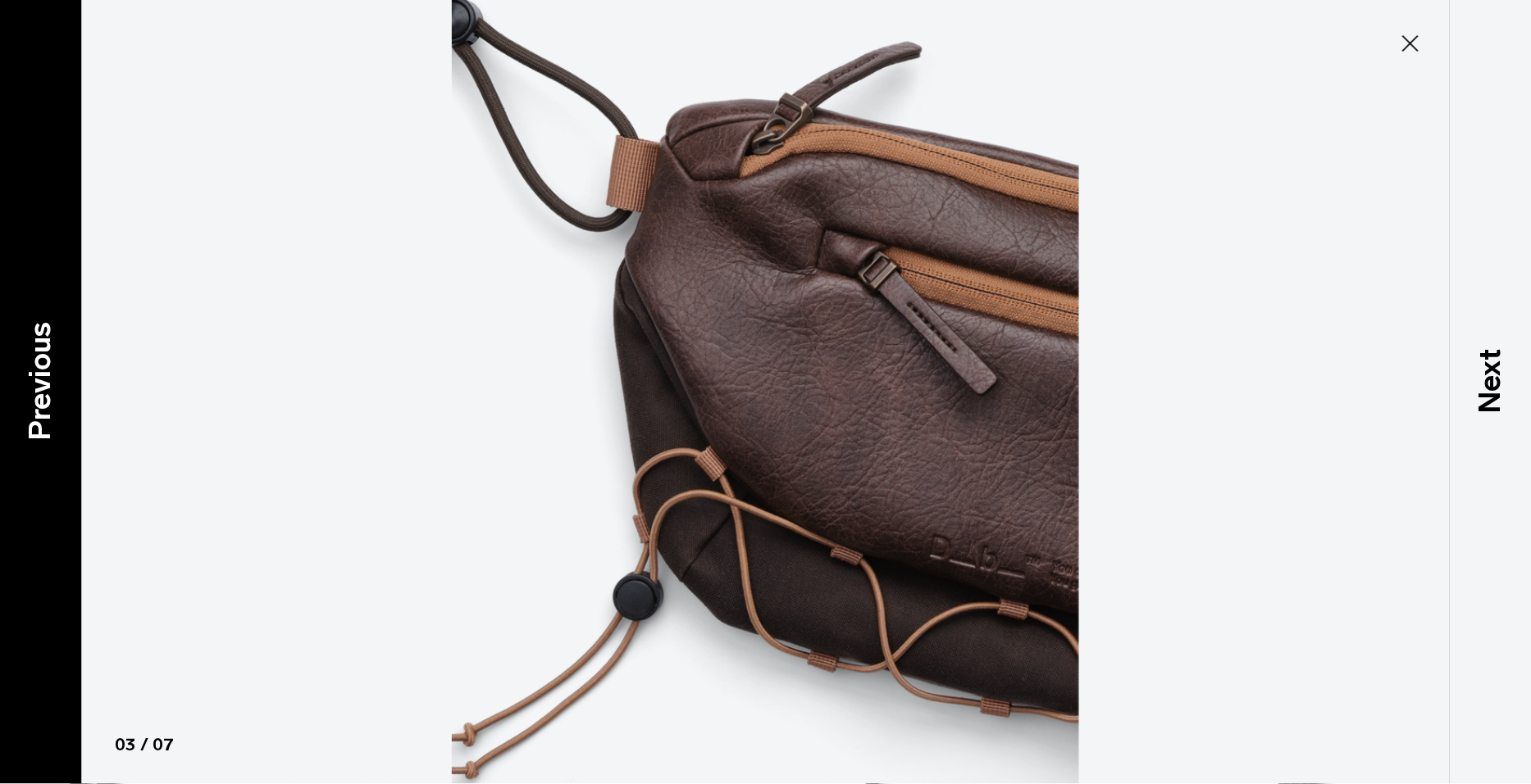
click at [28, 396] on p "Previous" at bounding box center [41, 382] width 45 height 119
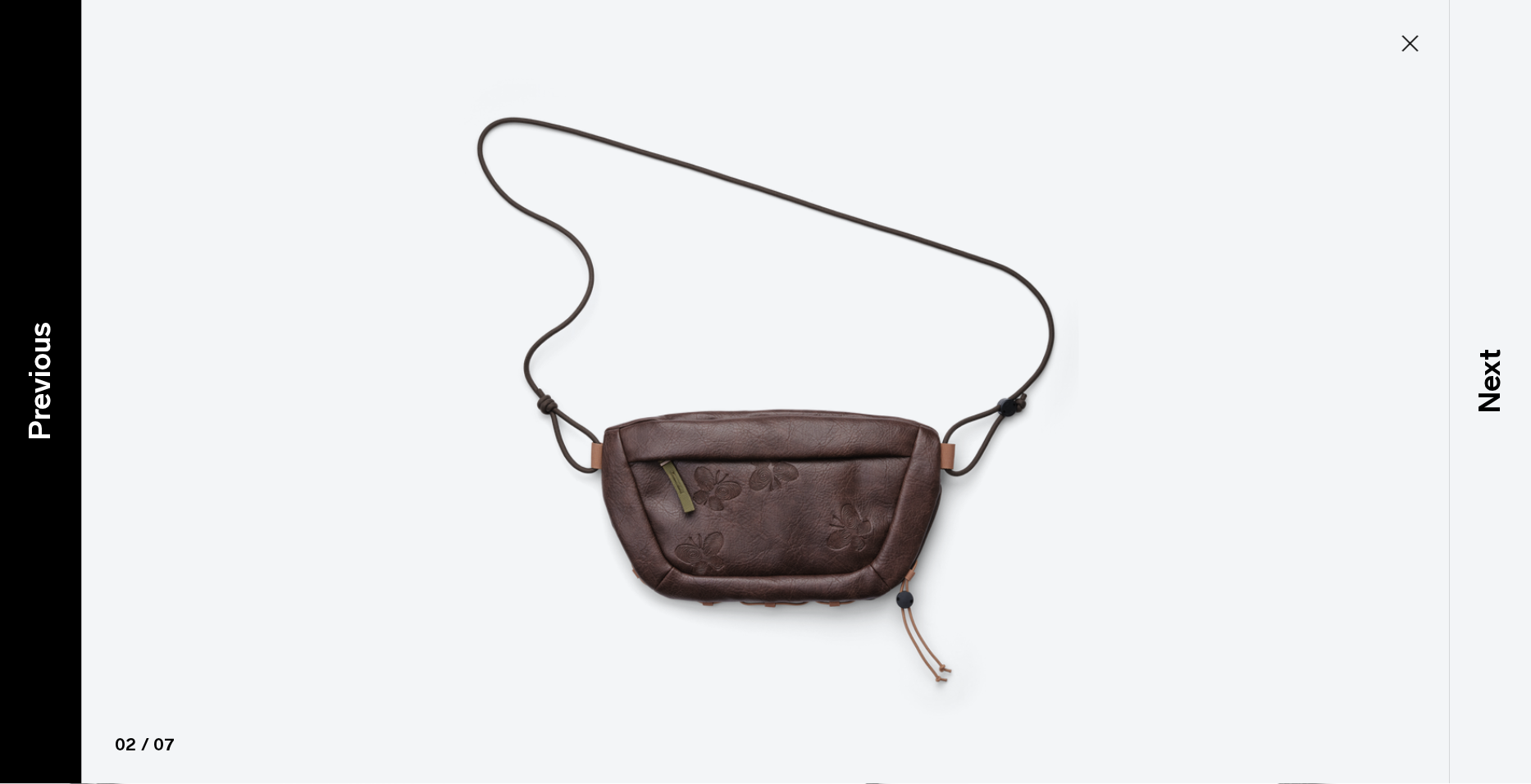
click at [28, 396] on p "Previous" at bounding box center [41, 382] width 45 height 119
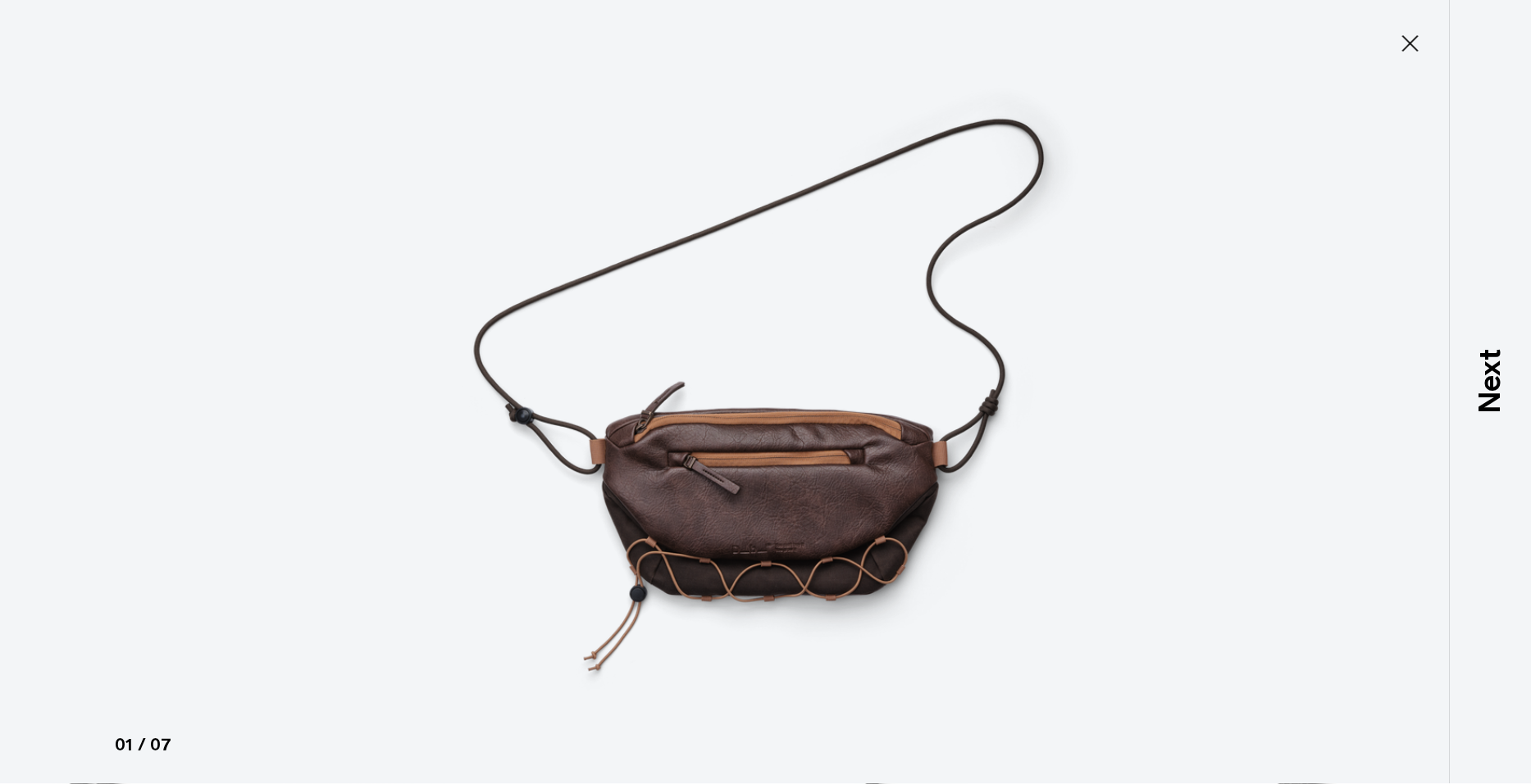
click at [1419, 37] on icon at bounding box center [1410, 43] width 26 height 26
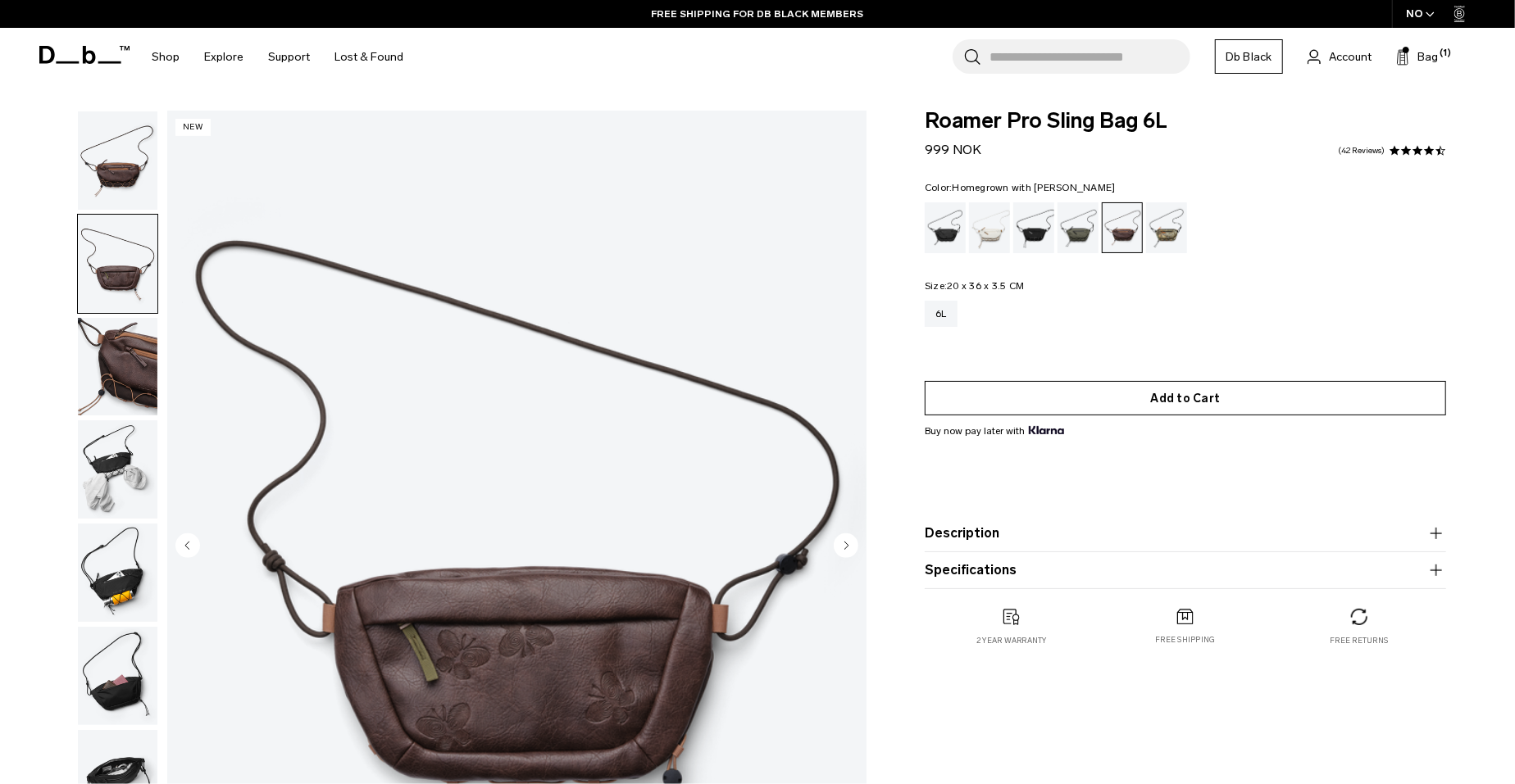
click at [1177, 396] on button "Add to Cart" at bounding box center [1185, 398] width 521 height 35
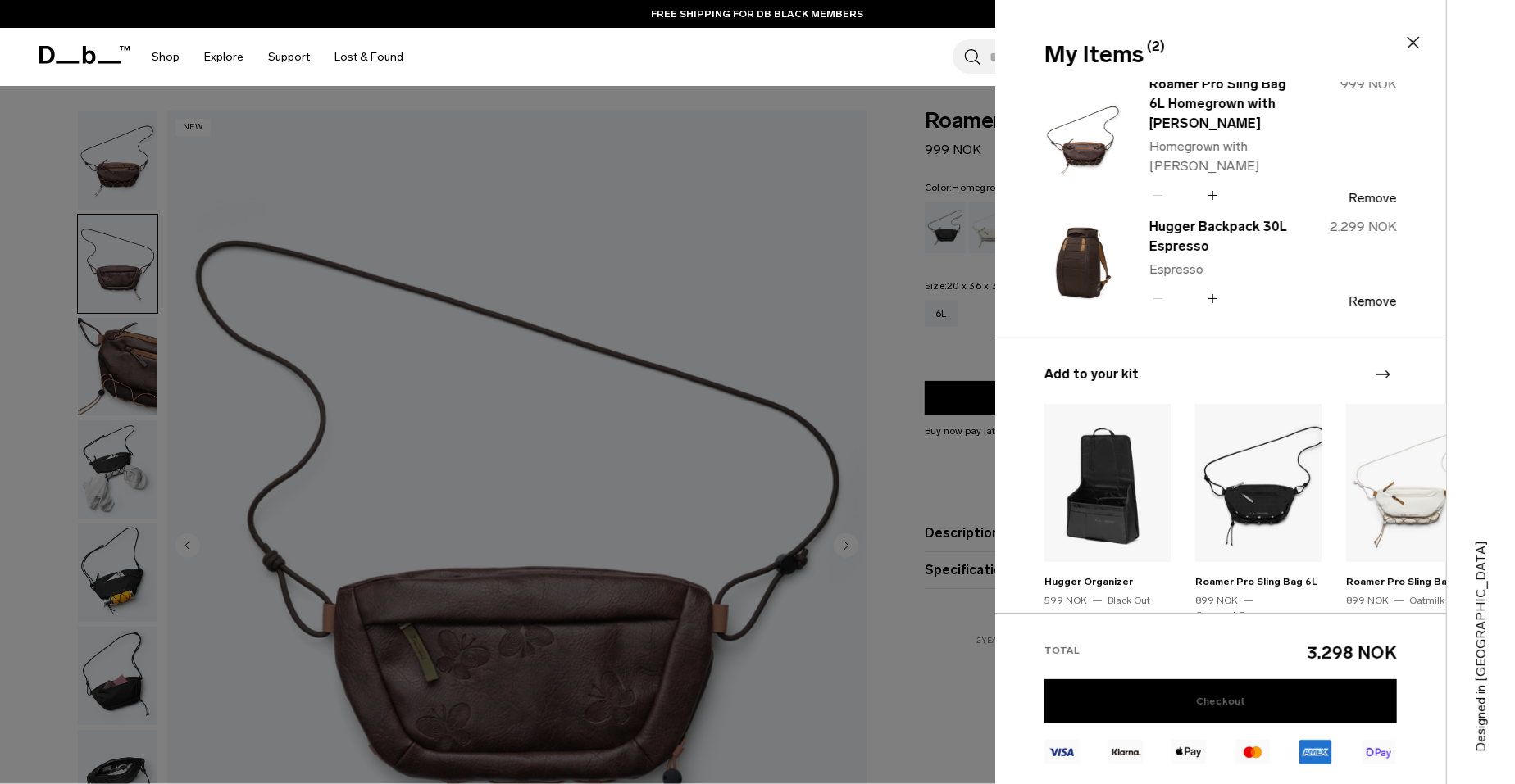
click at [1228, 702] on link "Checkout" at bounding box center [1221, 702] width 353 height 45
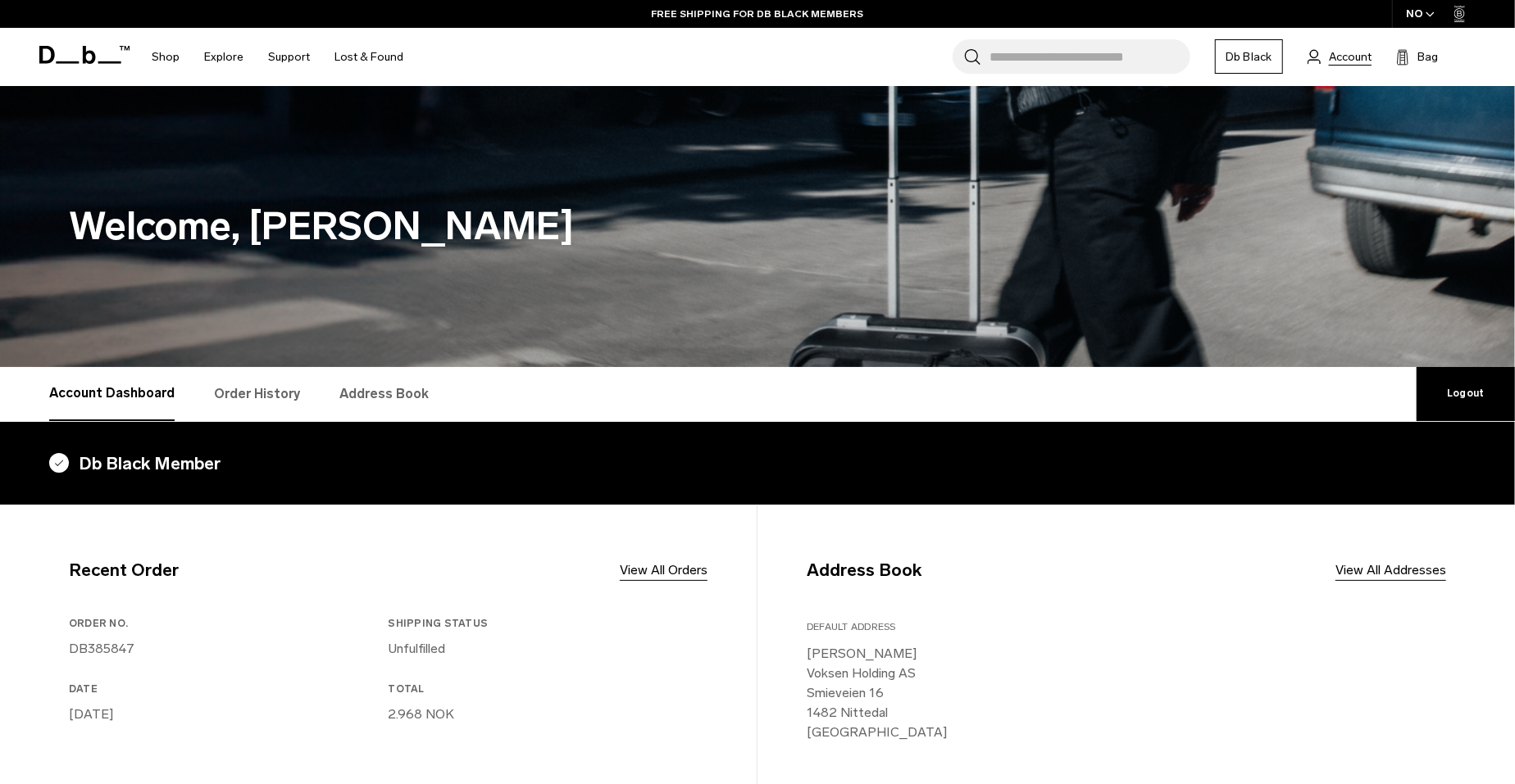
click at [1354, 50] on span "Account" at bounding box center [1350, 57] width 43 height 17
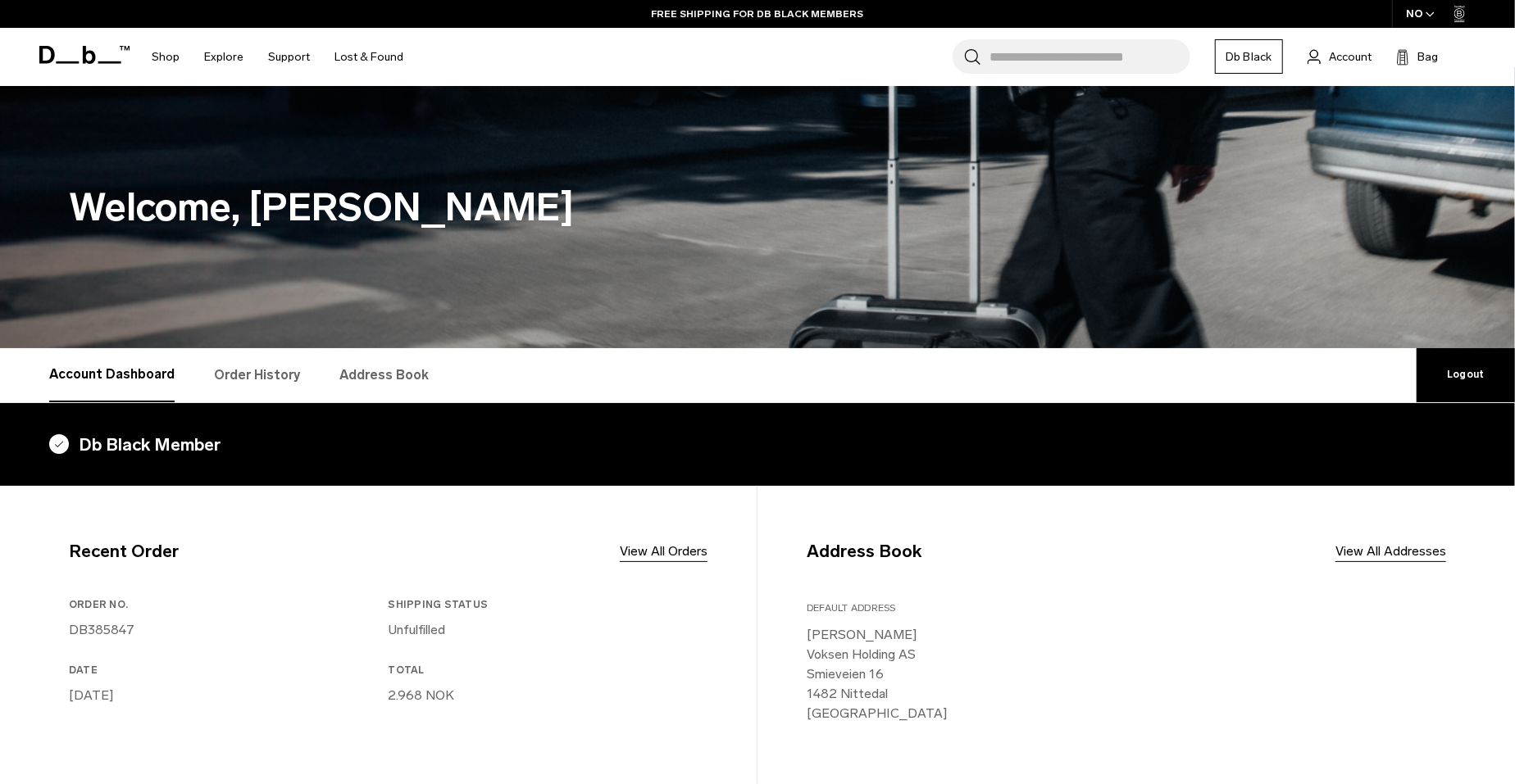
scroll to position [16, 0]
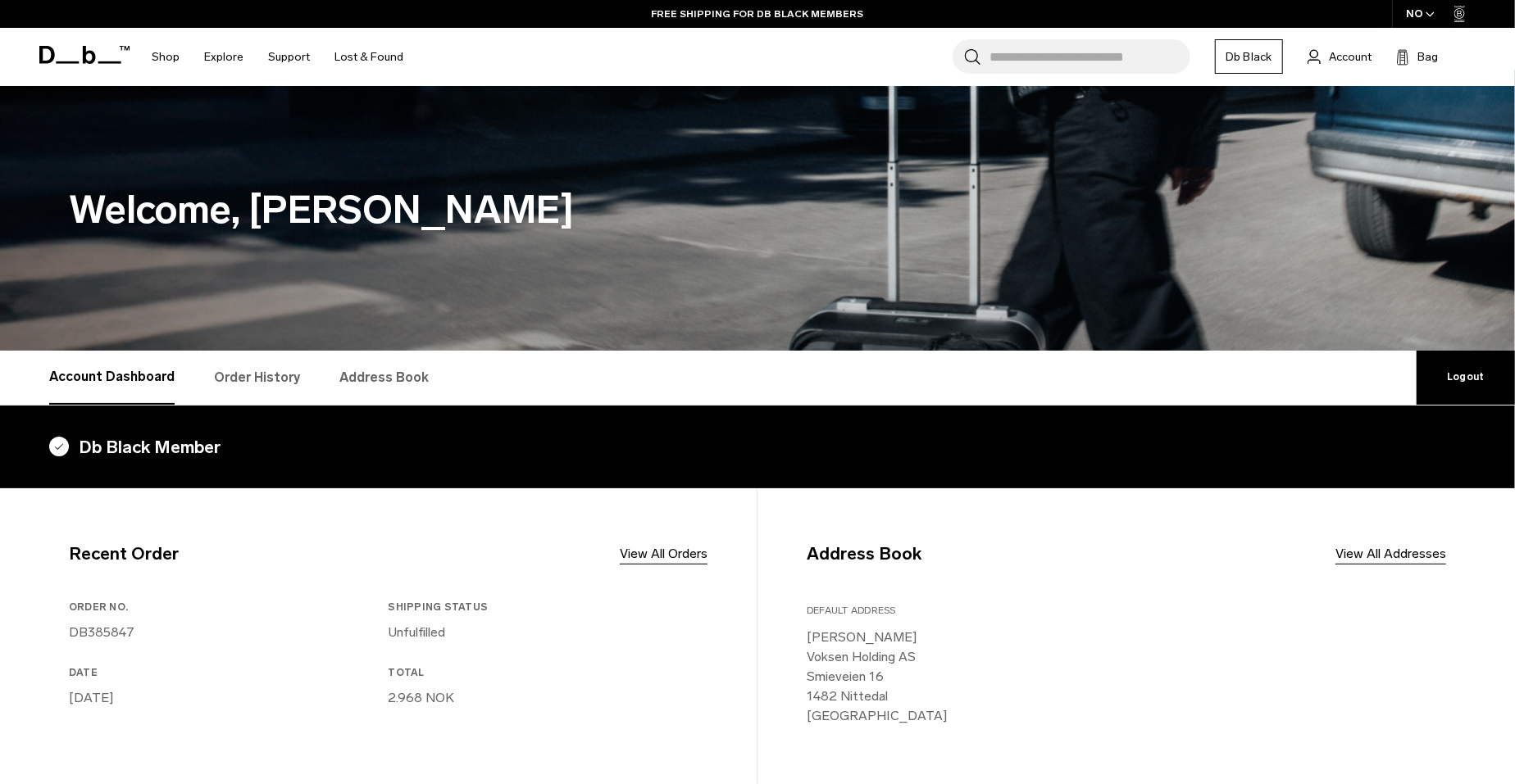
click at [1430, 14] on icon "button" at bounding box center [1430, 15] width 9 height 6
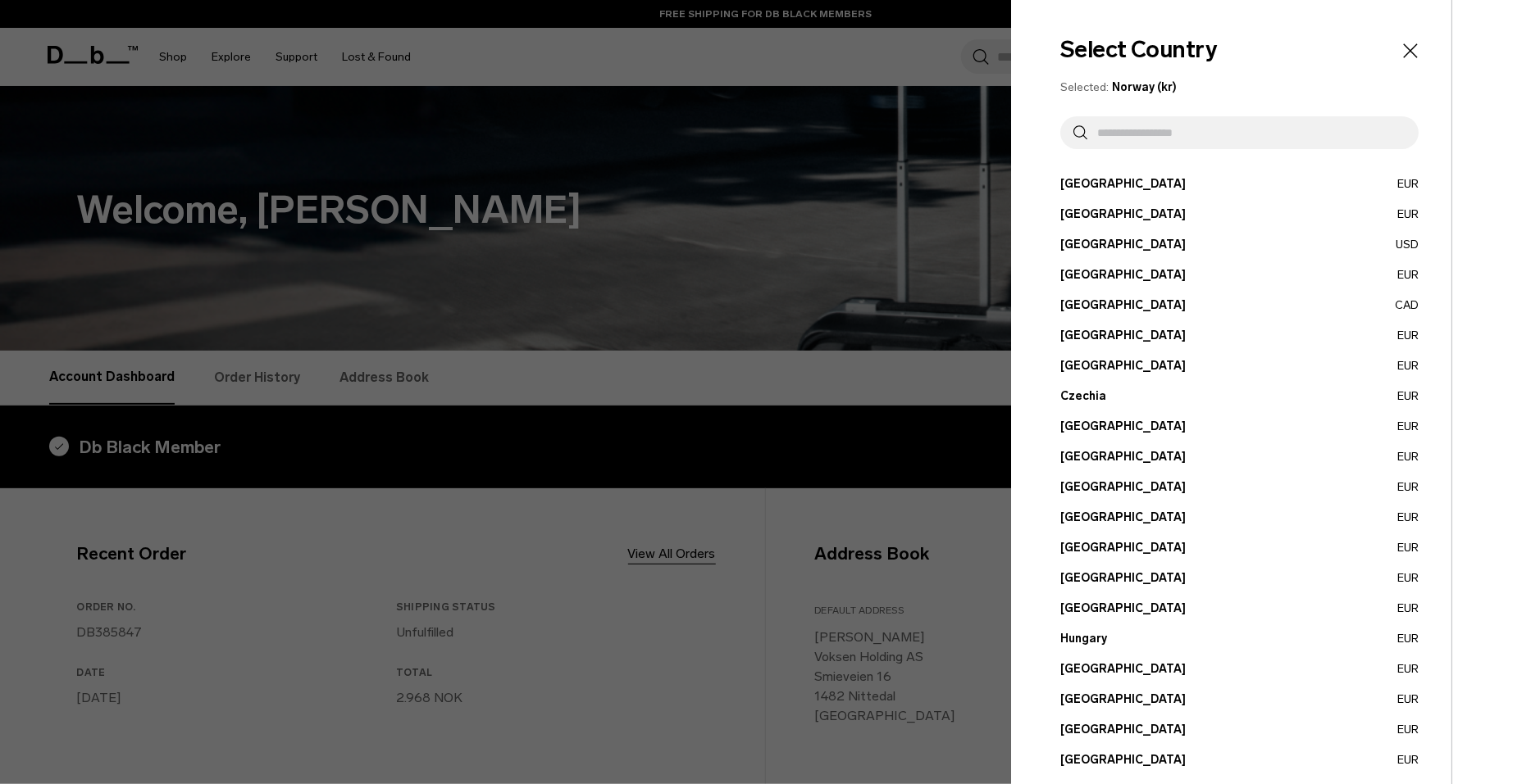
click at [1399, 44] on icon "Close" at bounding box center [1411, 51] width 23 height 23
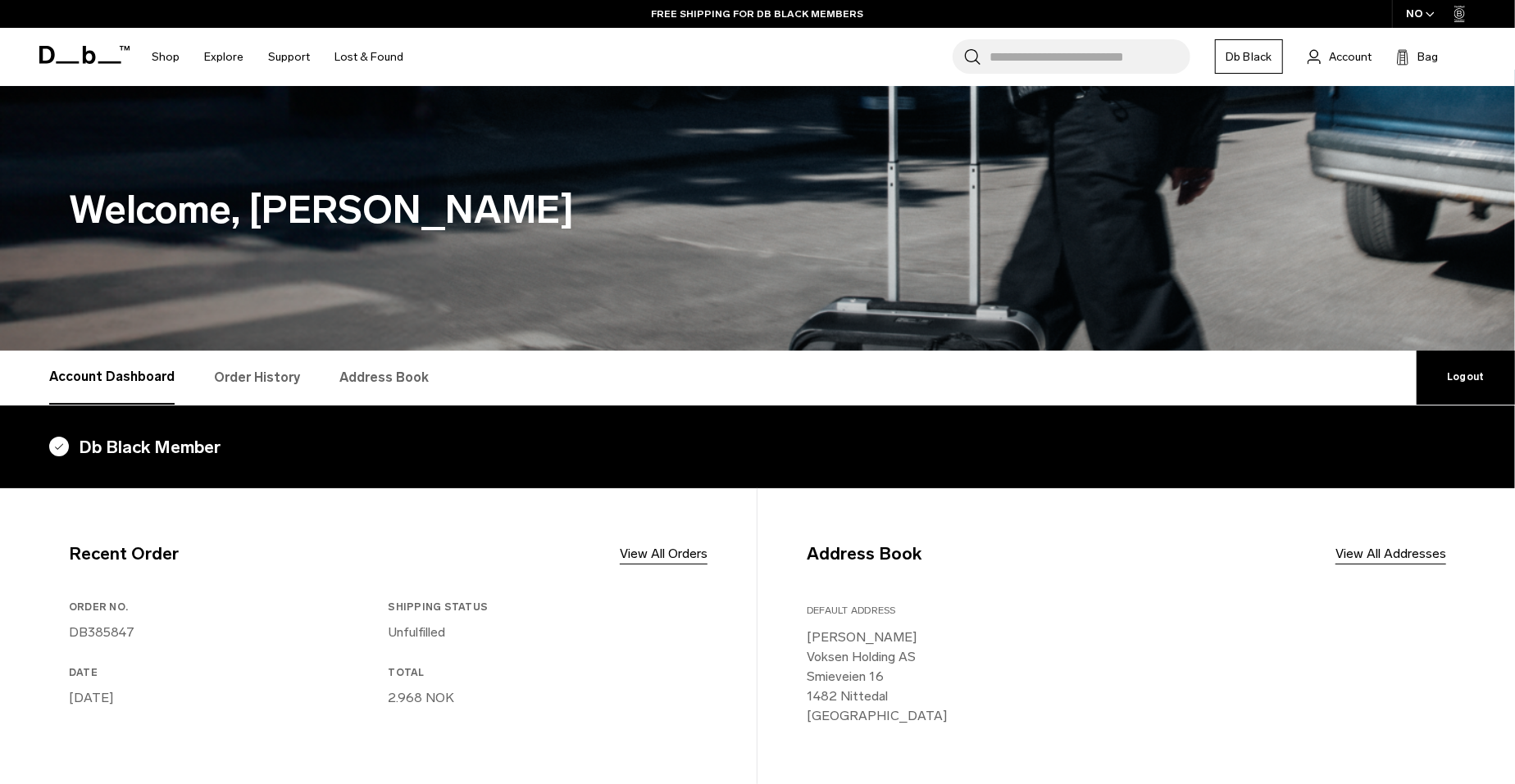
click at [393, 367] on link "Address Book" at bounding box center [384, 378] width 89 height 54
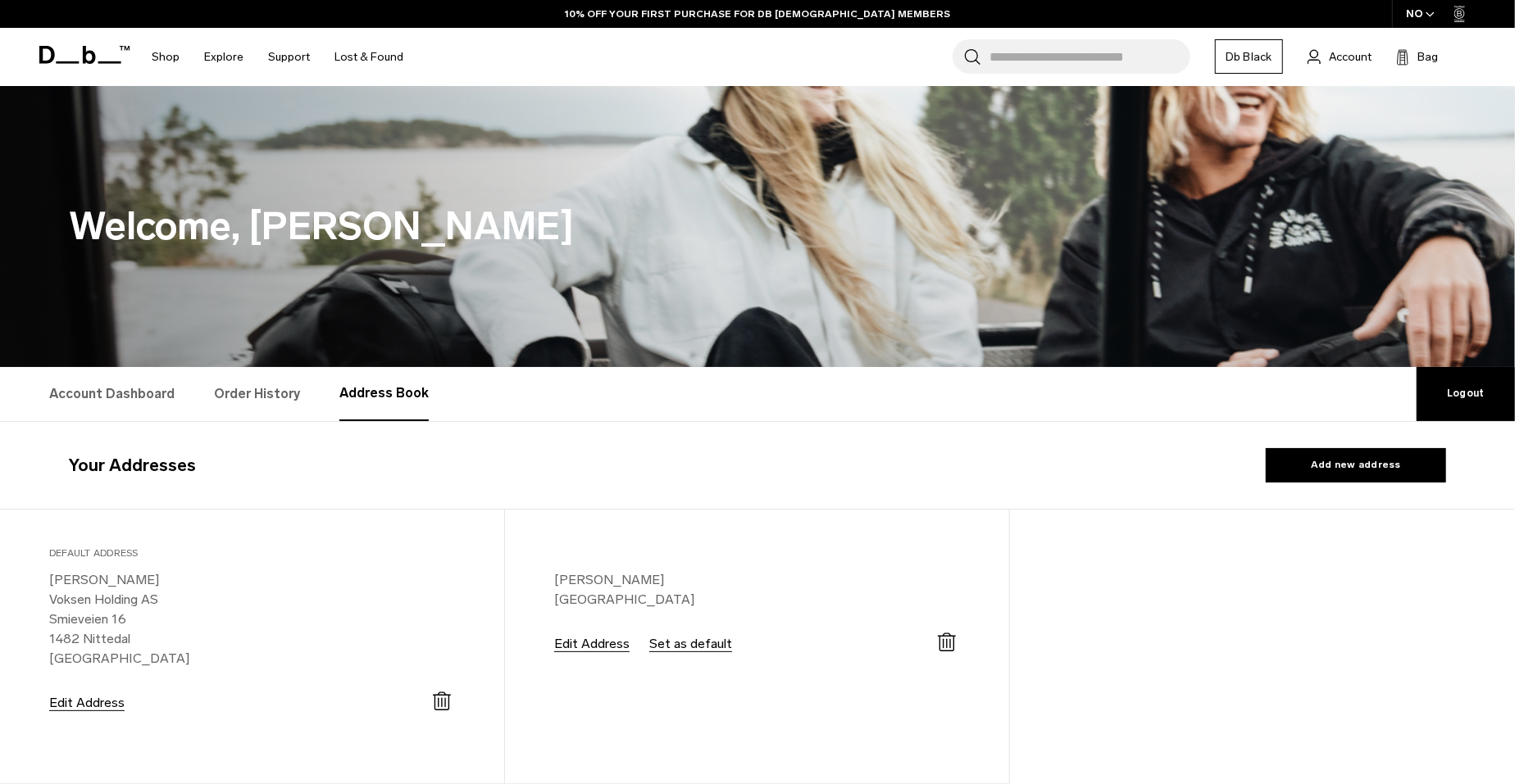
click at [95, 700] on button "Edit Address" at bounding box center [87, 703] width 76 height 15
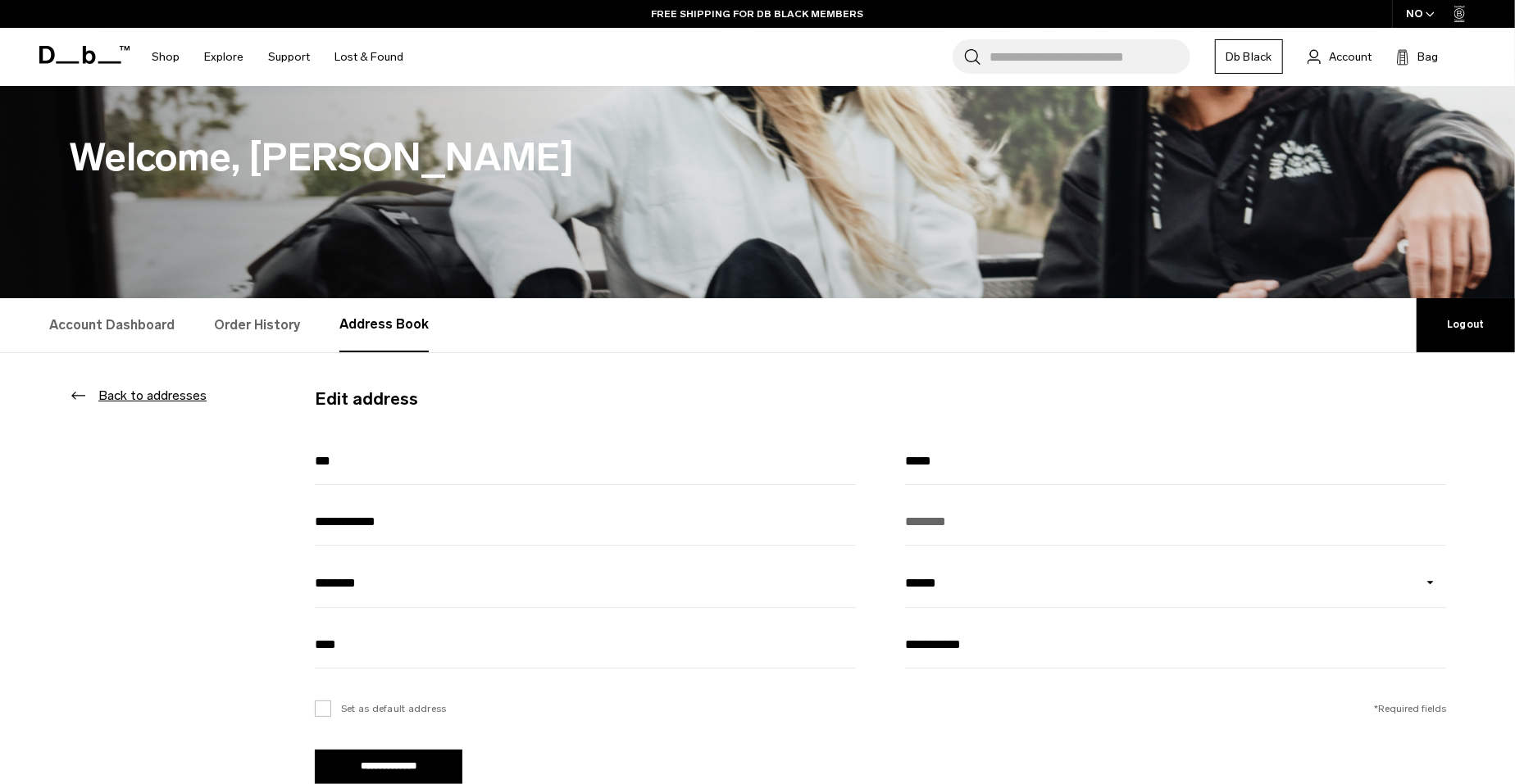
scroll to position [57, 0]
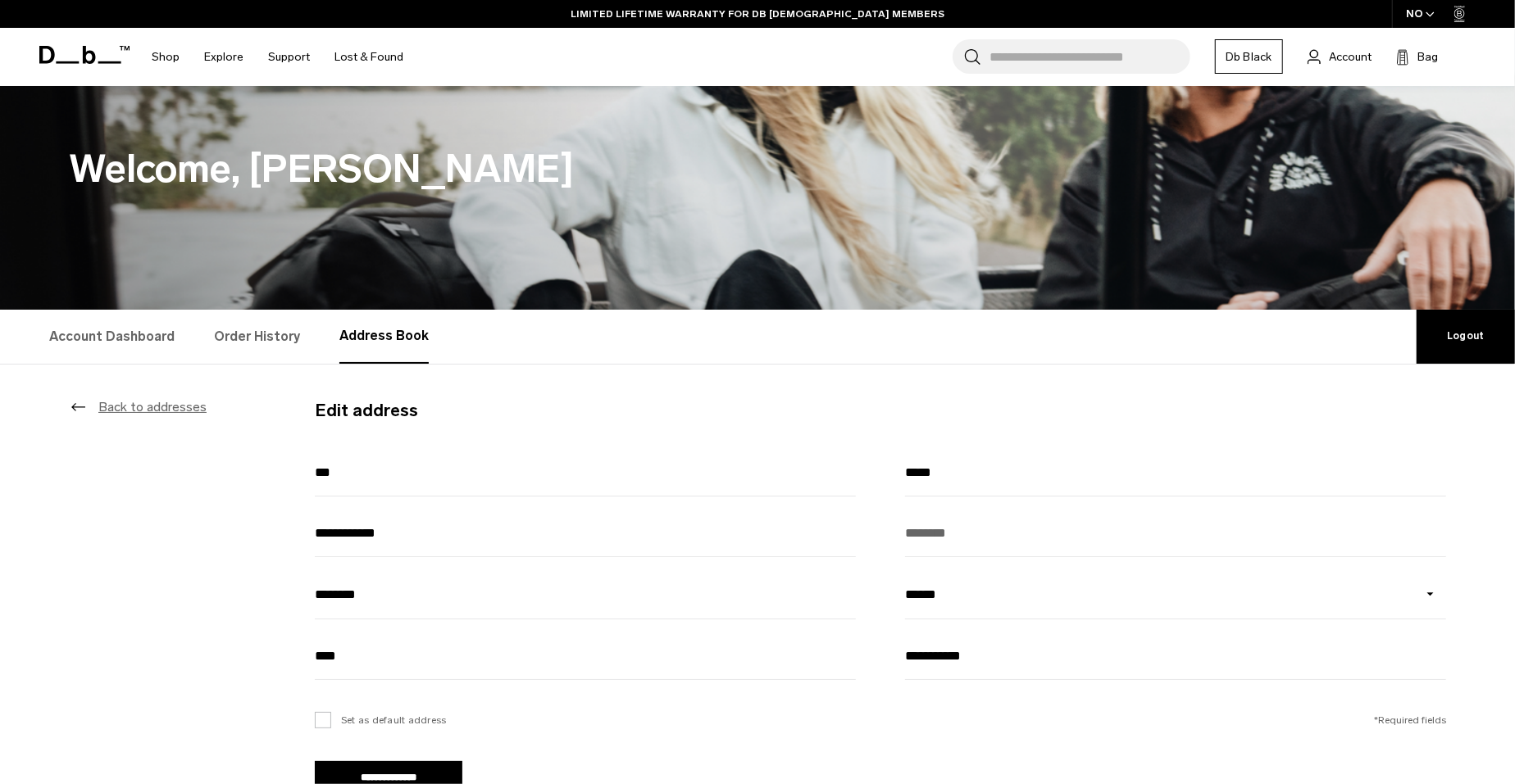
click at [131, 405] on button "Back to addresses" at bounding box center [153, 407] width 109 height 19
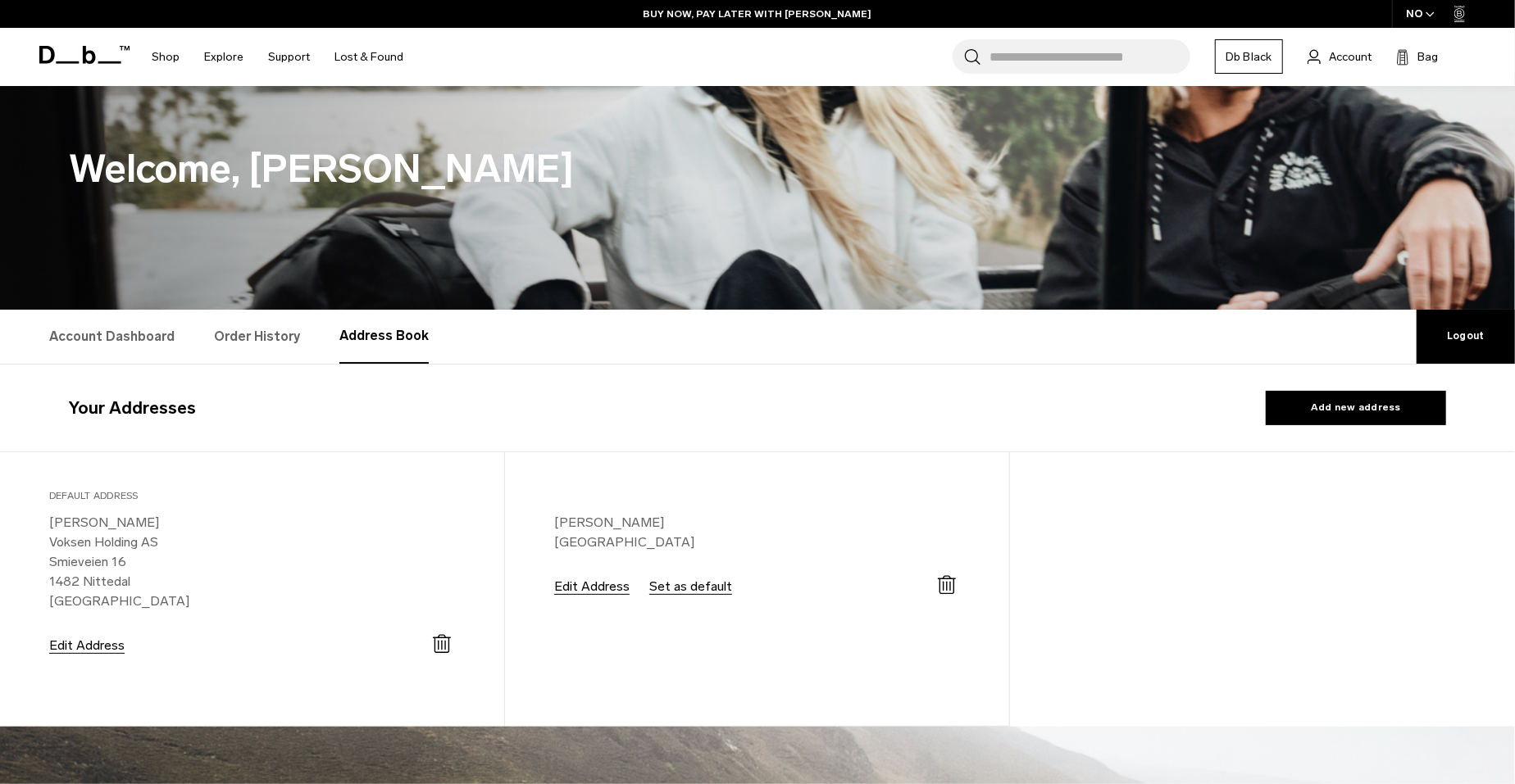
click at [1255, 55] on link "Db Black" at bounding box center [1249, 57] width 68 height 35
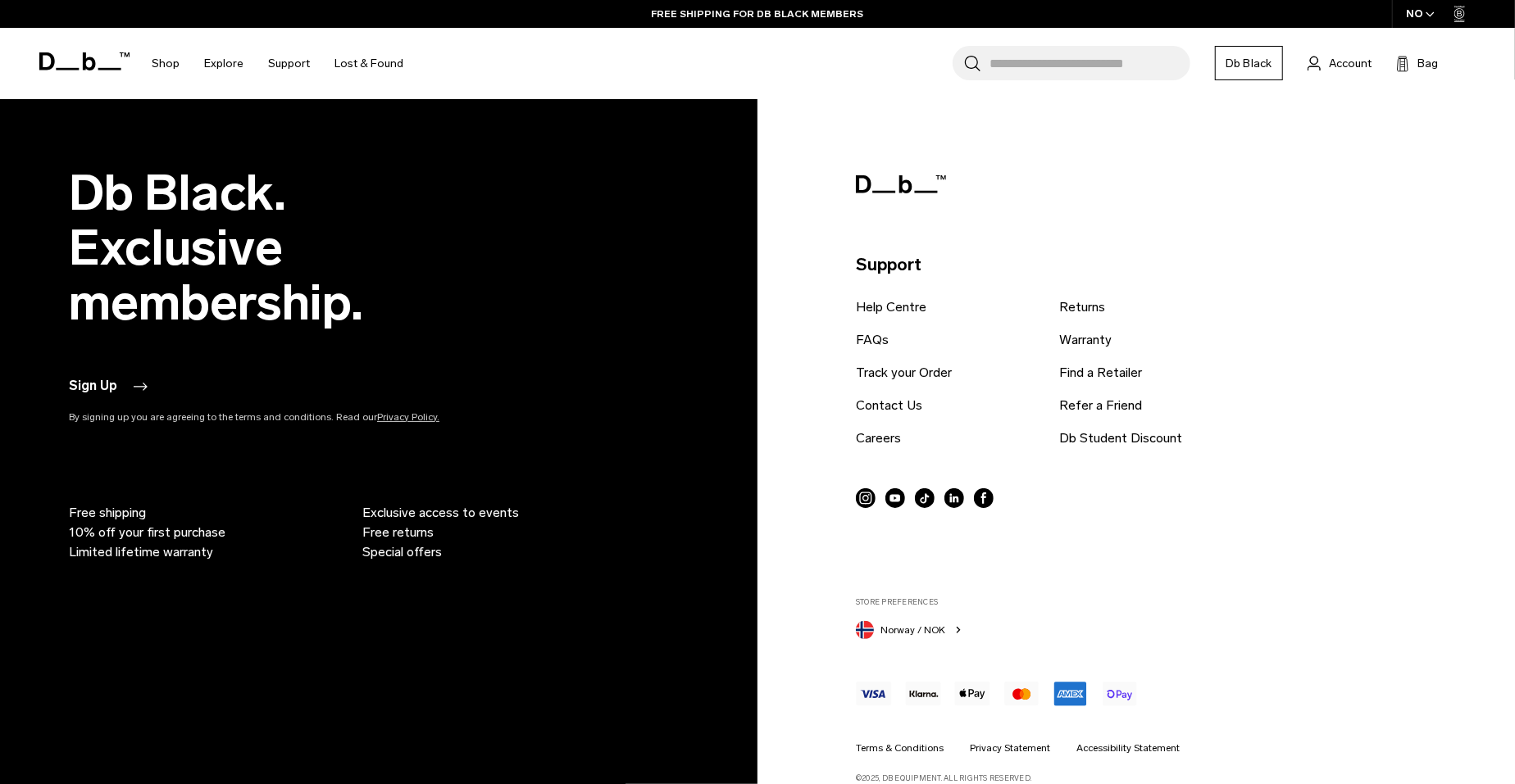
scroll to position [3434, 0]
